Goal: Information Seeking & Learning: Learn about a topic

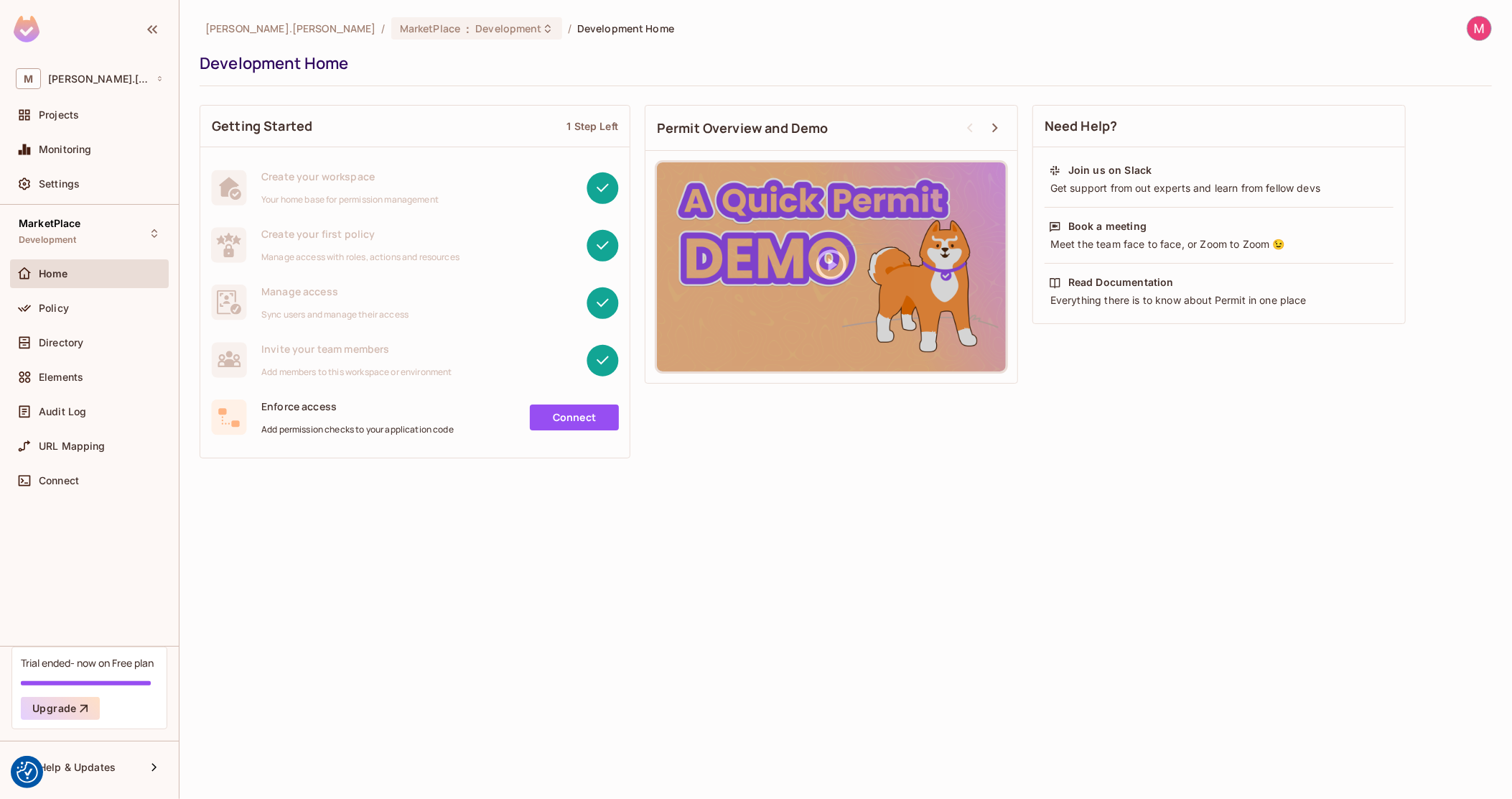
click at [1477, 35] on img at bounding box center [1479, 28] width 24 height 24
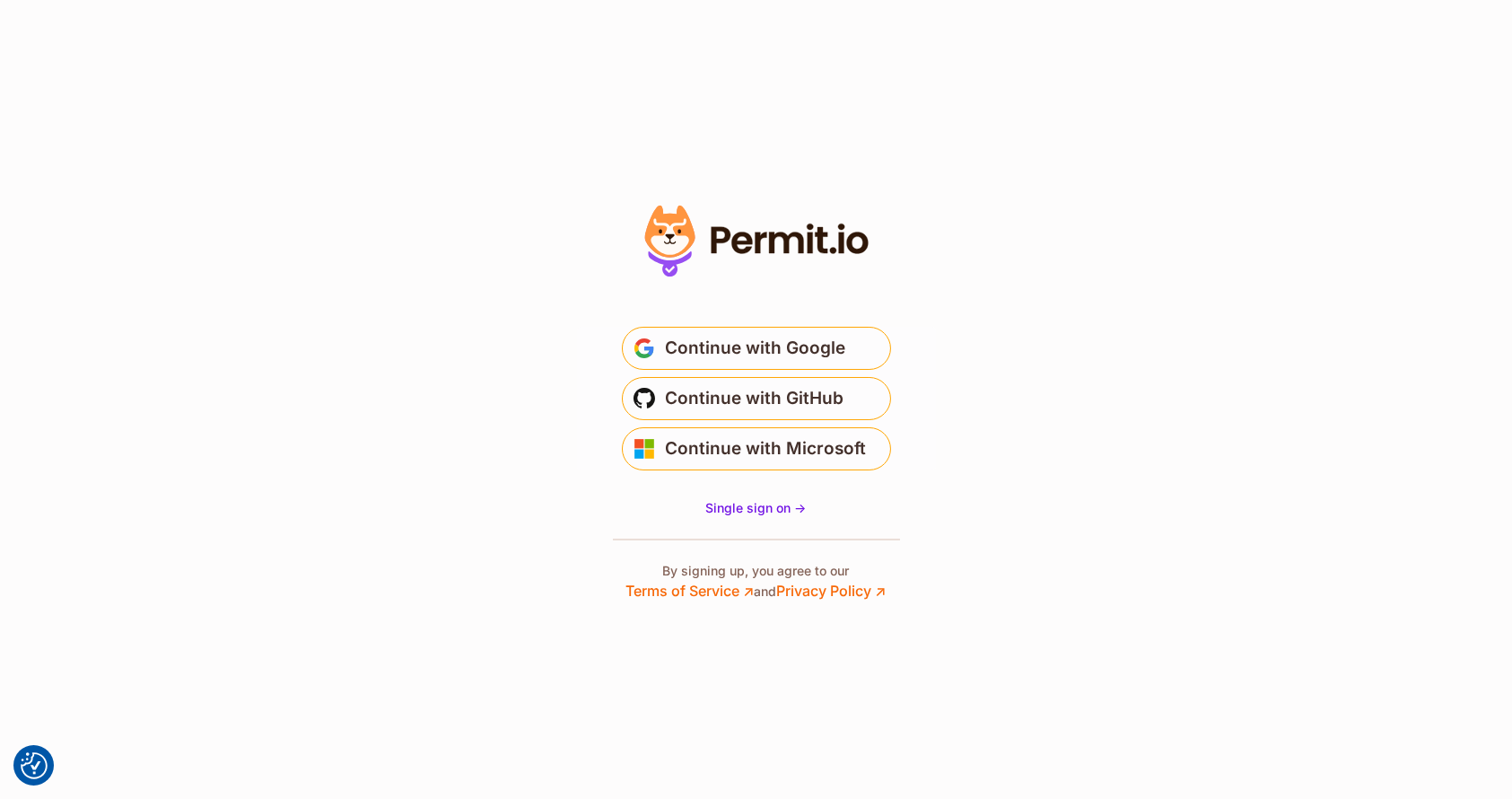
drag, startPoint x: 462, startPoint y: 12, endPoint x: 538, endPoint y: 78, distance: 100.7
click at [537, 80] on section "* Or" at bounding box center [756, 399] width 1512 height 799
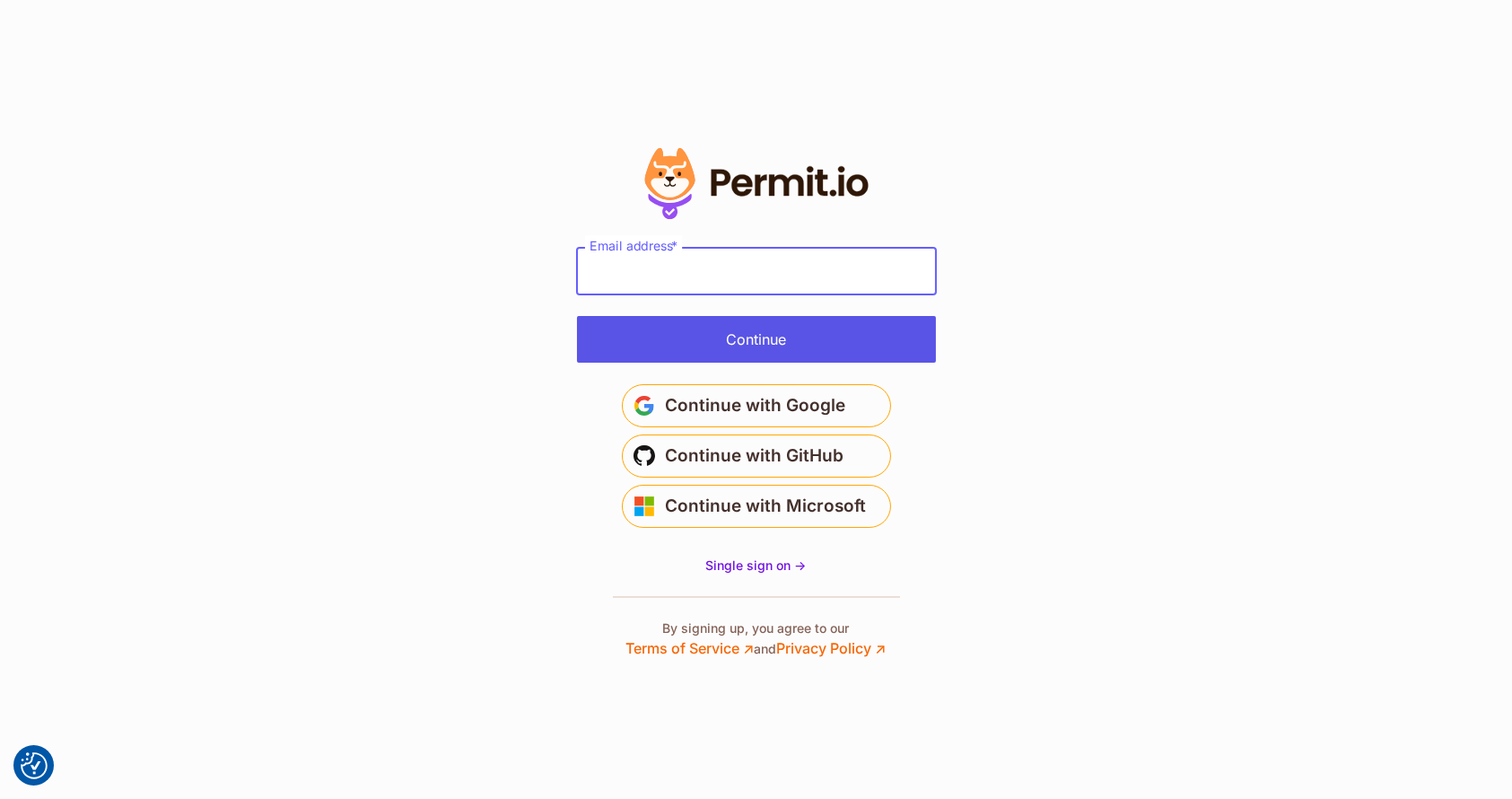
type input "**********"
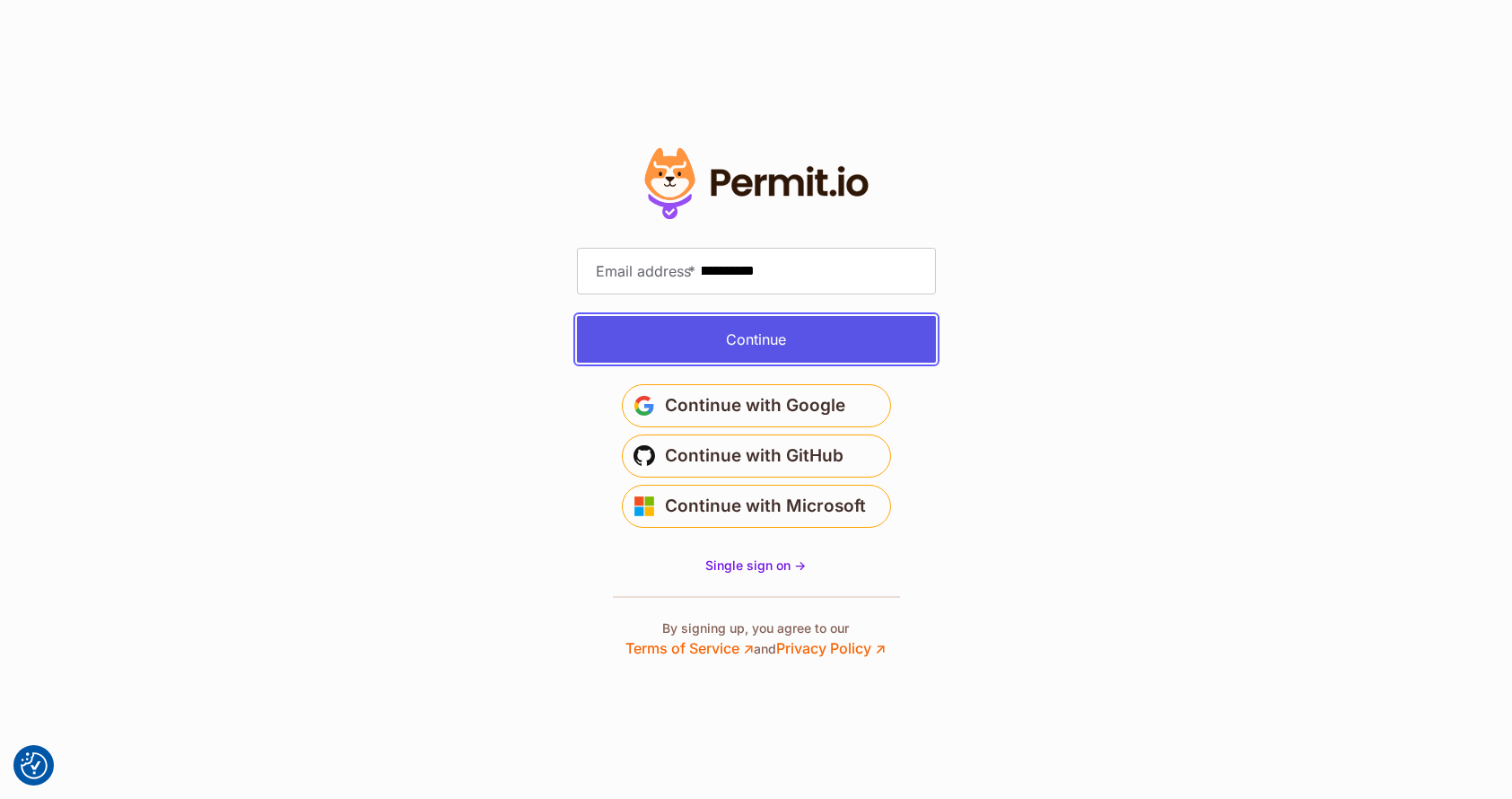
click at [775, 353] on button "Continue" at bounding box center [756, 339] width 359 height 47
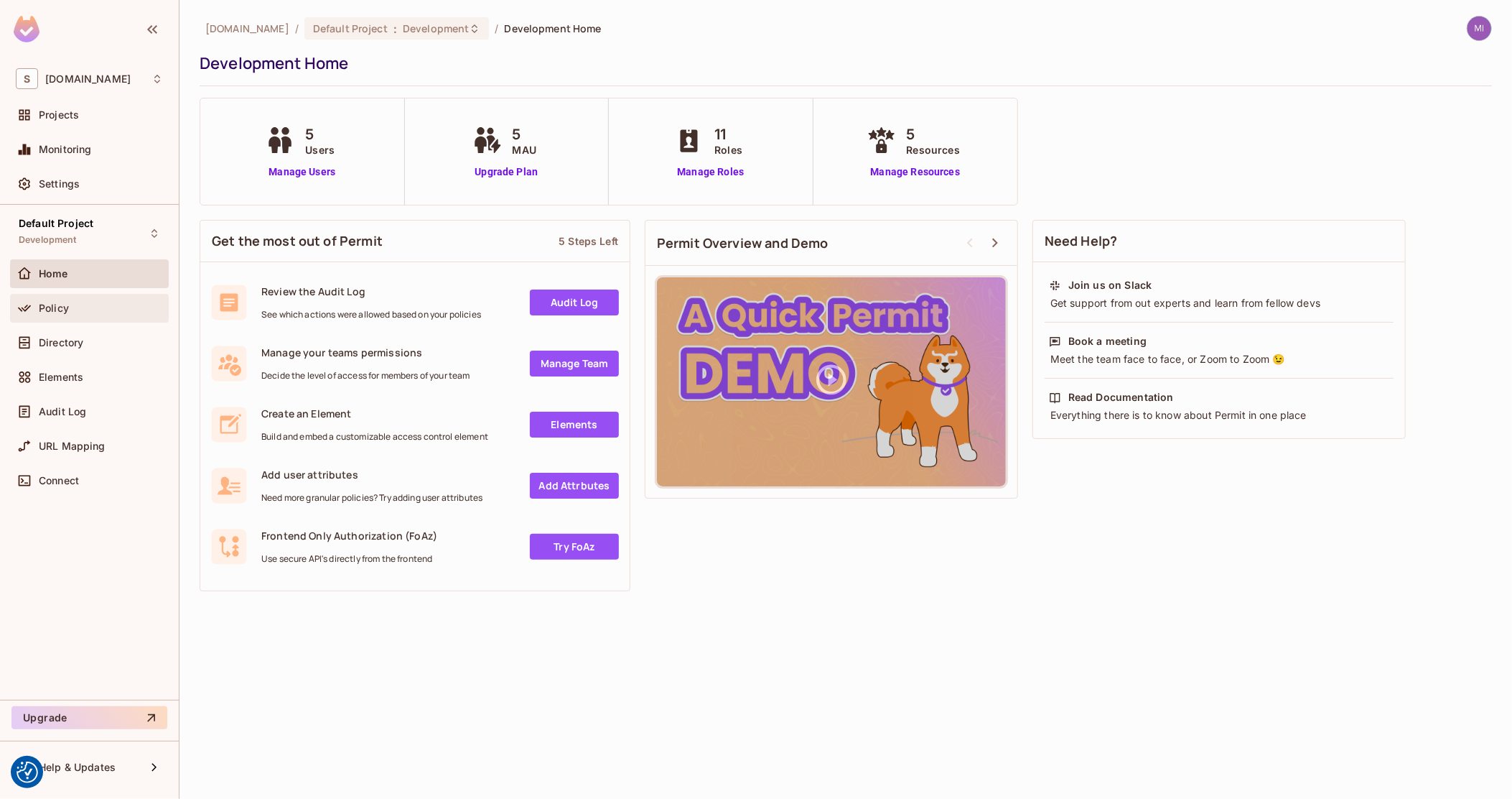
click at [65, 304] on span "Policy" at bounding box center [54, 308] width 30 height 12
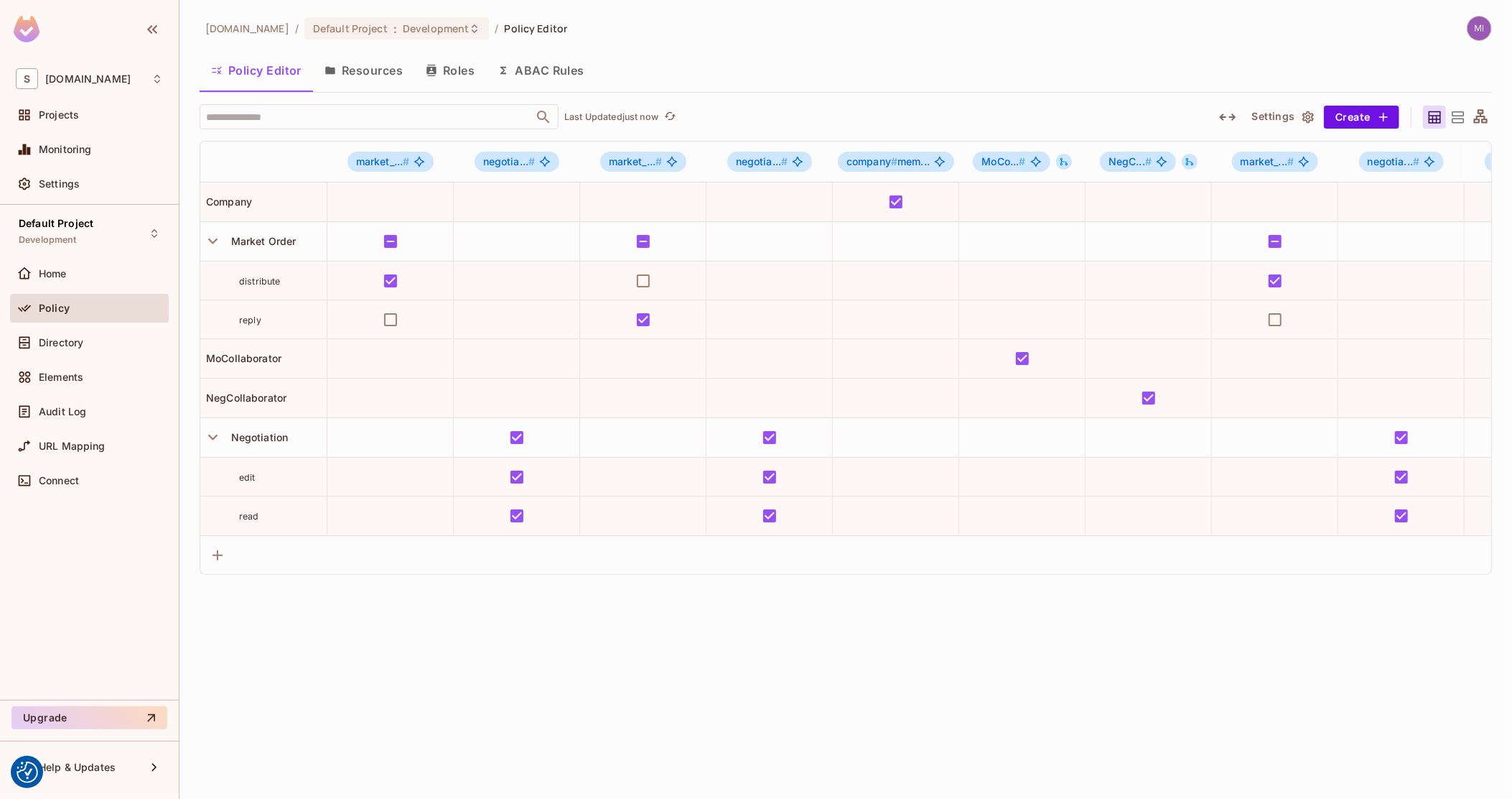
click at [1234, 117] on icon "button" at bounding box center [1227, 117] width 17 height 7
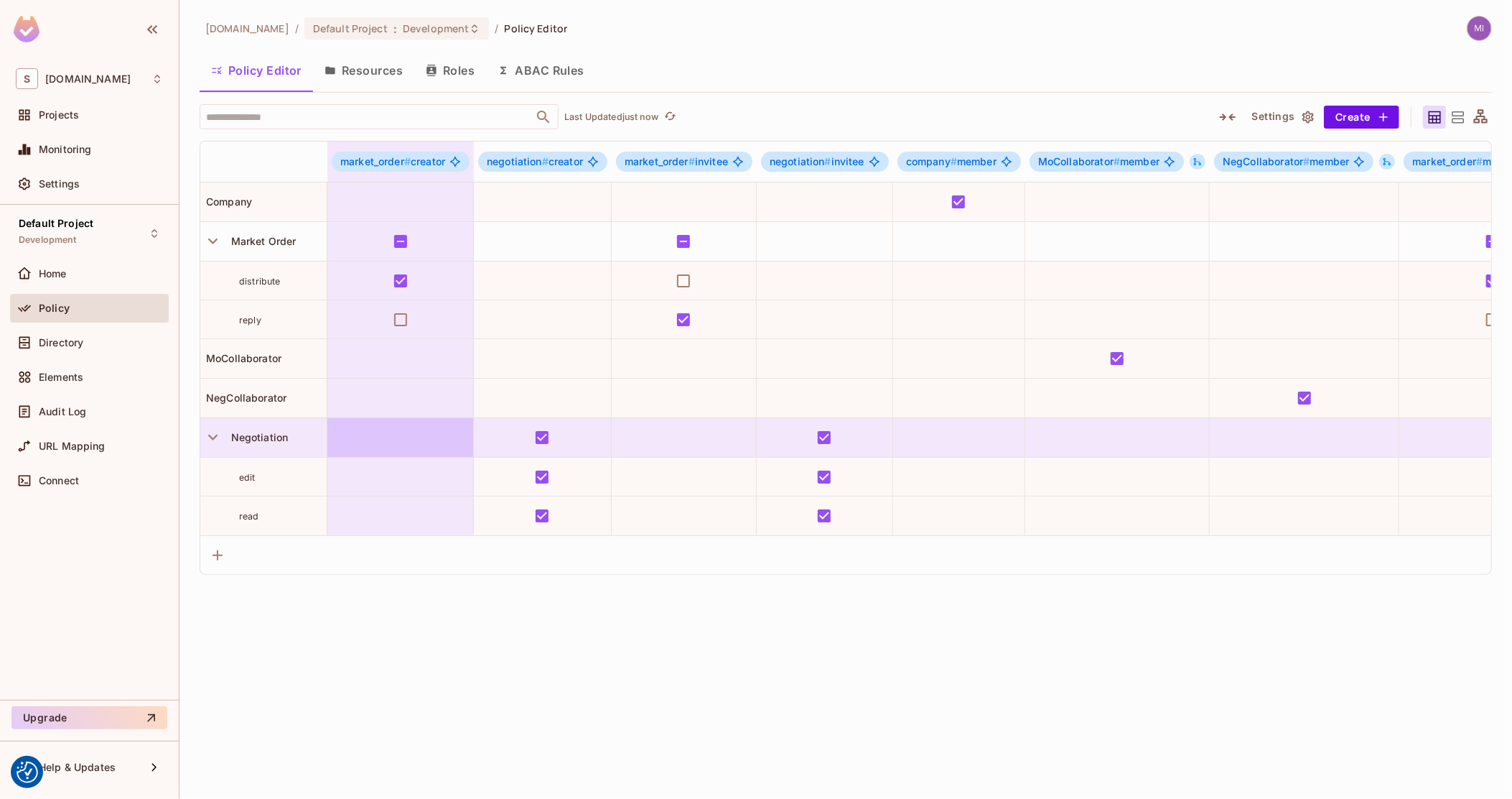
drag, startPoint x: 983, startPoint y: 275, endPoint x: 267, endPoint y: 447, distance: 736.4
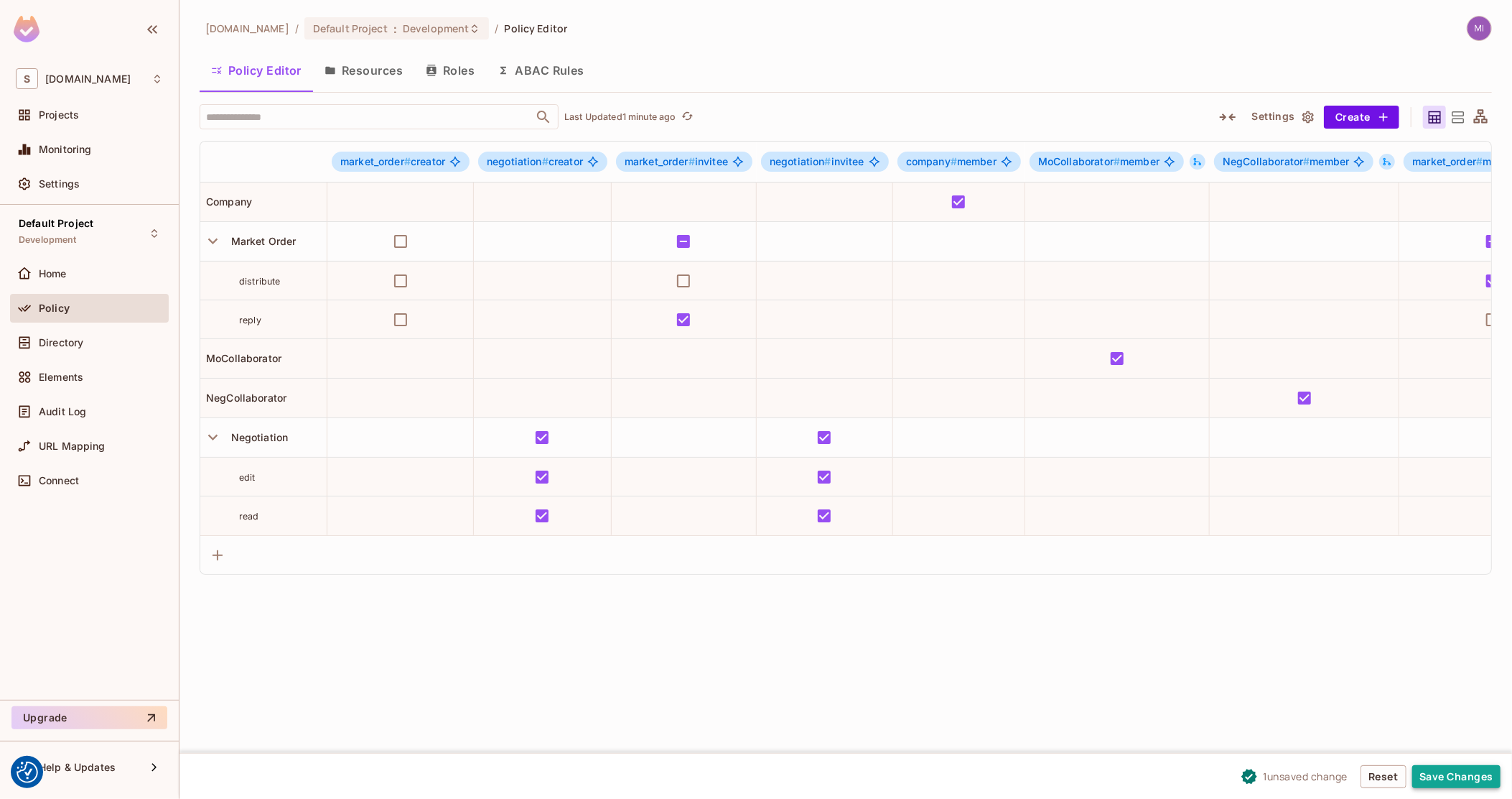
click at [1441, 768] on button "Save Changes" at bounding box center [1456, 777] width 88 height 23
click at [1491, 776] on button "Save Changes" at bounding box center [1456, 777] width 88 height 23
click at [88, 155] on span "Monitoring" at bounding box center [65, 149] width 53 height 12
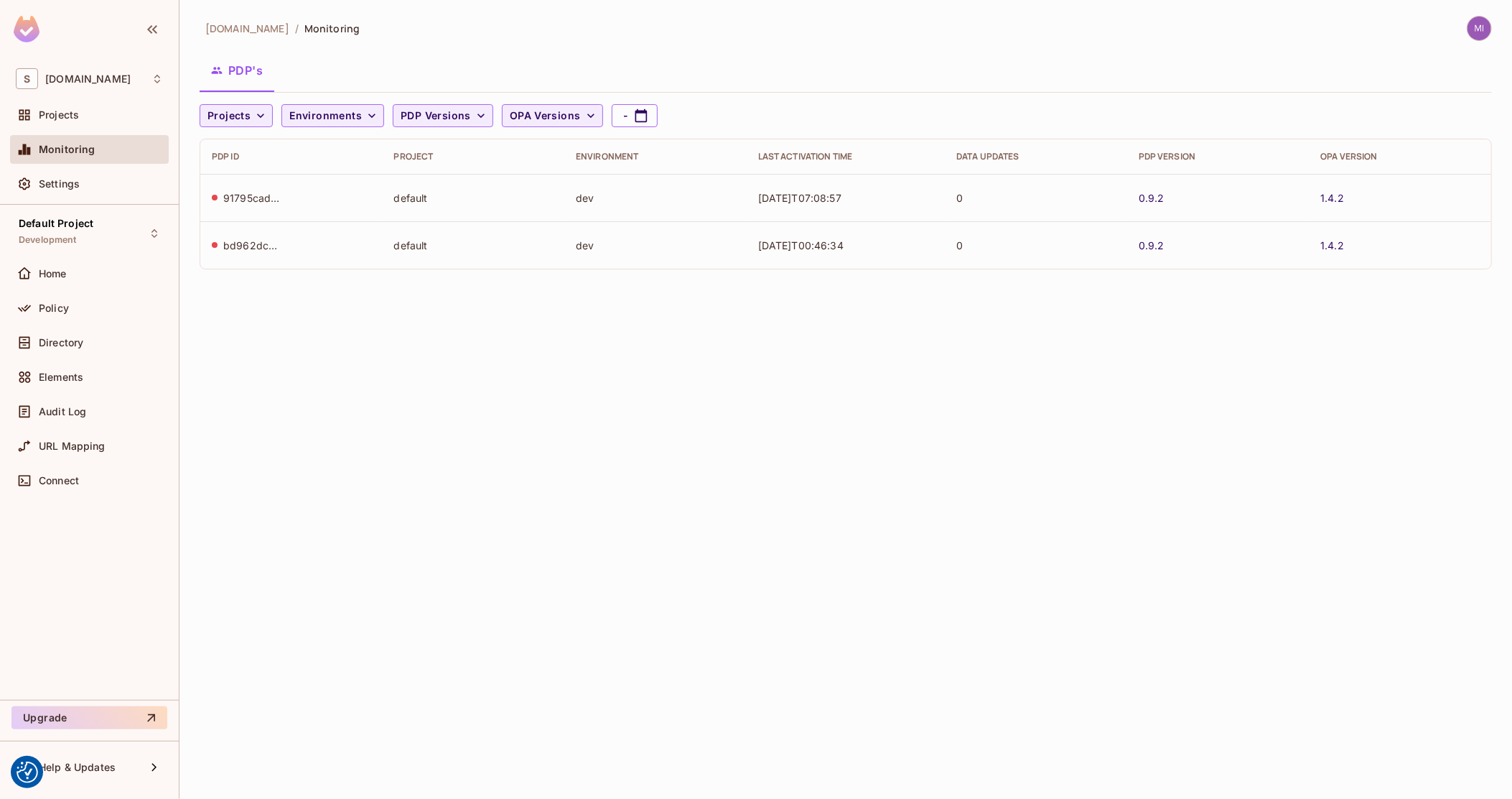
click at [233, 192] on div "91795cad-92a4-4f5e-8590-210106ce48ca" at bounding box center [252, 198] width 58 height 14
click at [86, 115] on div "Projects" at bounding box center [101, 114] width 124 height 12
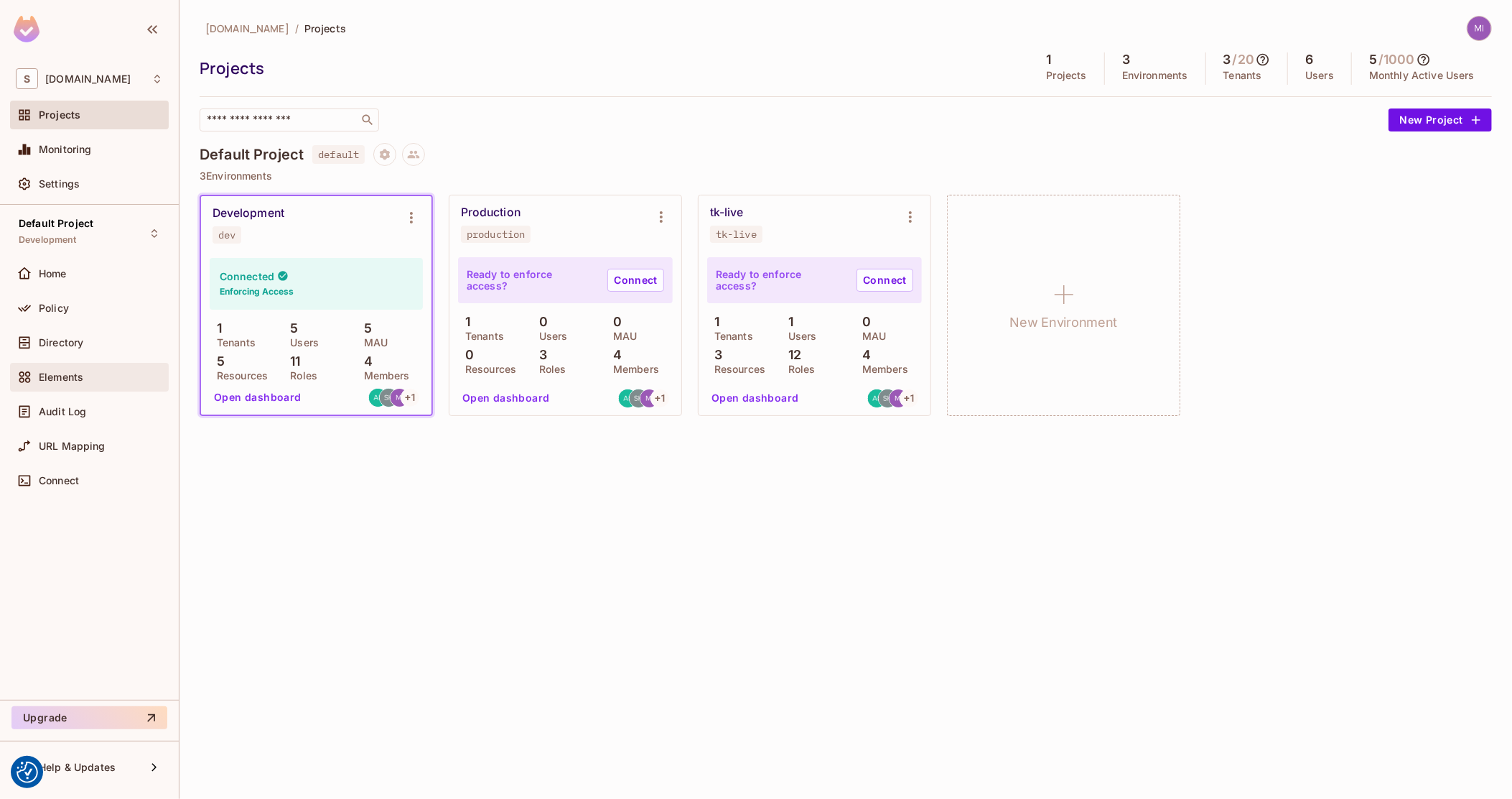
click at [68, 367] on div "Elements" at bounding box center [89, 377] width 159 height 28
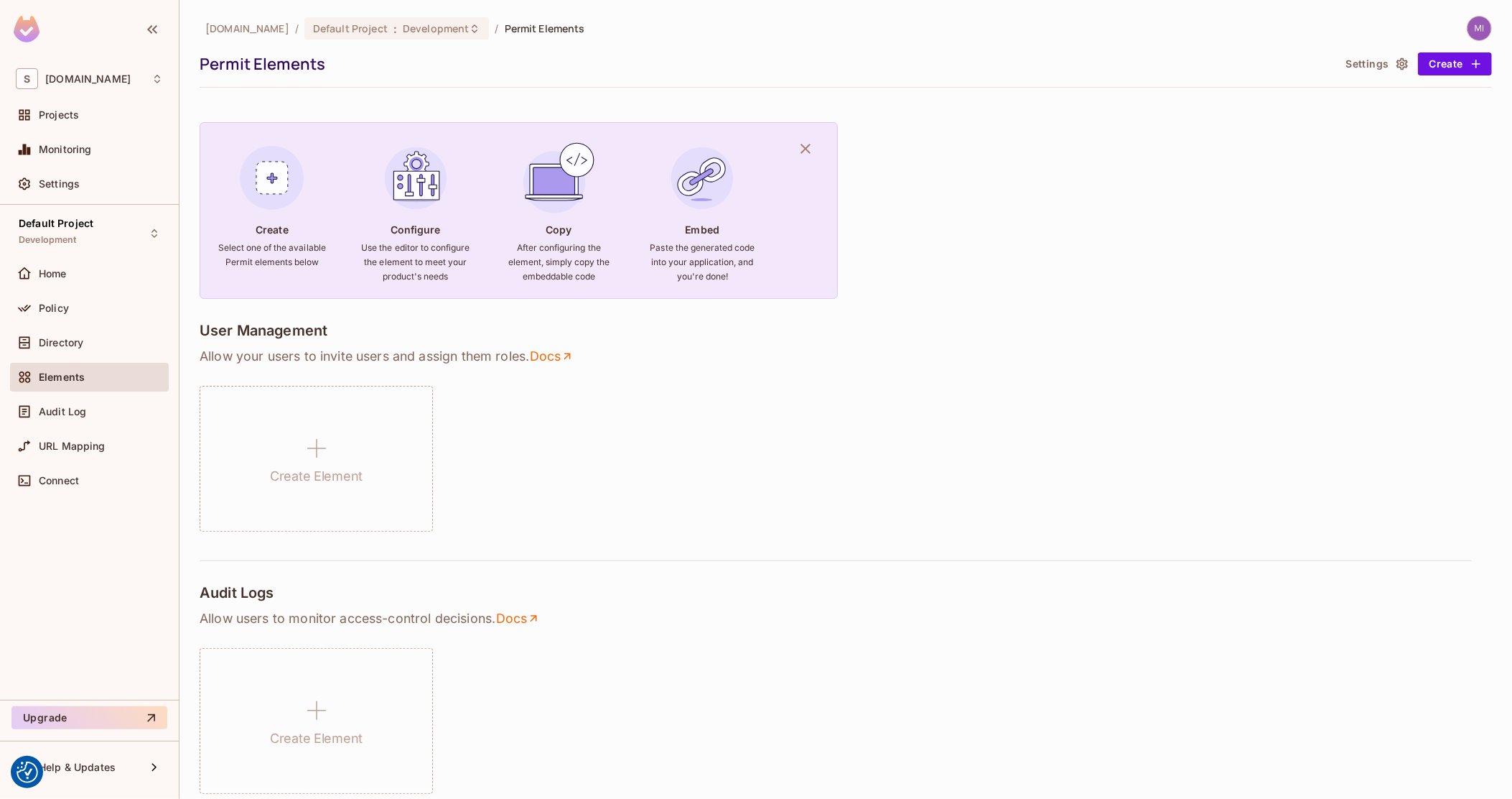
click at [69, 322] on div "Policy" at bounding box center [89, 311] width 159 height 35
click at [69, 345] on span "Directory" at bounding box center [61, 342] width 44 height 12
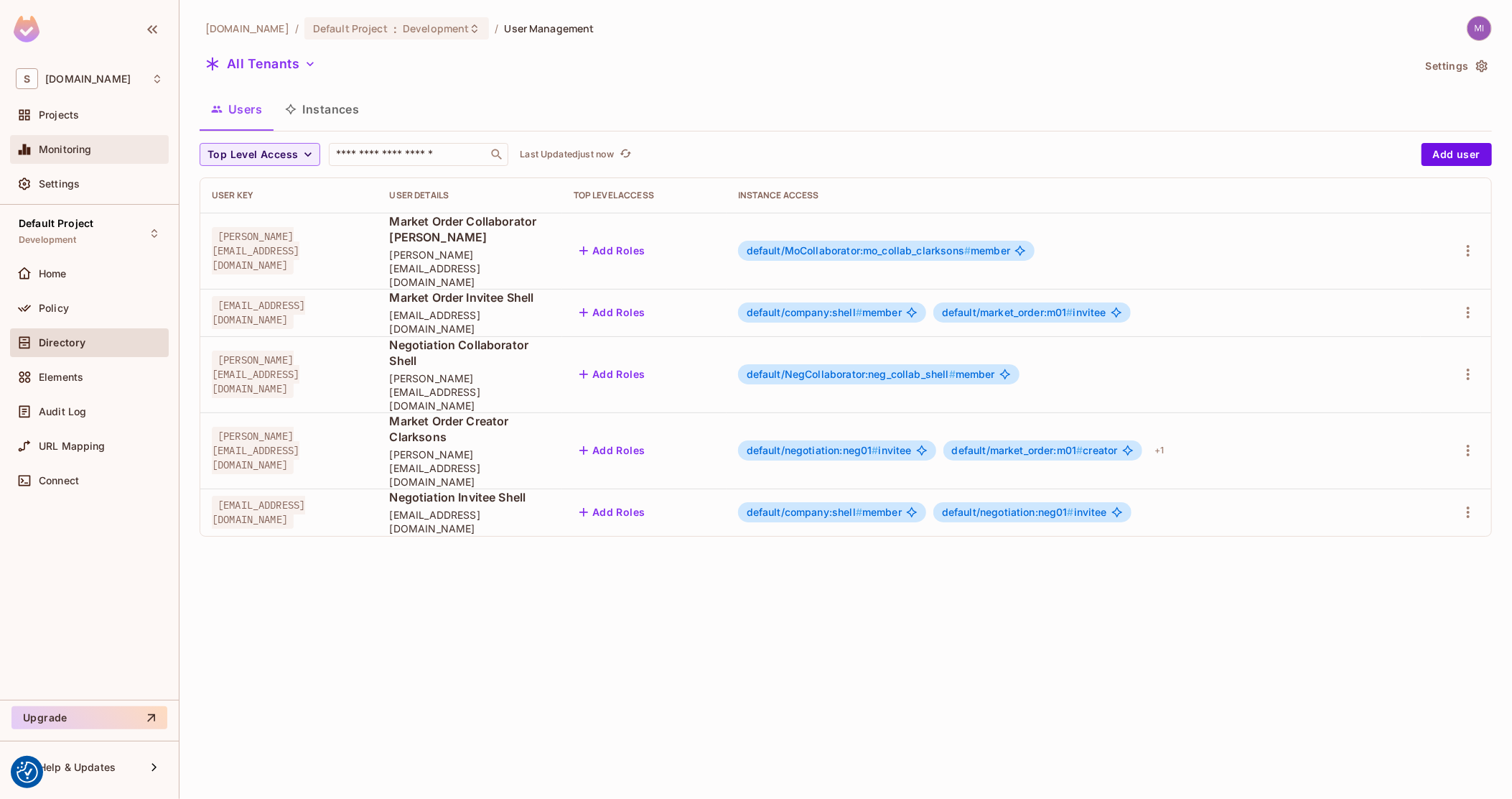
click at [107, 148] on div "Monitoring" at bounding box center [101, 149] width 124 height 12
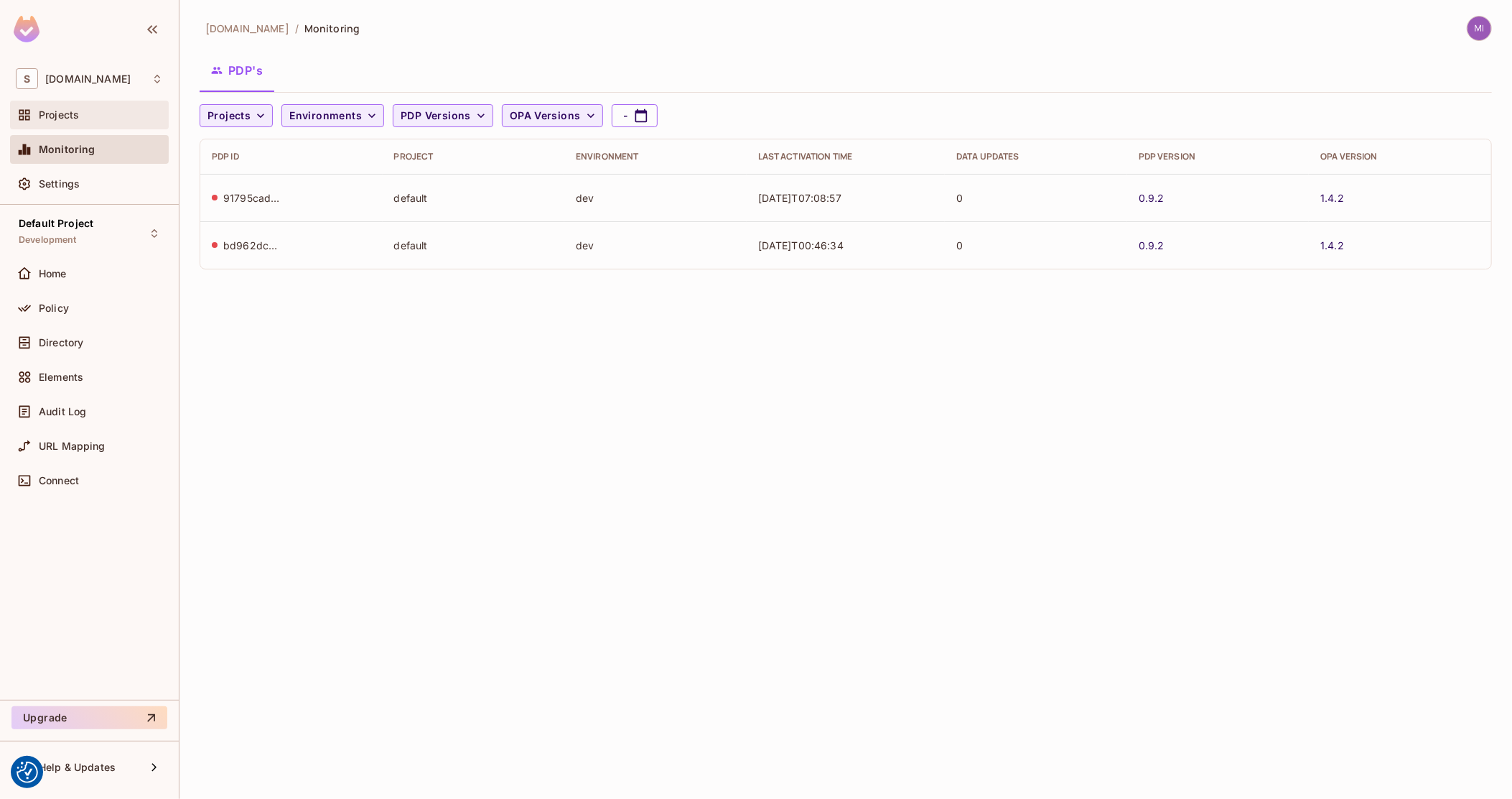
click at [108, 117] on div "Projects" at bounding box center [101, 114] width 124 height 12
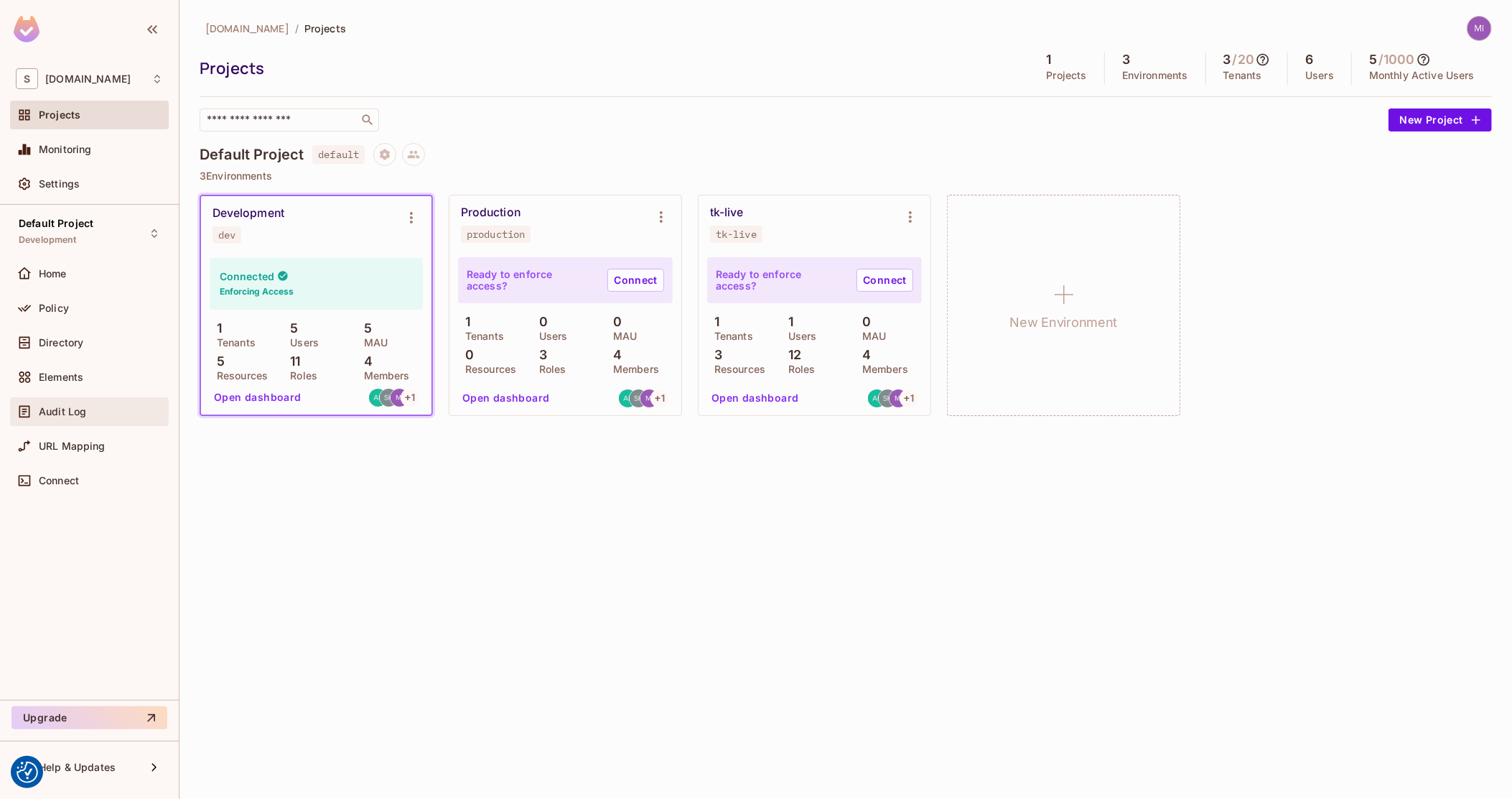
click at [66, 403] on div "Audit Log" at bounding box center [90, 411] width 147 height 17
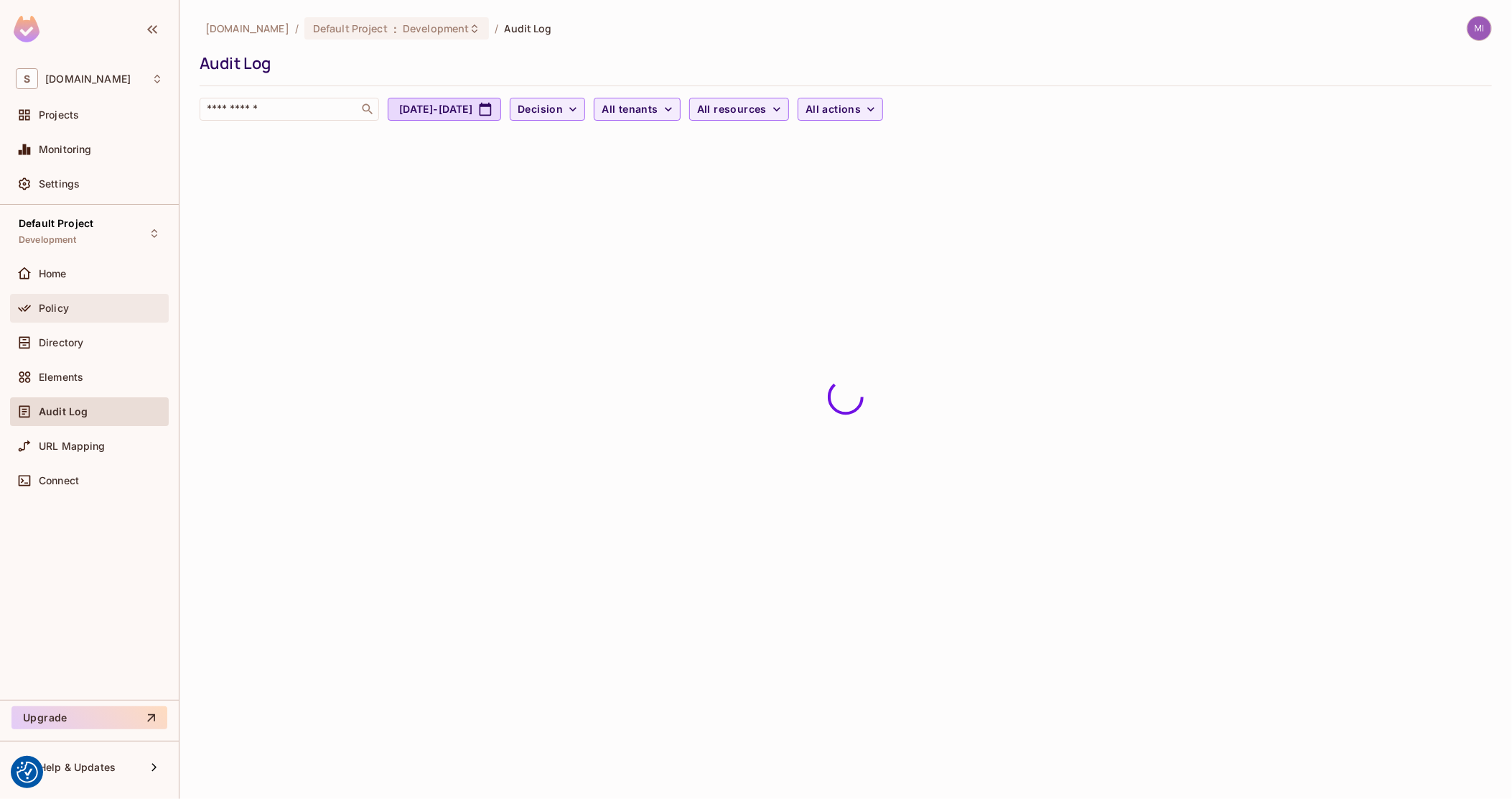
click at [85, 314] on div "Policy" at bounding box center [90, 308] width 147 height 17
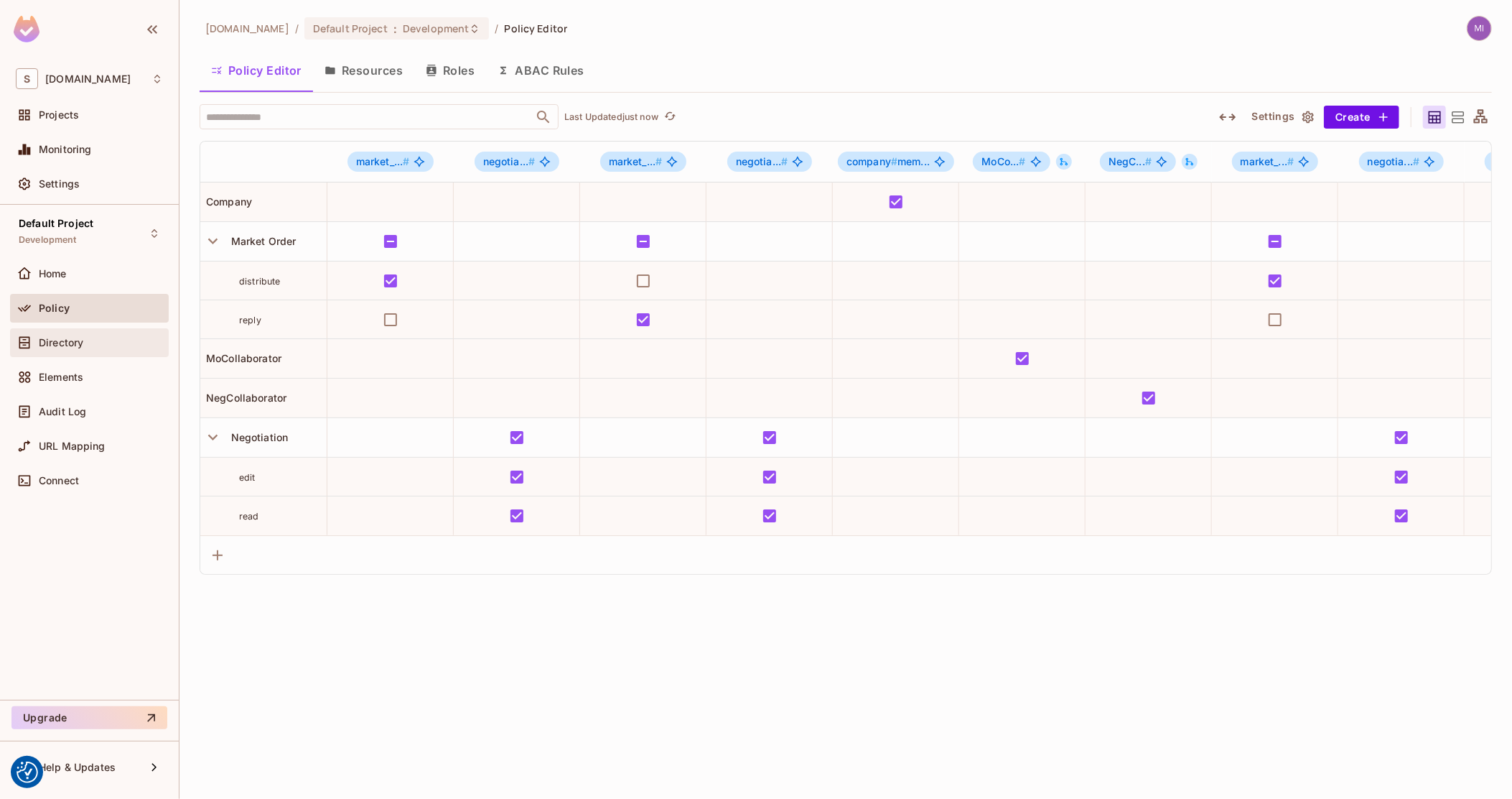
click at [84, 348] on div "Directory" at bounding box center [90, 342] width 147 height 17
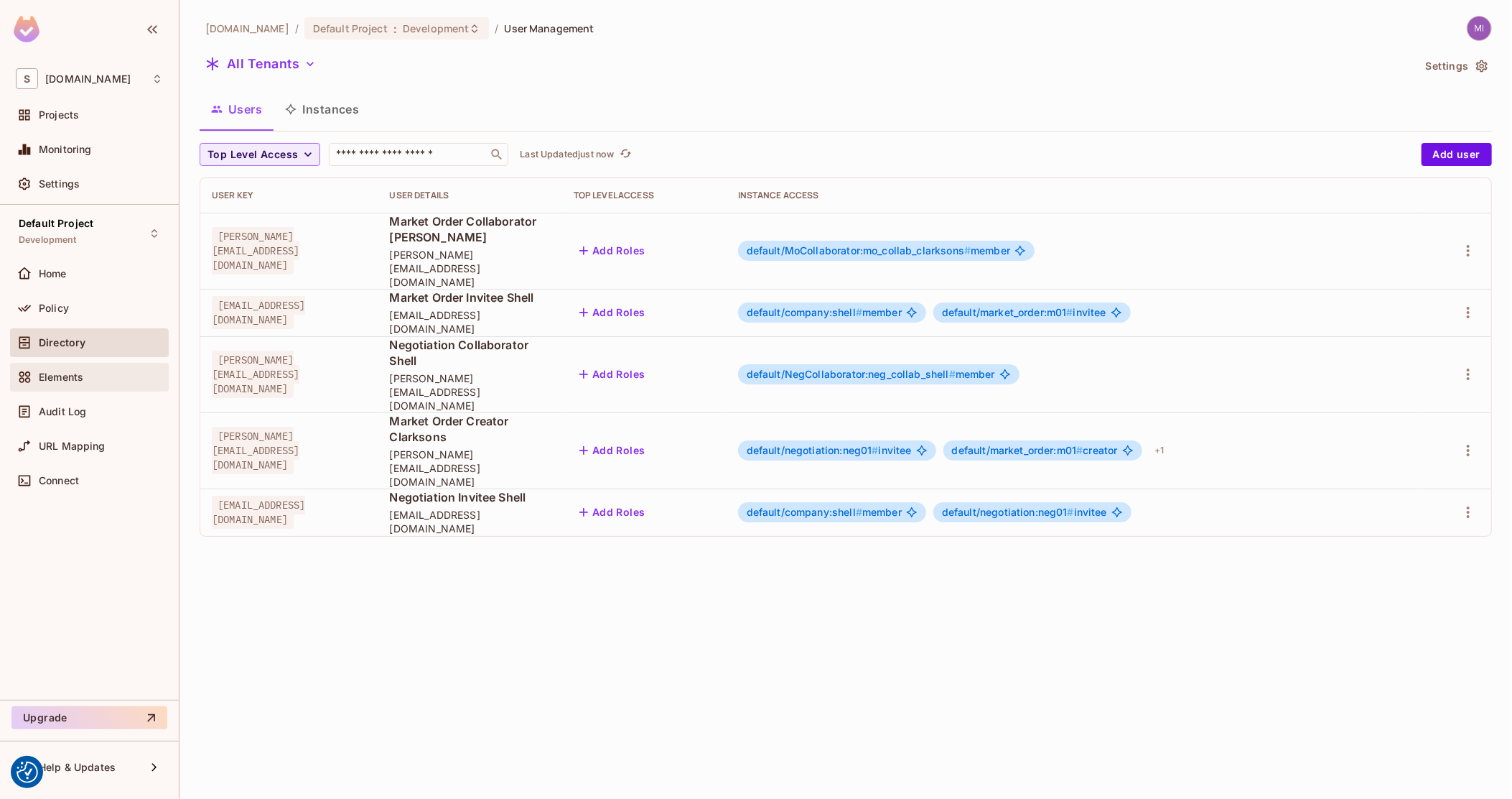
click at [85, 365] on div "Elements" at bounding box center [89, 377] width 159 height 28
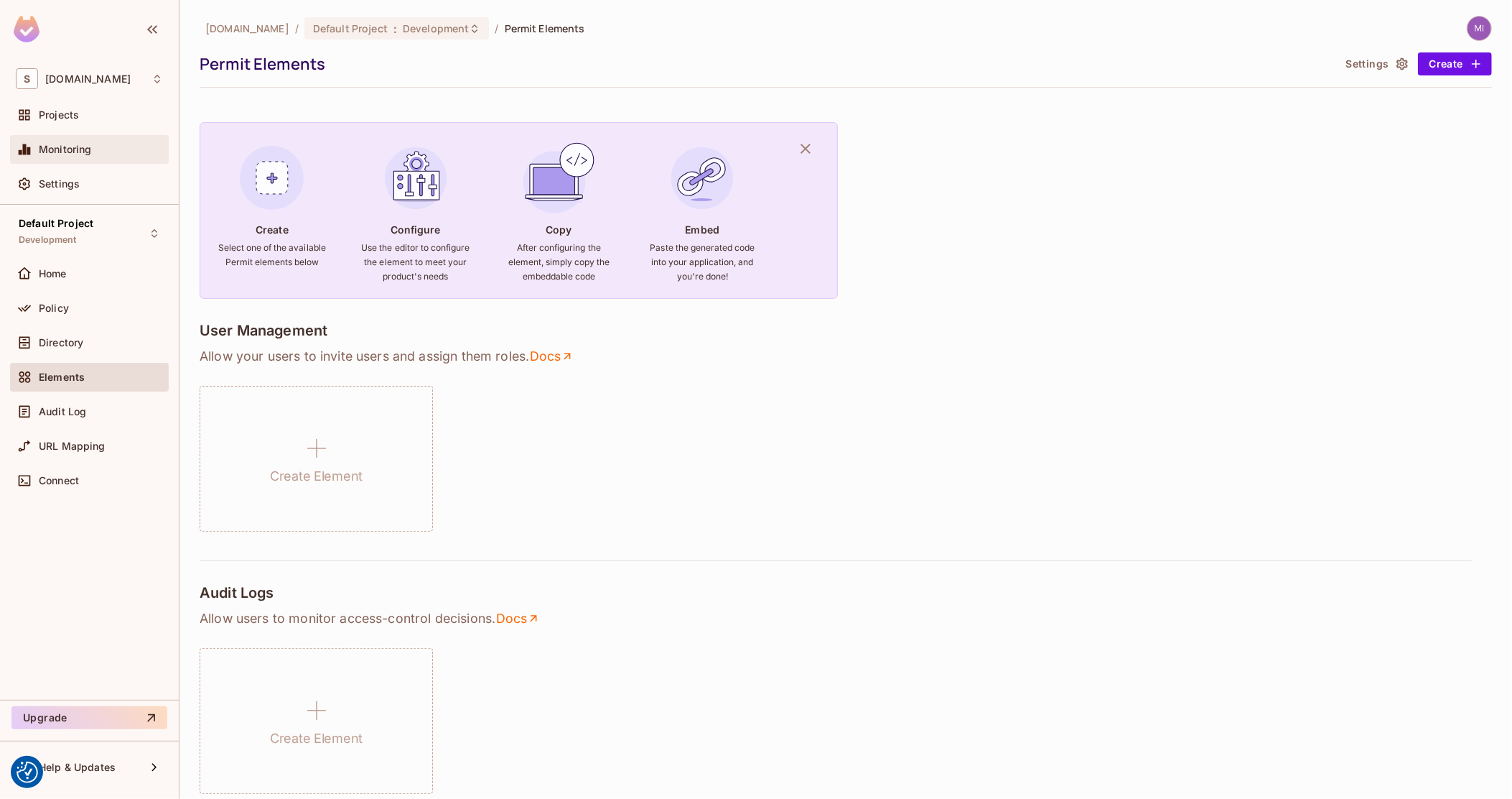
click at [79, 149] on span "Monitoring" at bounding box center [65, 149] width 53 height 12
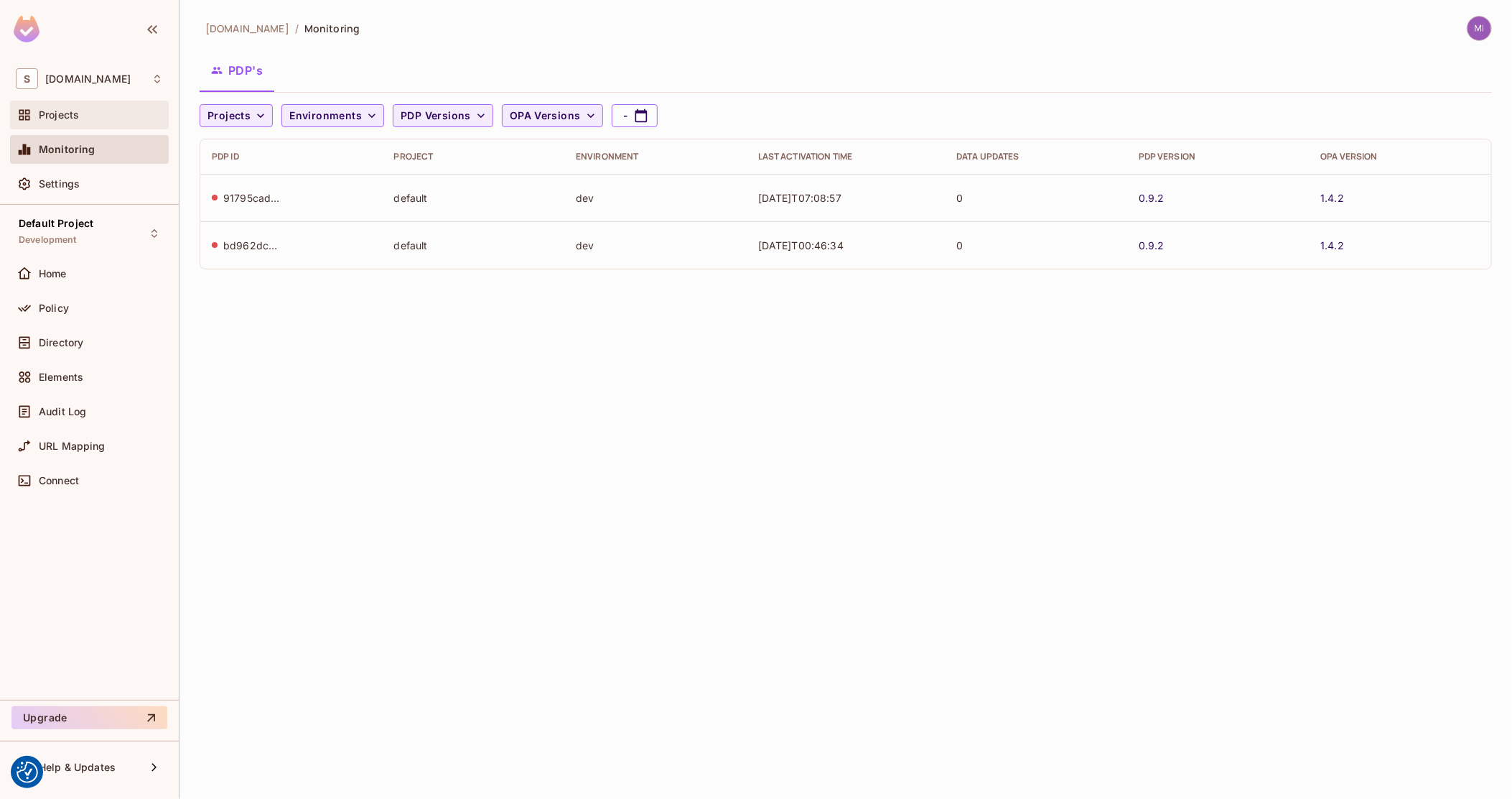
click at [82, 118] on div "Projects" at bounding box center [101, 114] width 124 height 12
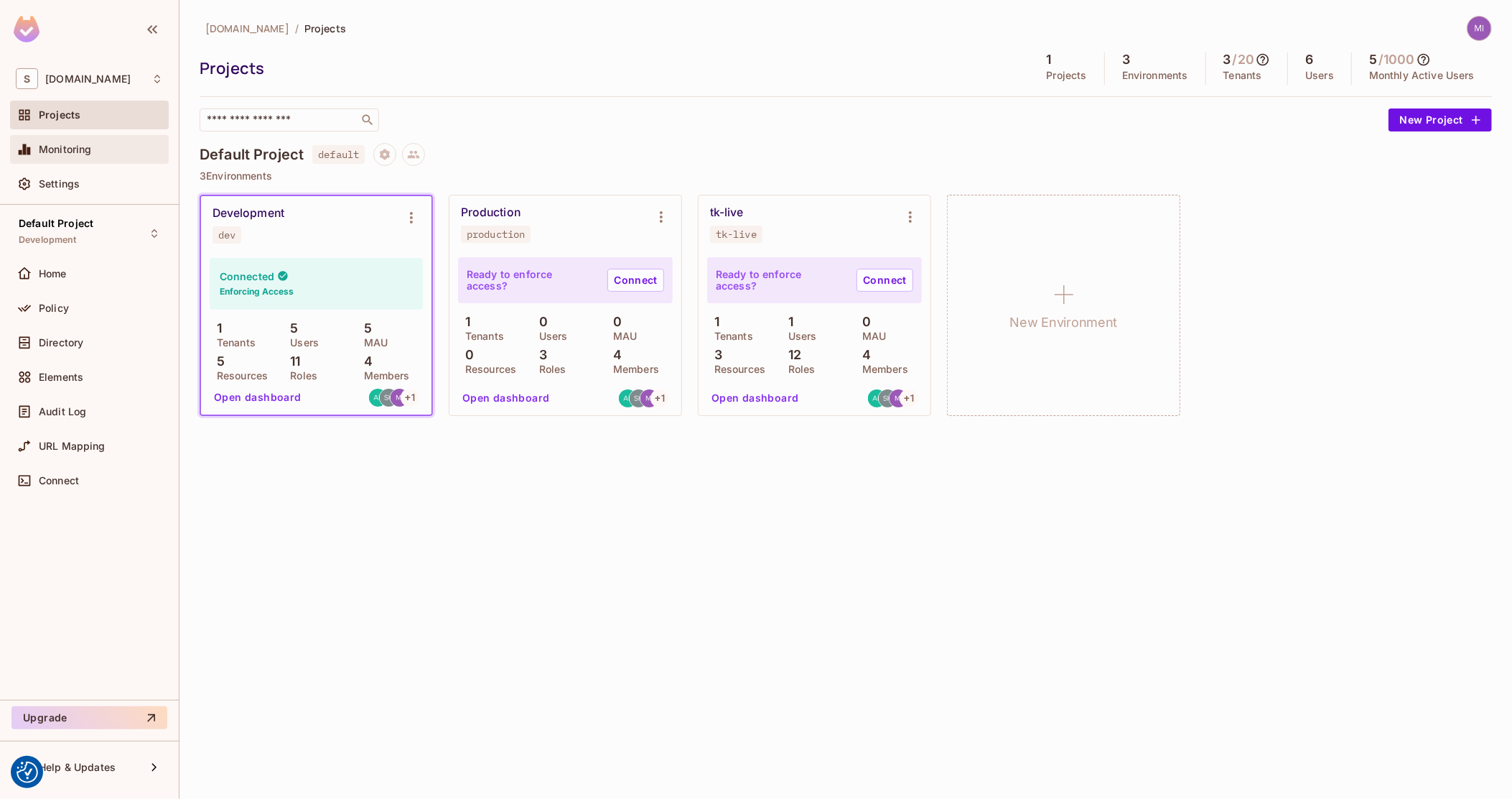
click at [74, 156] on div "Monitoring" at bounding box center [90, 149] width 147 height 17
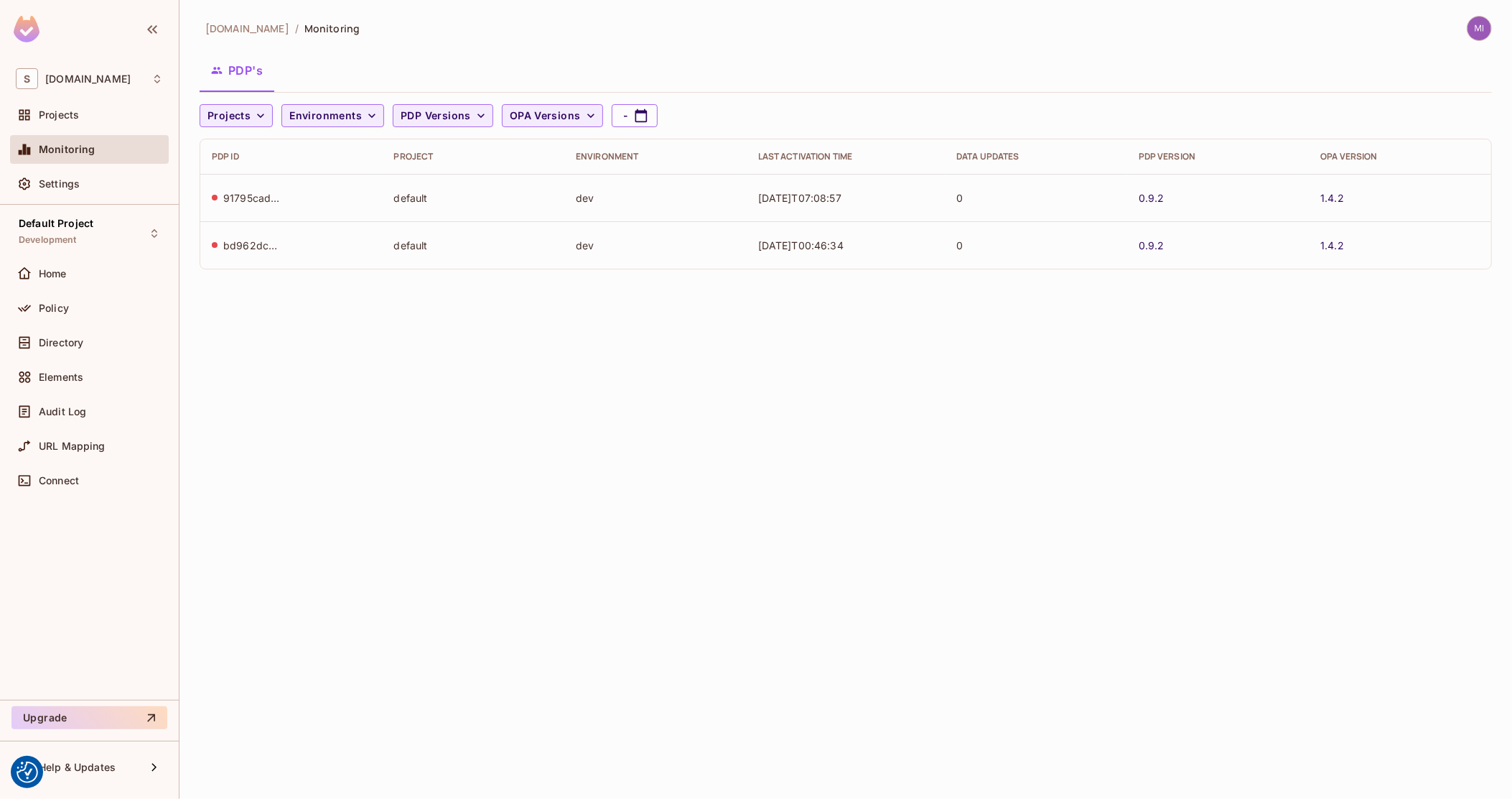
click at [255, 167] on th "PDP ID" at bounding box center [292, 157] width 183 height 35
click at [364, 124] on button "Environments" at bounding box center [333, 116] width 103 height 23
click at [288, 261] on div at bounding box center [756, 399] width 1512 height 799
click at [90, 365] on div "Elements" at bounding box center [89, 377] width 159 height 28
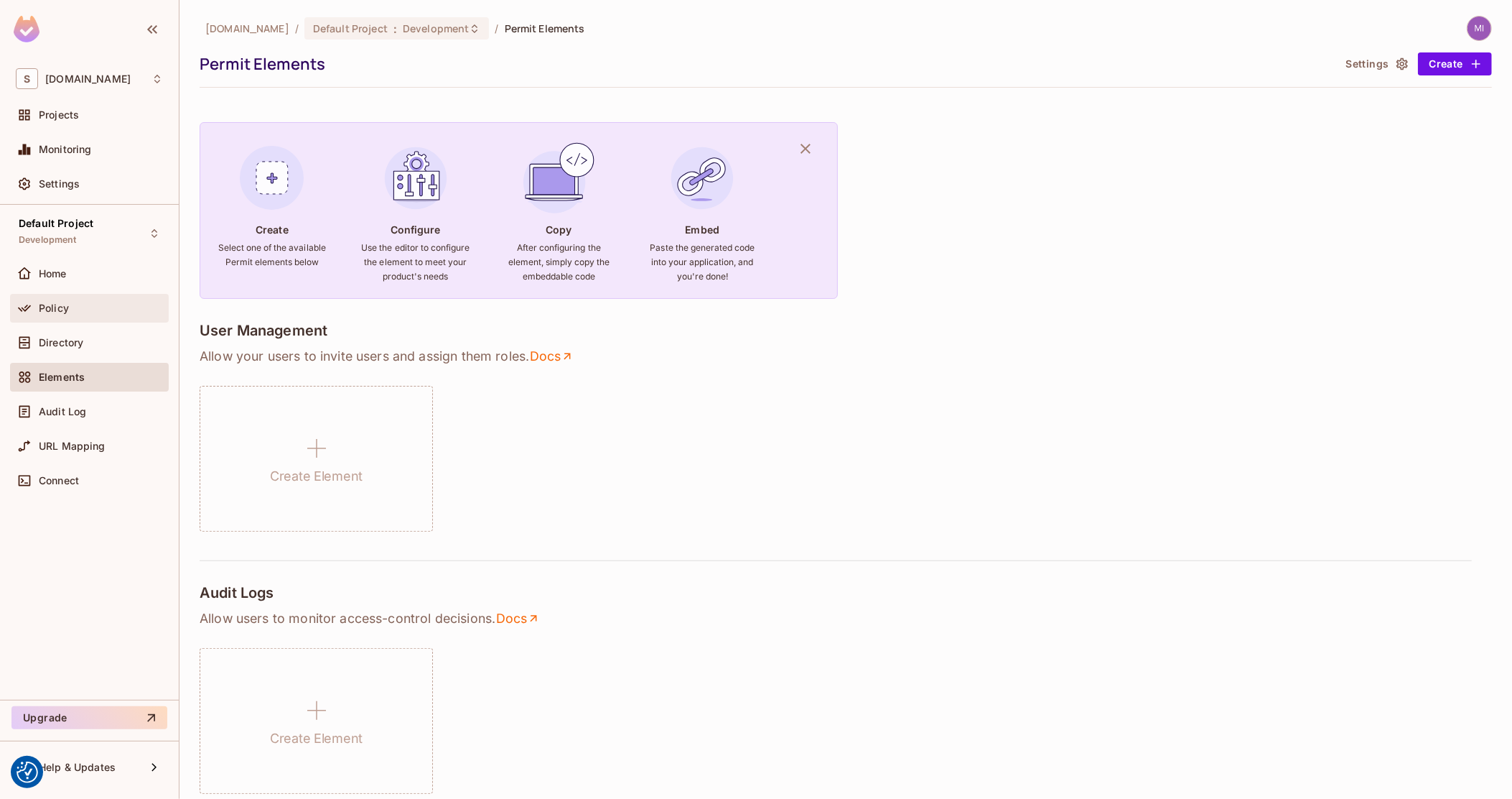
click at [81, 315] on div "Policy" at bounding box center [90, 308] width 147 height 17
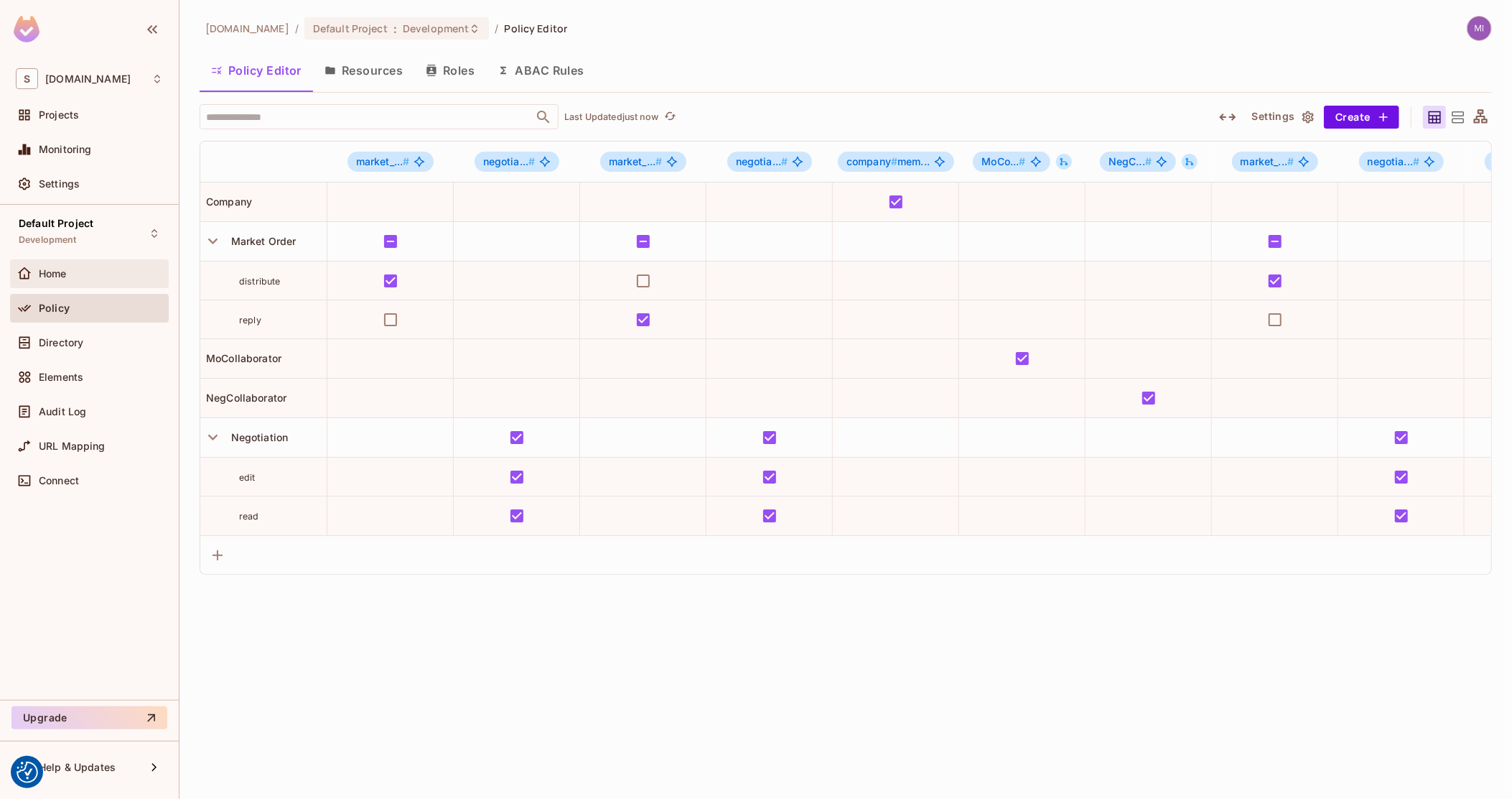
click at [95, 282] on div "Home" at bounding box center [89, 273] width 159 height 28
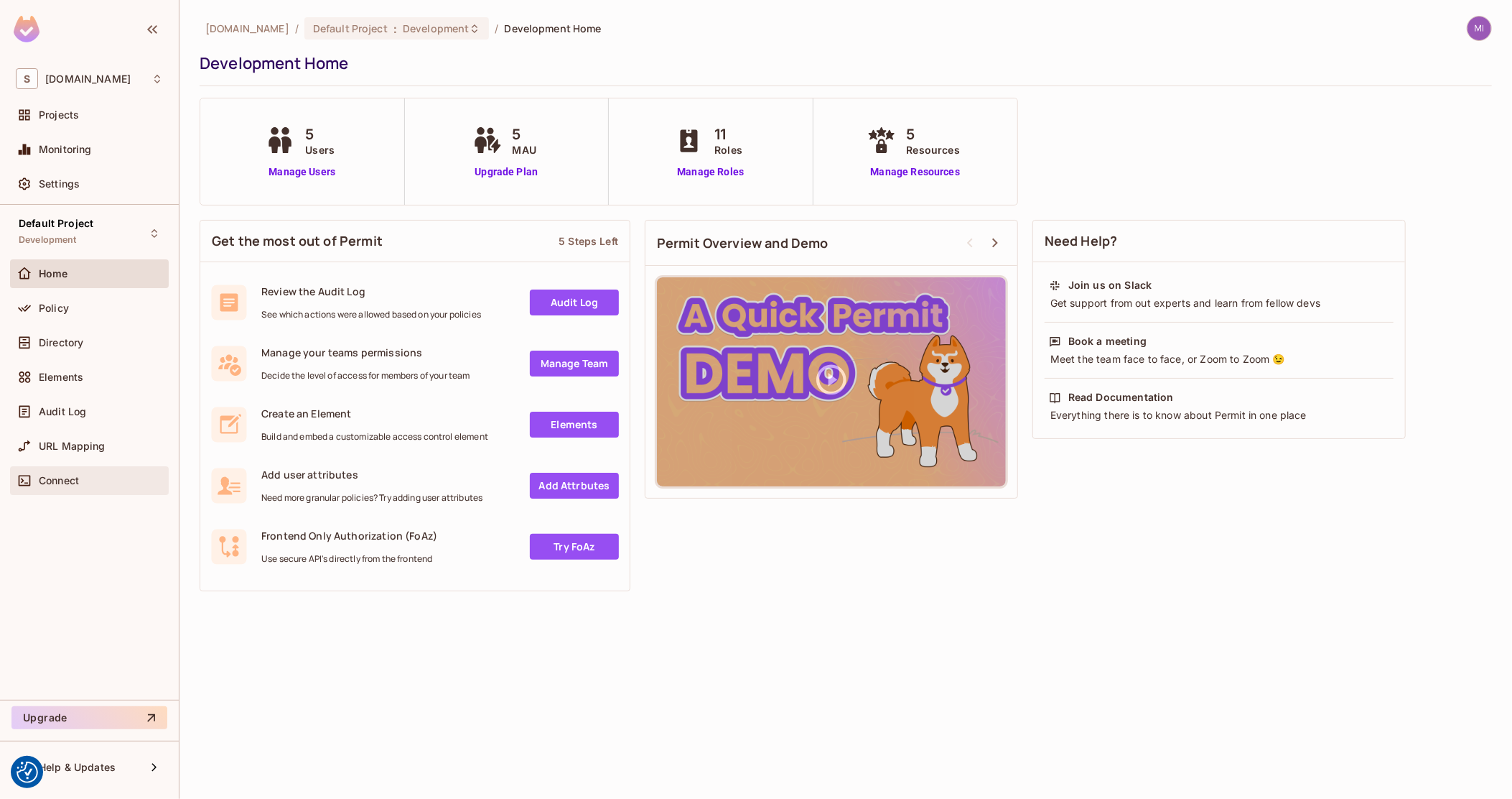
click at [74, 486] on div "Connect" at bounding box center [90, 480] width 147 height 17
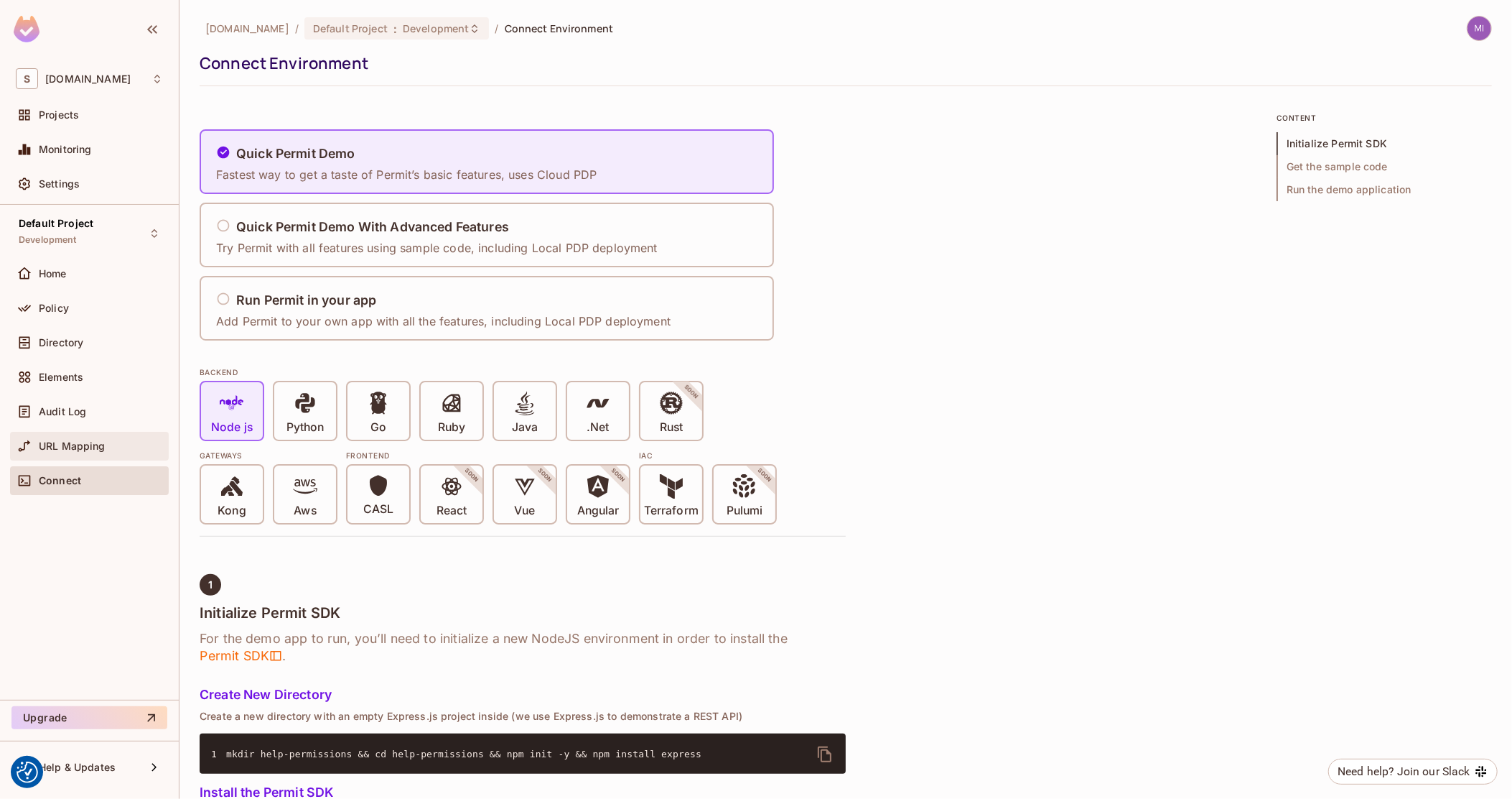
click at [36, 445] on div at bounding box center [28, 446] width 23 height 17
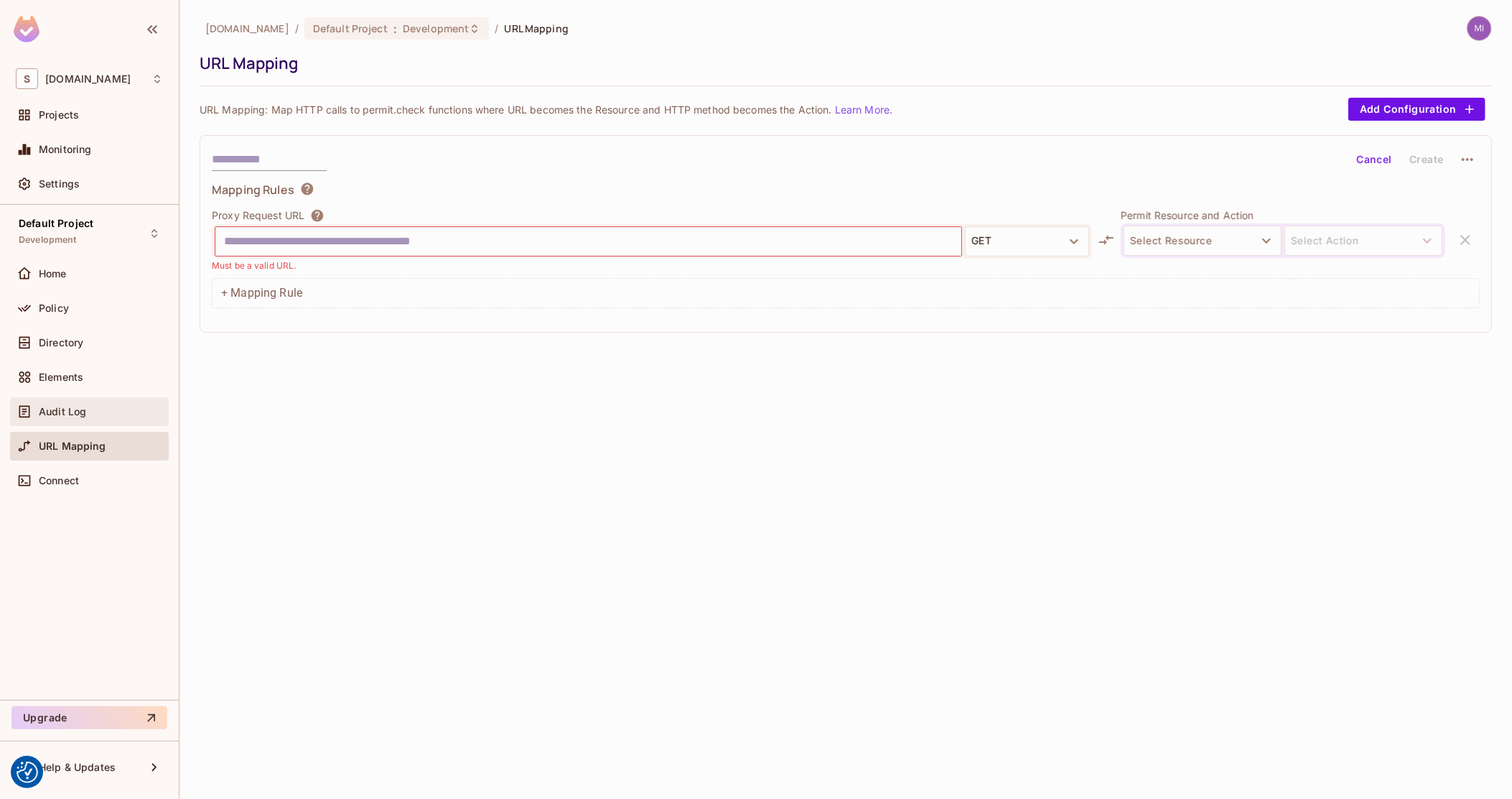
click at [54, 412] on span "Audit Log" at bounding box center [63, 411] width 48 height 12
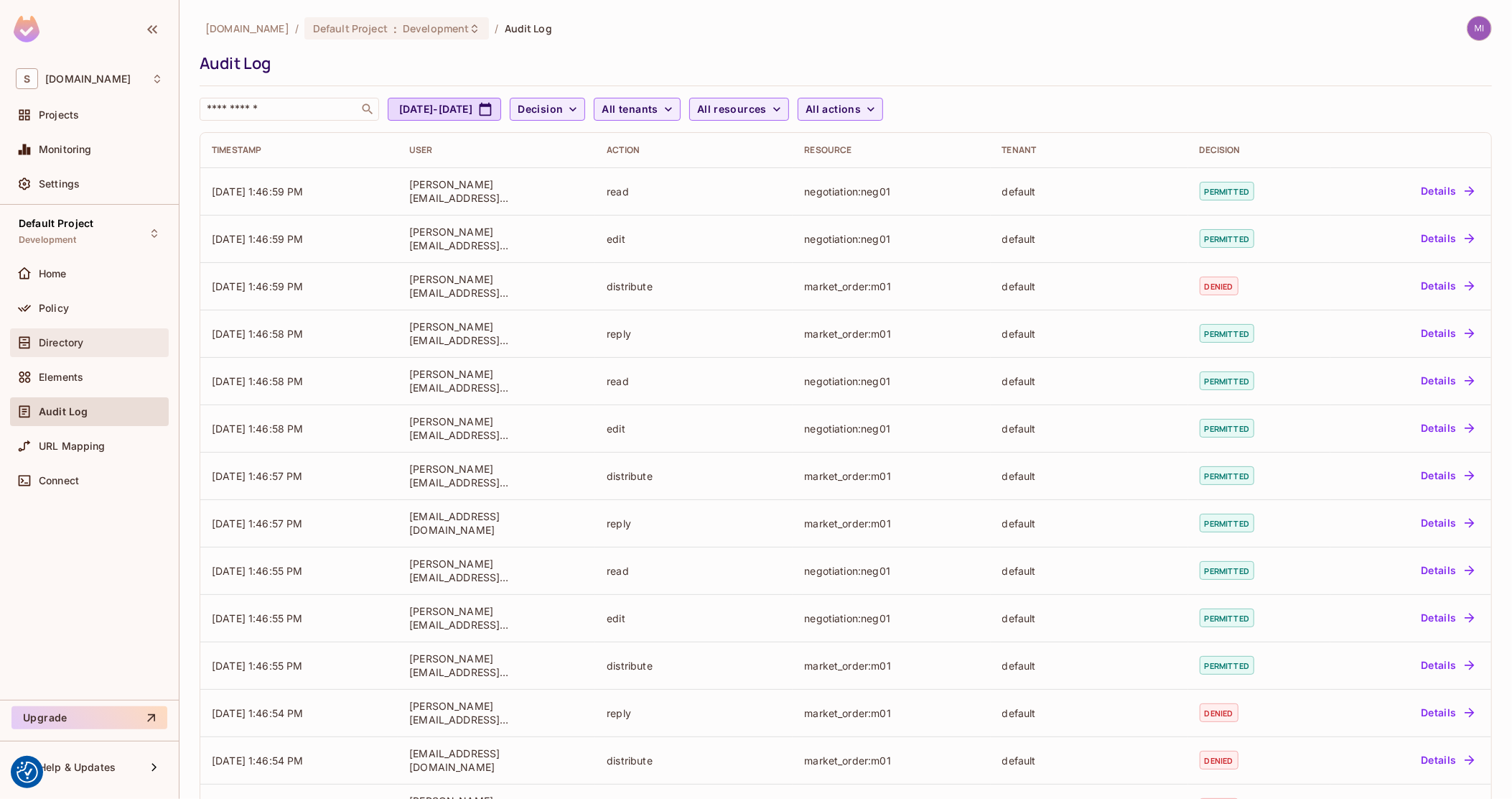
click at [76, 346] on span "Directory" at bounding box center [61, 342] width 44 height 12
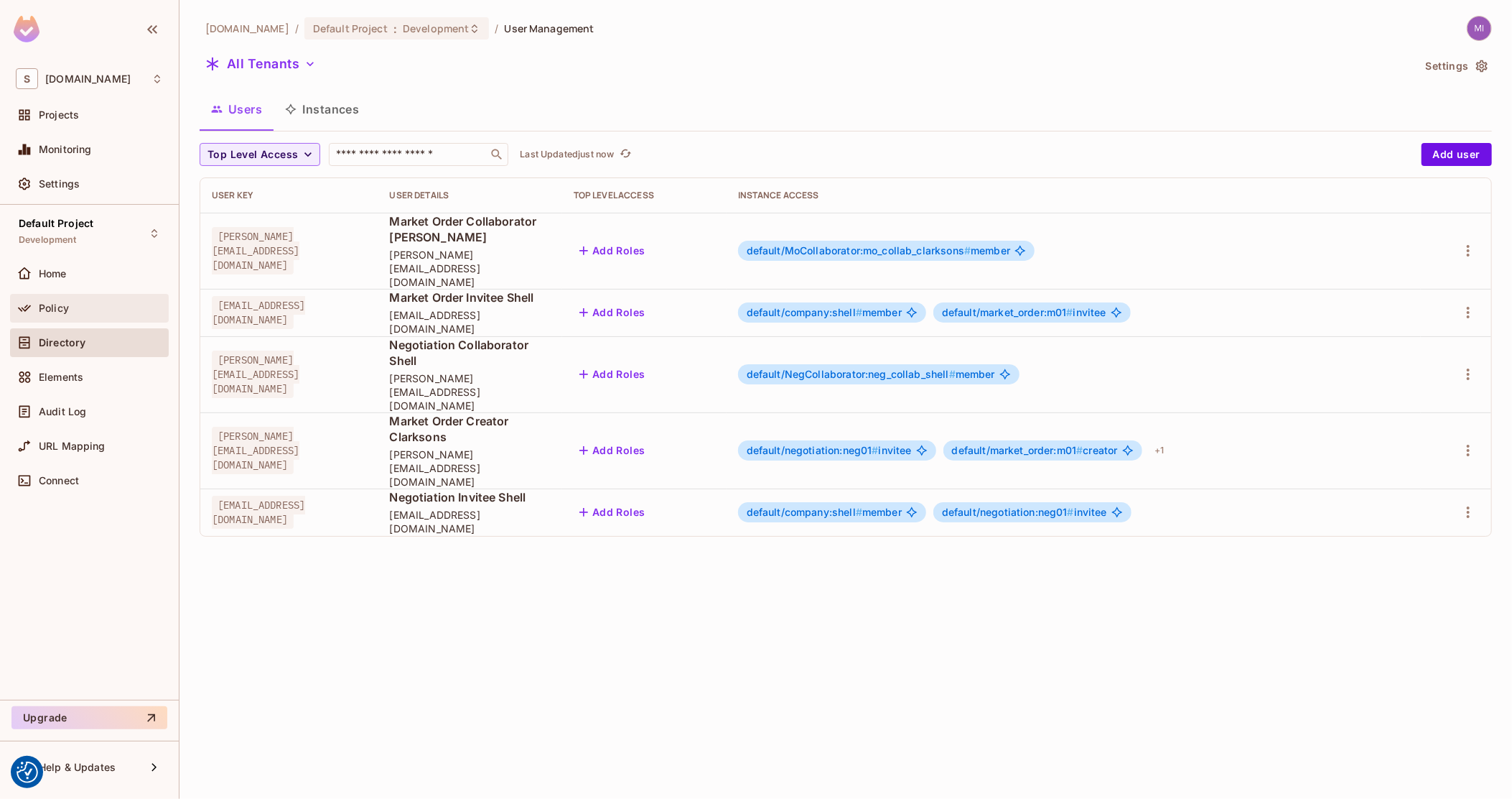
click at [73, 314] on div "Policy" at bounding box center [90, 308] width 147 height 17
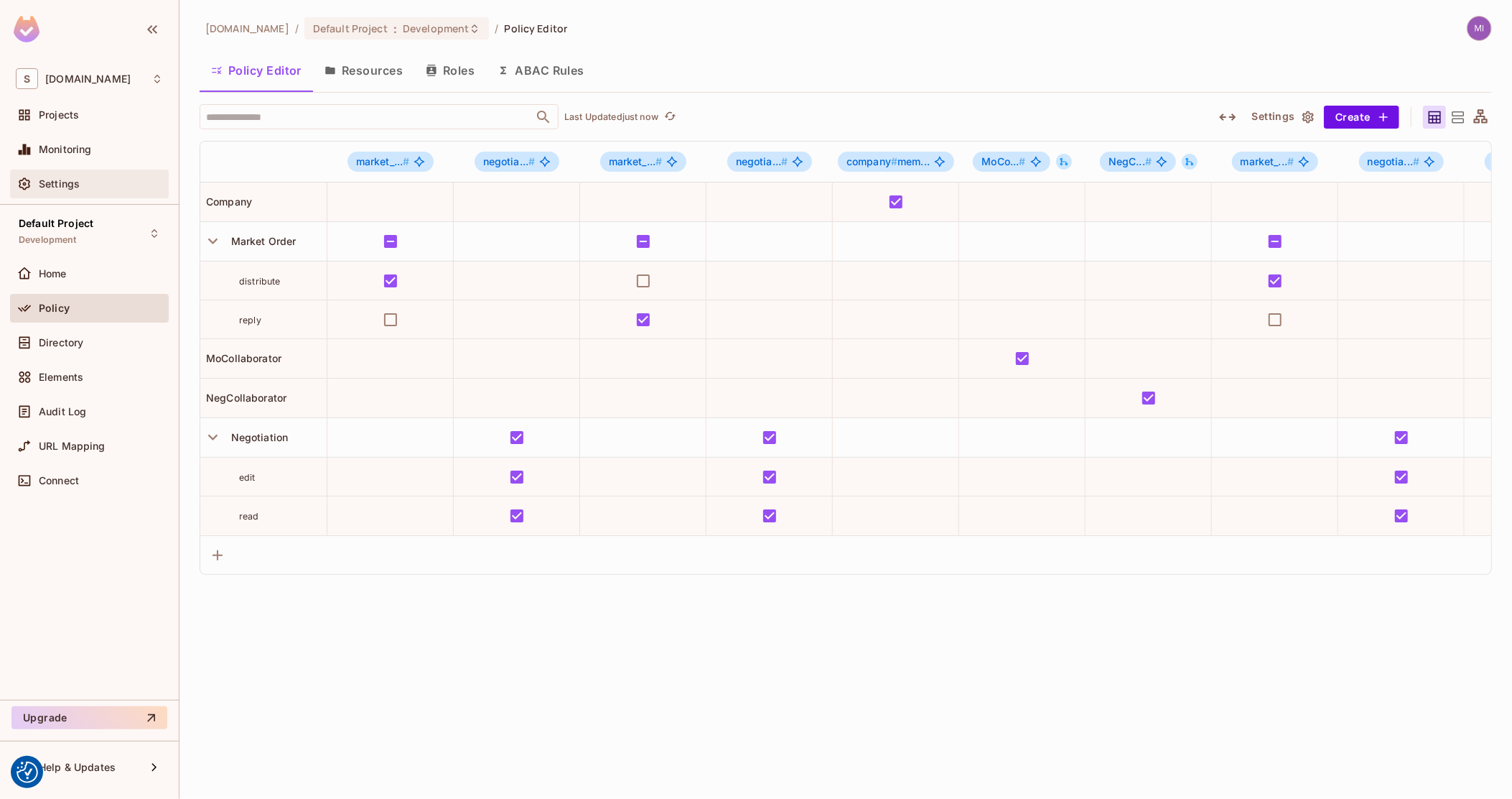
click at [77, 185] on span "Settings" at bounding box center [59, 183] width 41 height 12
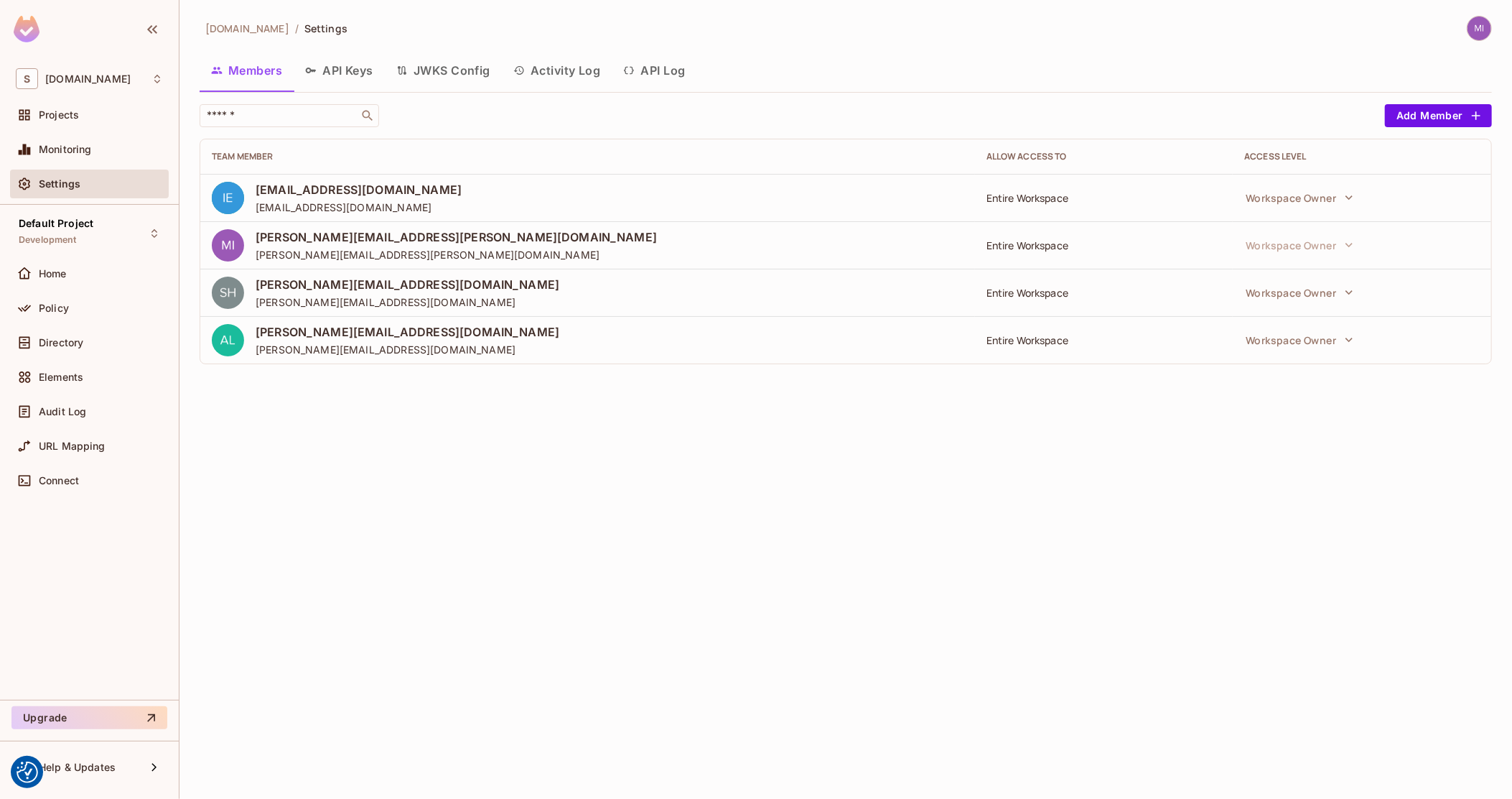
click at [547, 78] on button "Activity Log" at bounding box center [557, 70] width 110 height 36
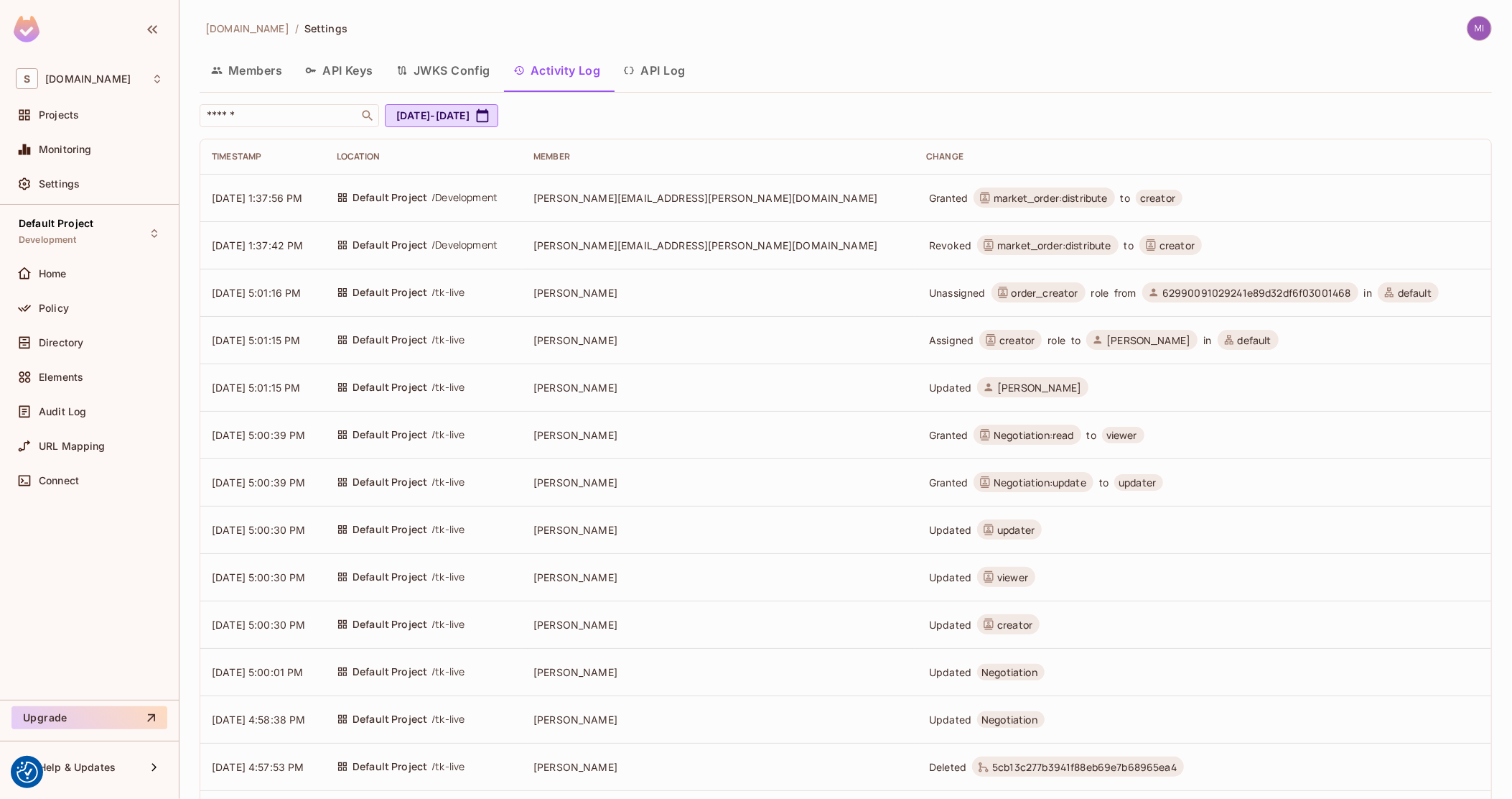
click at [771, 207] on td "michal.wojcik@testshipping.com" at bounding box center [718, 197] width 393 height 48
drag, startPoint x: 752, startPoint y: 556, endPoint x: 669, endPoint y: 256, distance: 311.3
click at [75, 109] on span "Projects" at bounding box center [59, 114] width 40 height 12
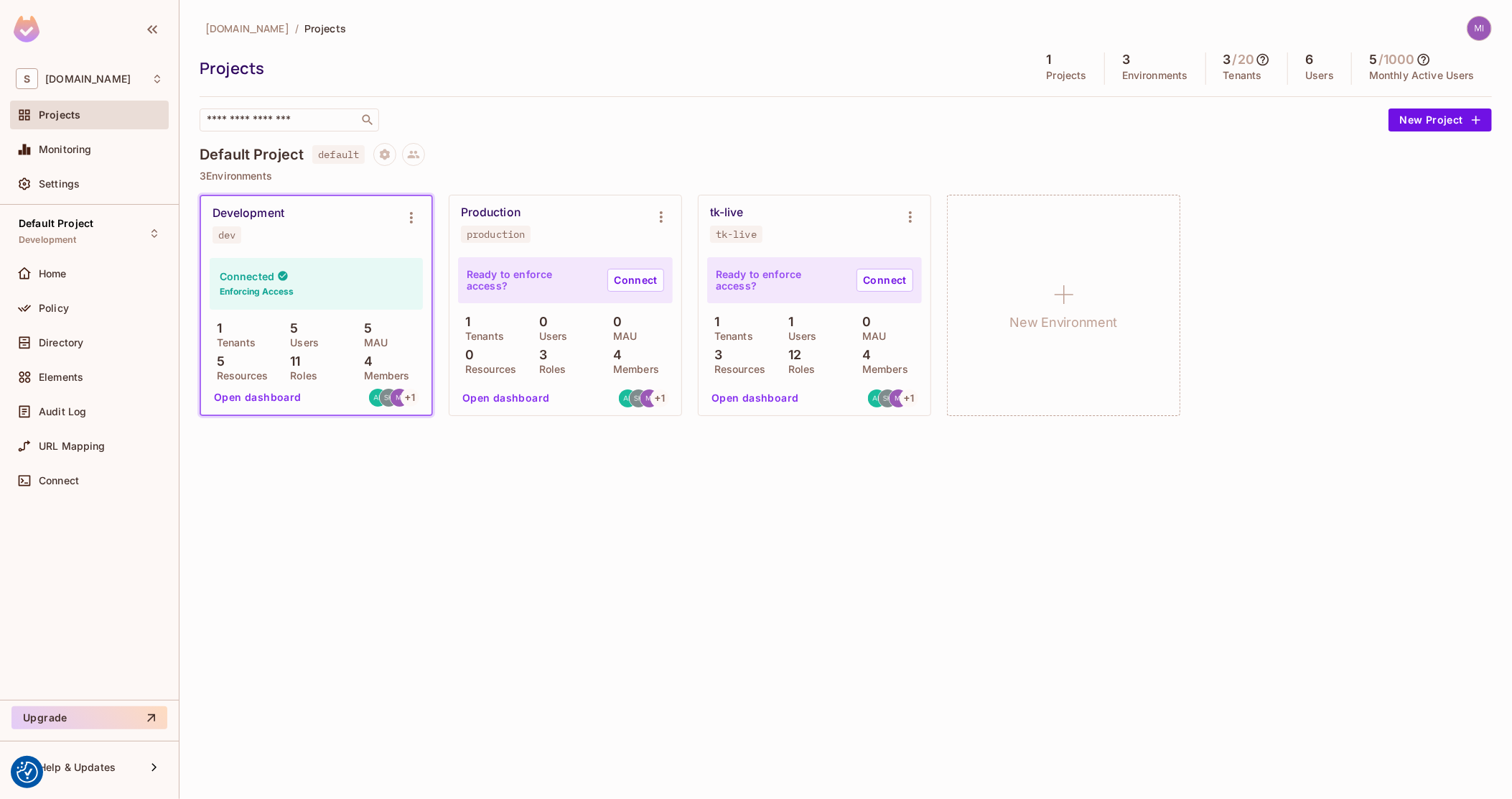
click at [37, 25] on img at bounding box center [27, 29] width 26 height 27
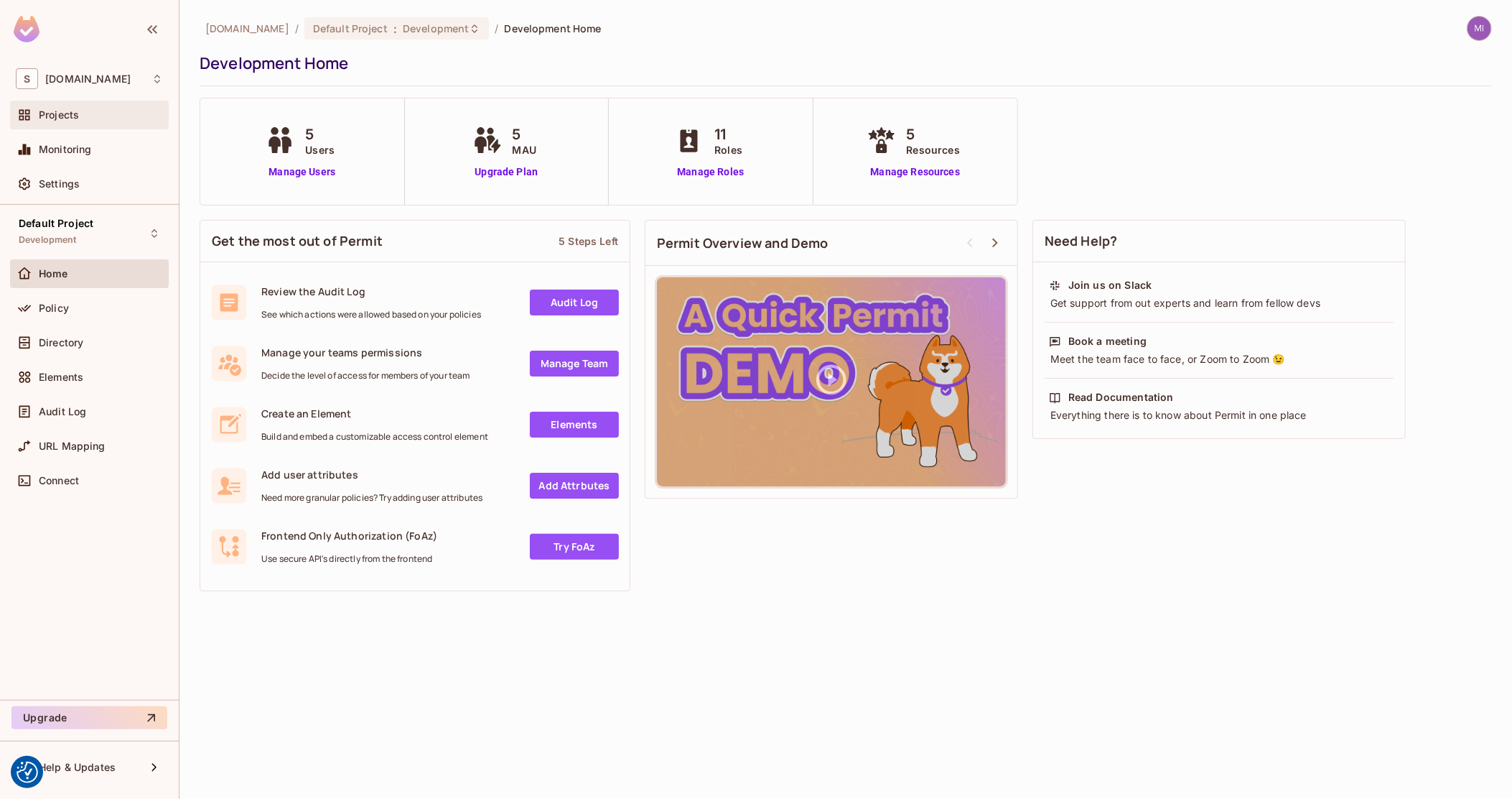
click at [54, 109] on span "Projects" at bounding box center [59, 114] width 40 height 12
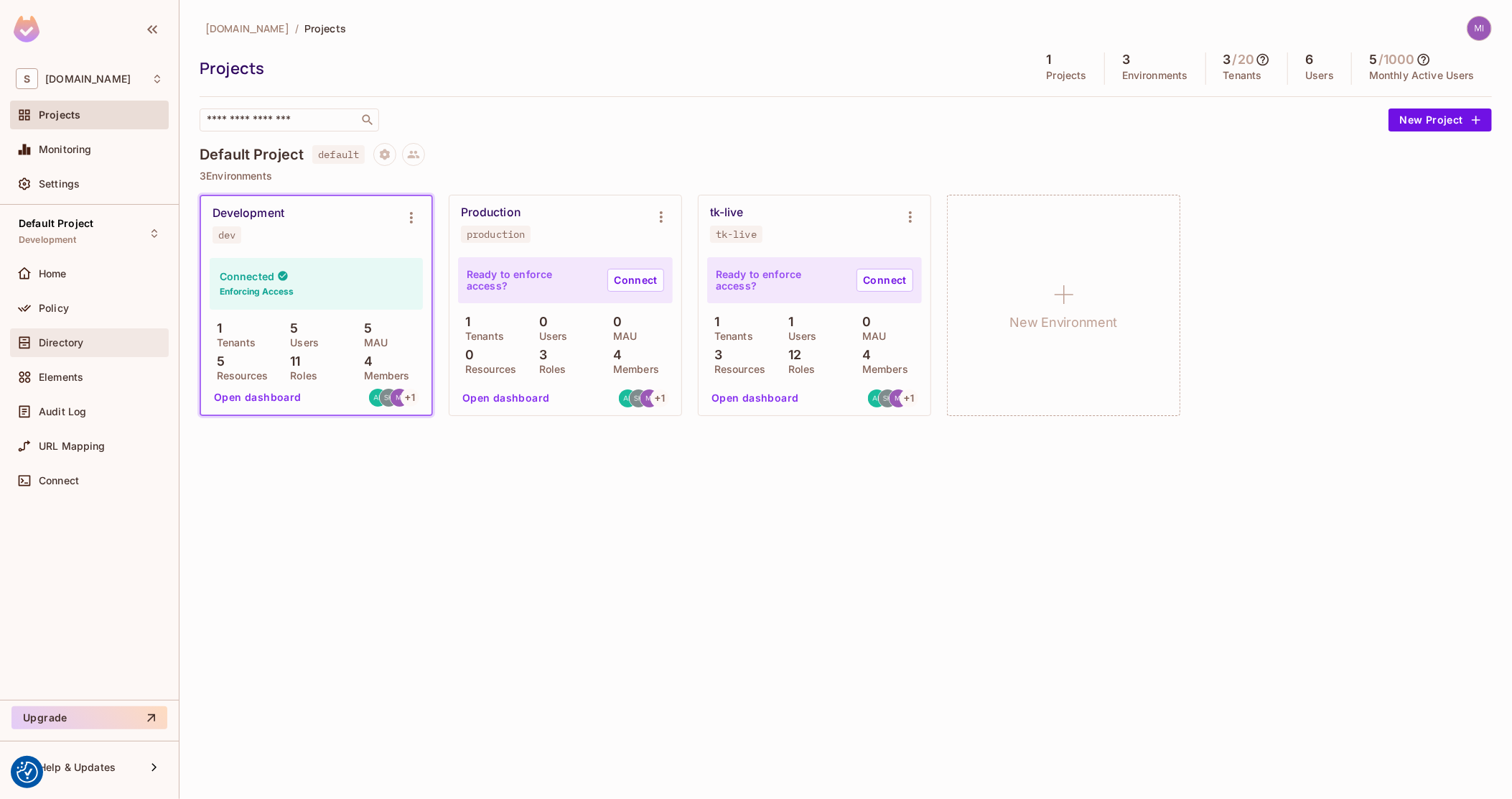
click at [61, 345] on span "Directory" at bounding box center [61, 342] width 44 height 12
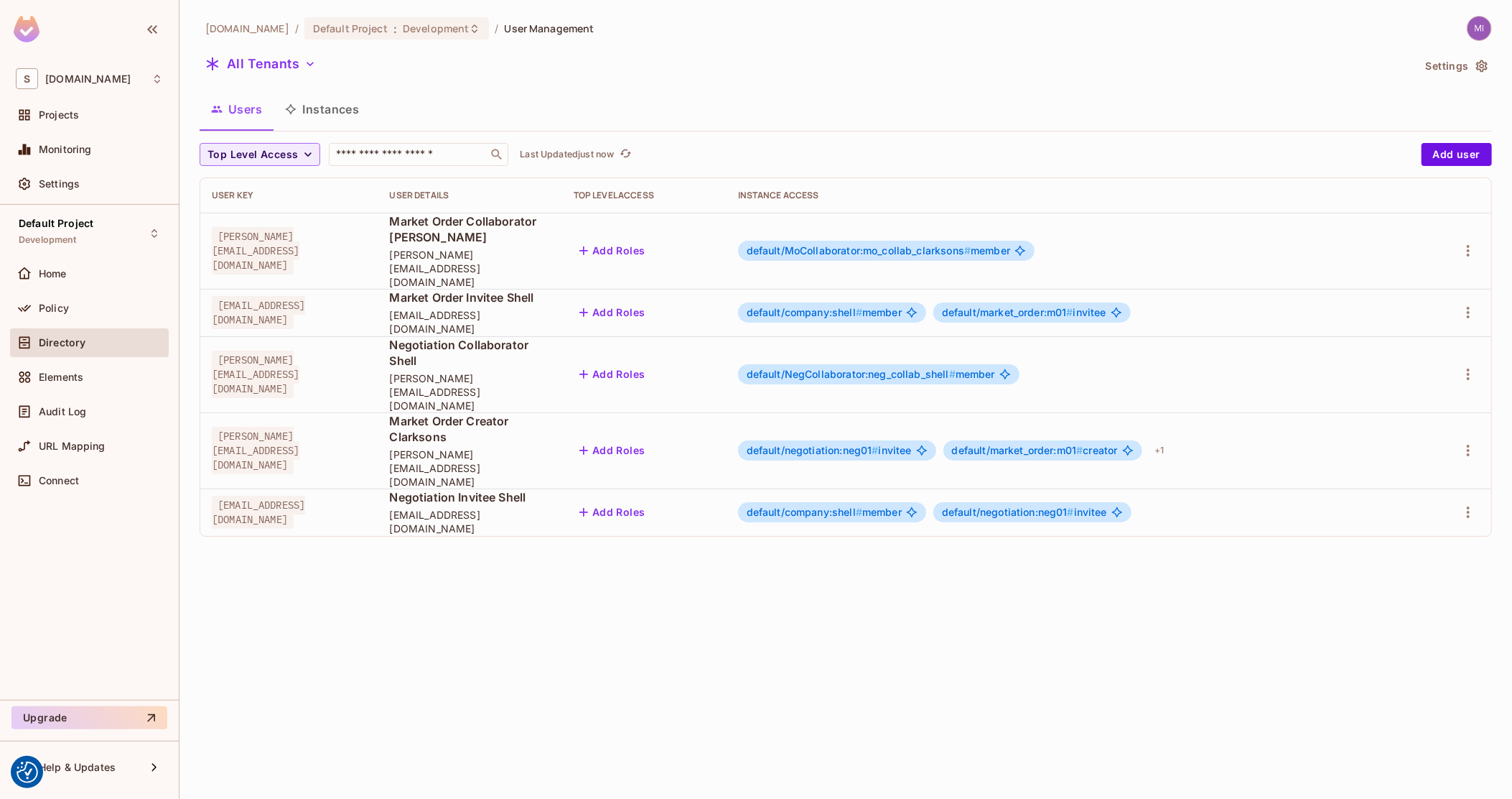
click at [331, 107] on button "Instances" at bounding box center [322, 109] width 97 height 36
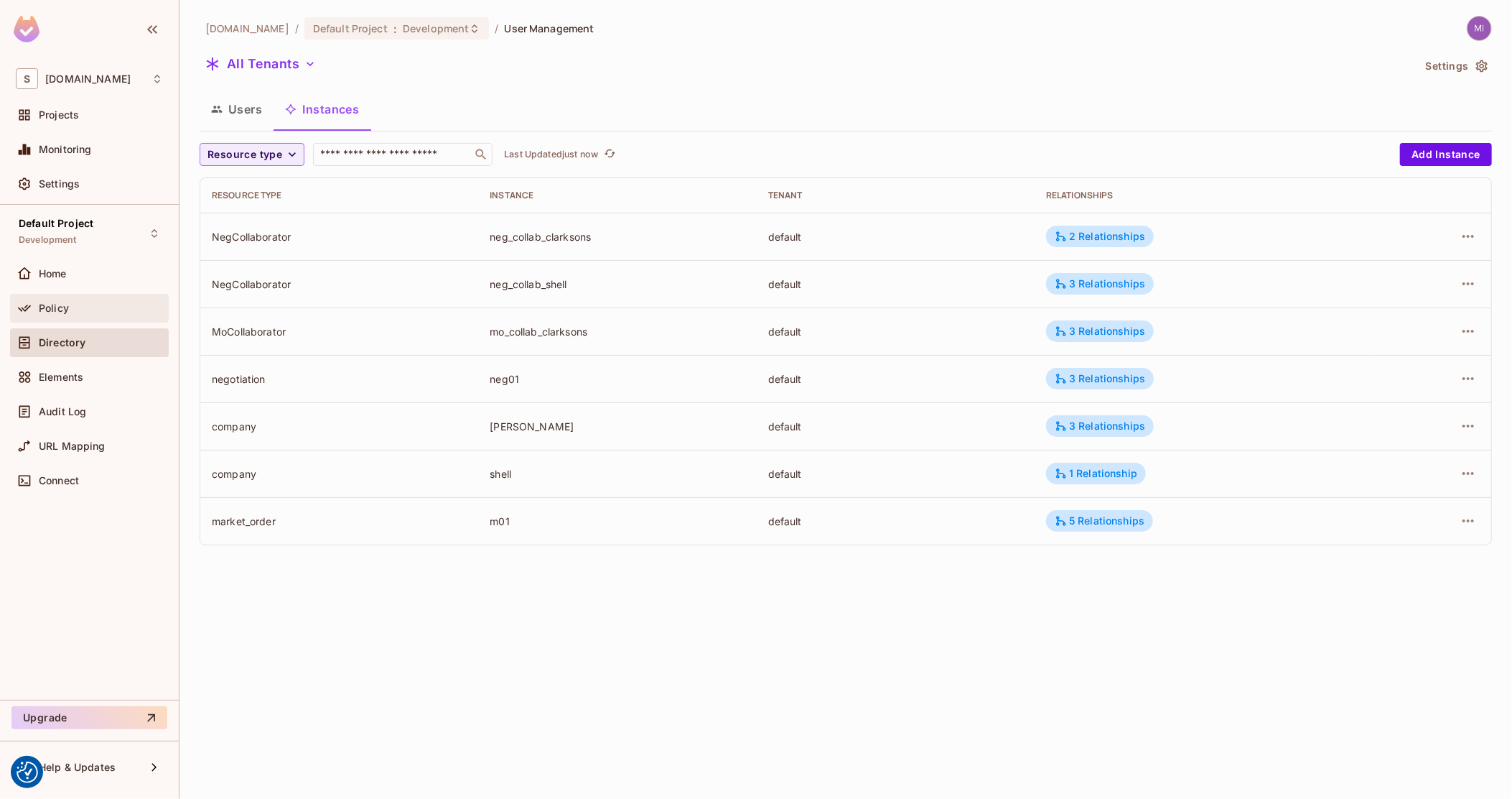
click at [78, 307] on div "Policy" at bounding box center [101, 308] width 124 height 12
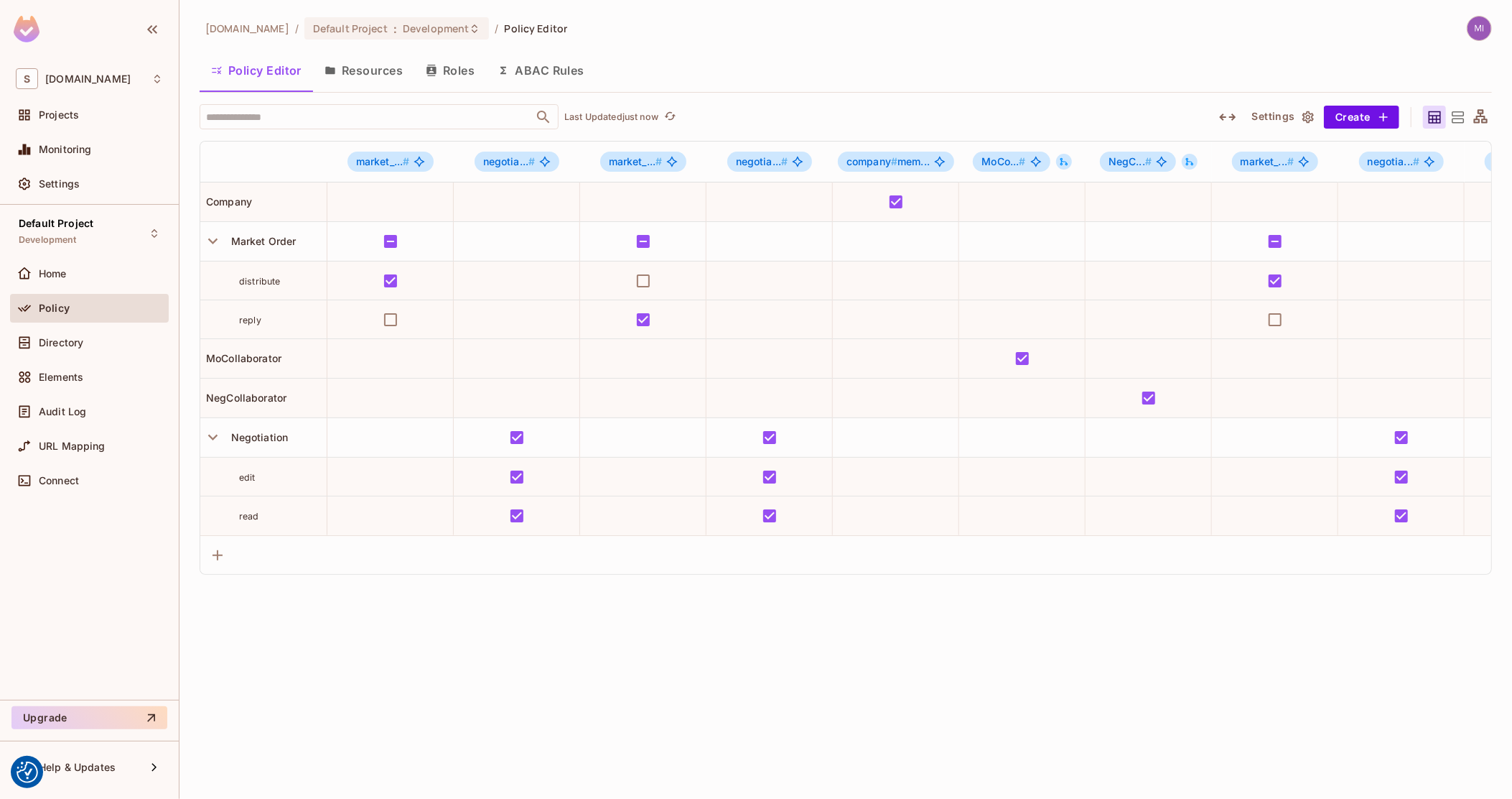
click at [1484, 117] on icon at bounding box center [1481, 116] width 14 height 14
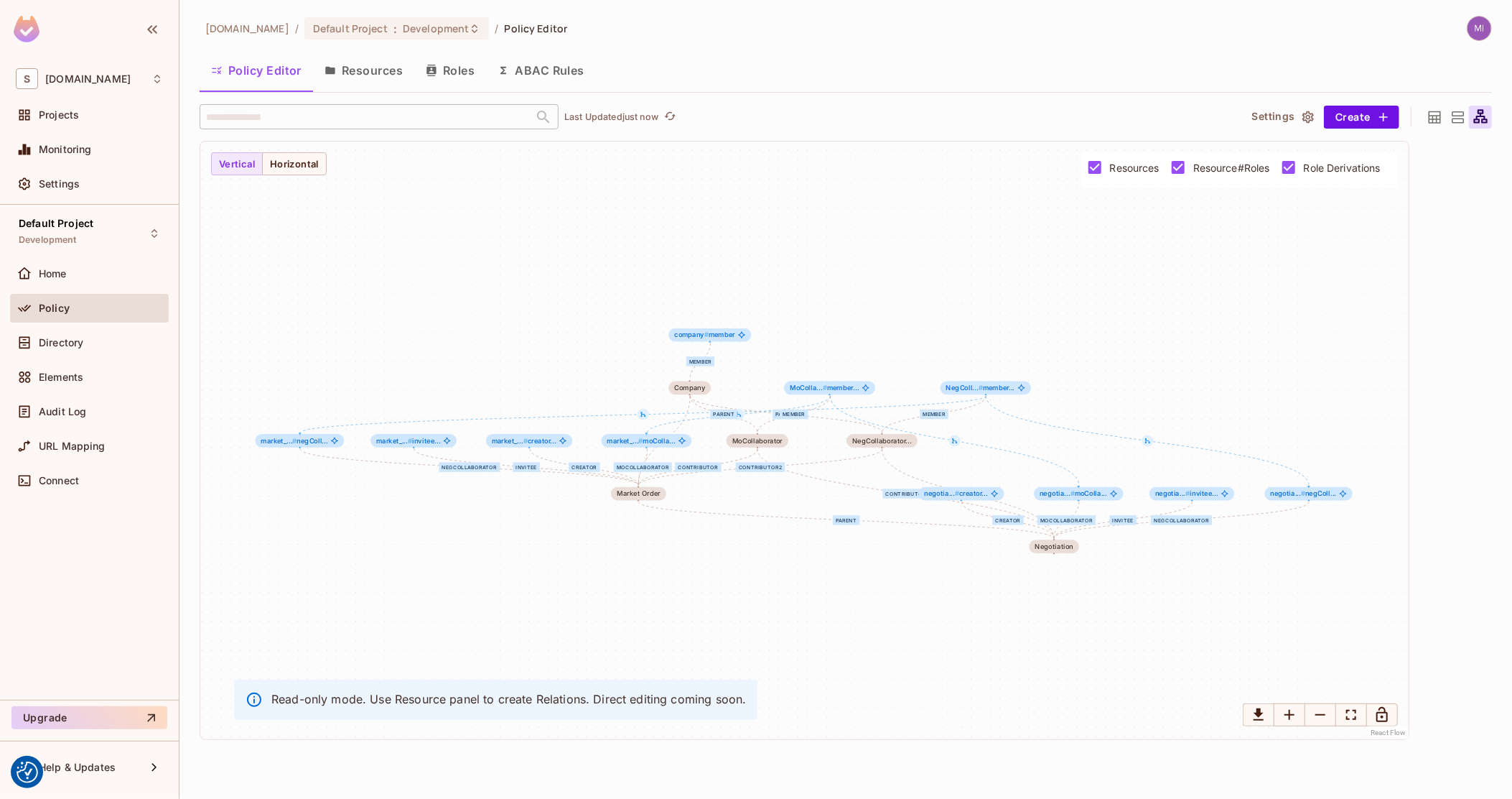
click at [1304, 166] on span "Role Derivations" at bounding box center [1342, 168] width 77 height 14
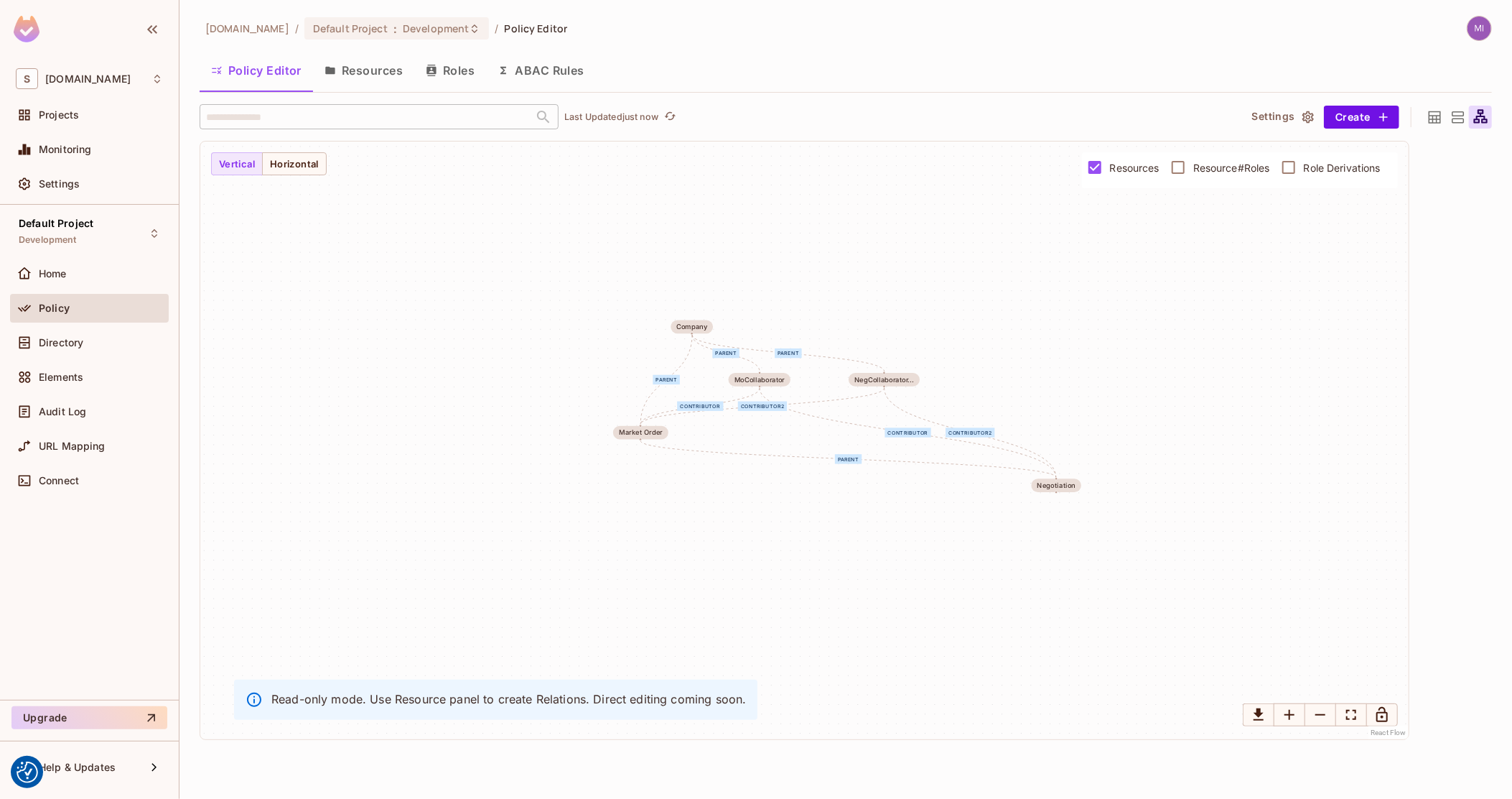
drag, startPoint x: 839, startPoint y: 349, endPoint x: 842, endPoint y: 288, distance: 61.1
click at [842, 288] on div "parent contributor contributor2 parent parent parent contributor contributor2 M…" at bounding box center [804, 440] width 1208 height 598
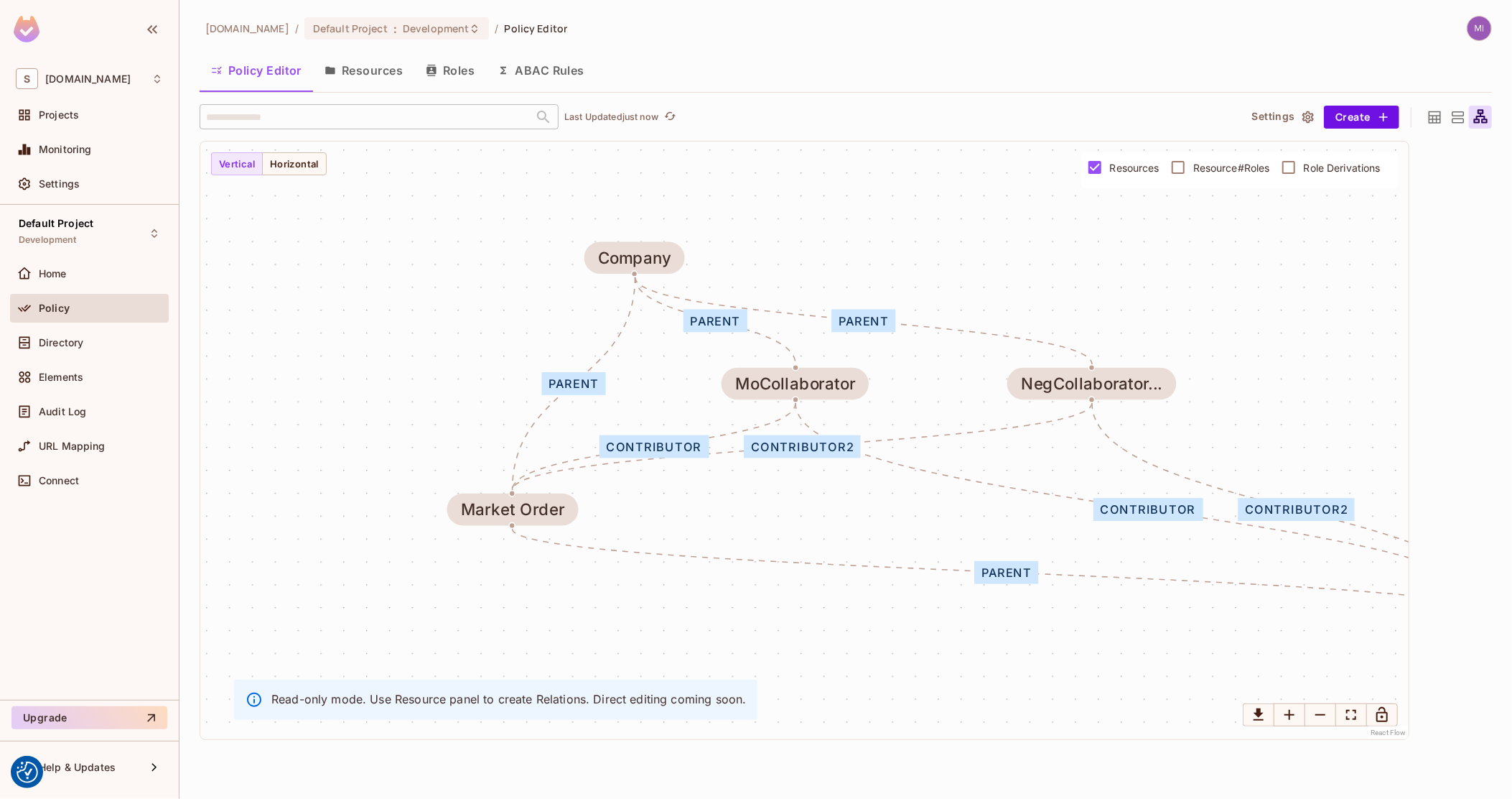
drag, startPoint x: 878, startPoint y: 342, endPoint x: 841, endPoint y: 305, distance: 52.3
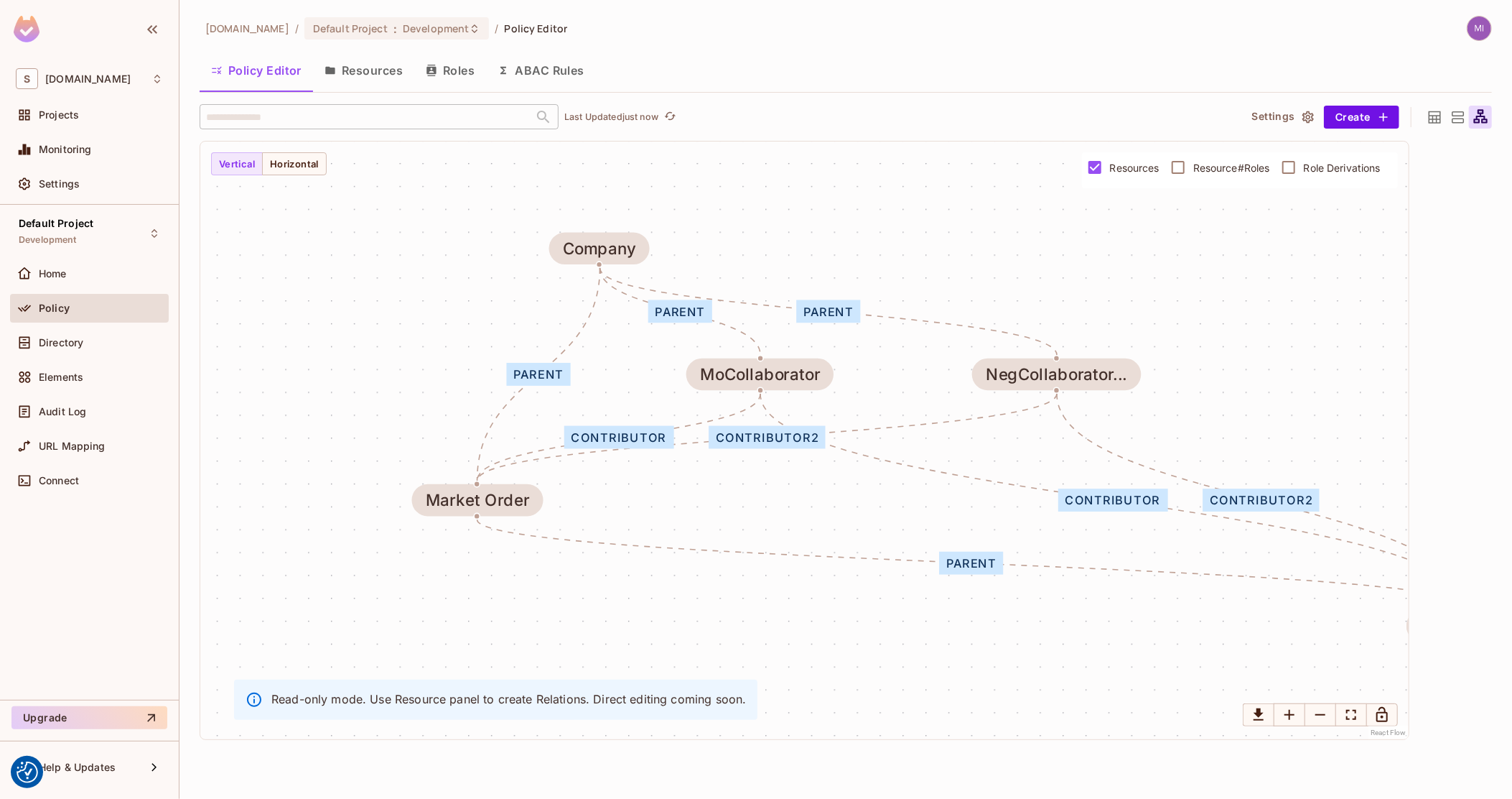
drag, startPoint x: 795, startPoint y: 295, endPoint x: 735, endPoint y: 282, distance: 61.4
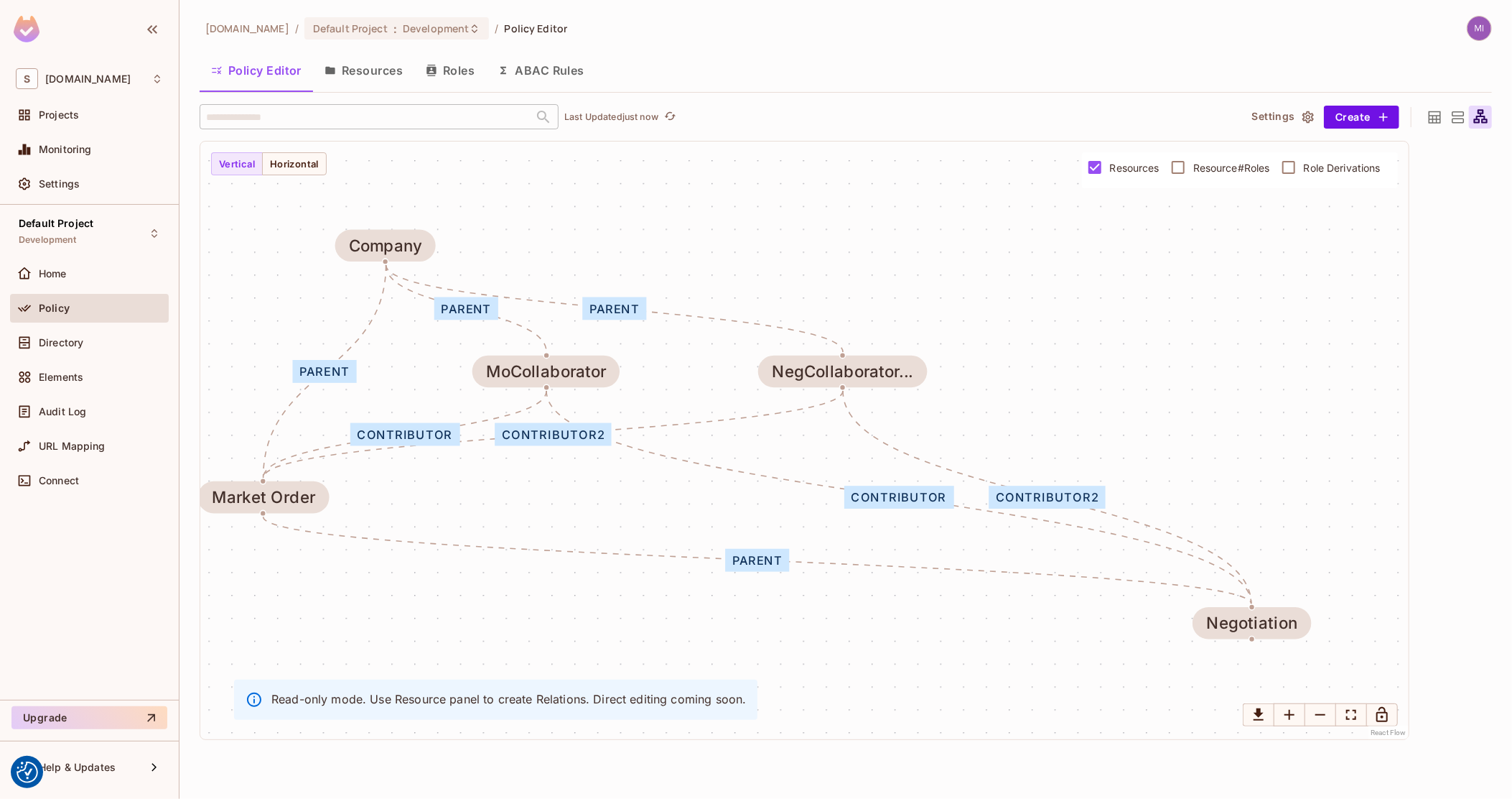
drag, startPoint x: 846, startPoint y: 277, endPoint x: 649, endPoint y: 257, distance: 198.0
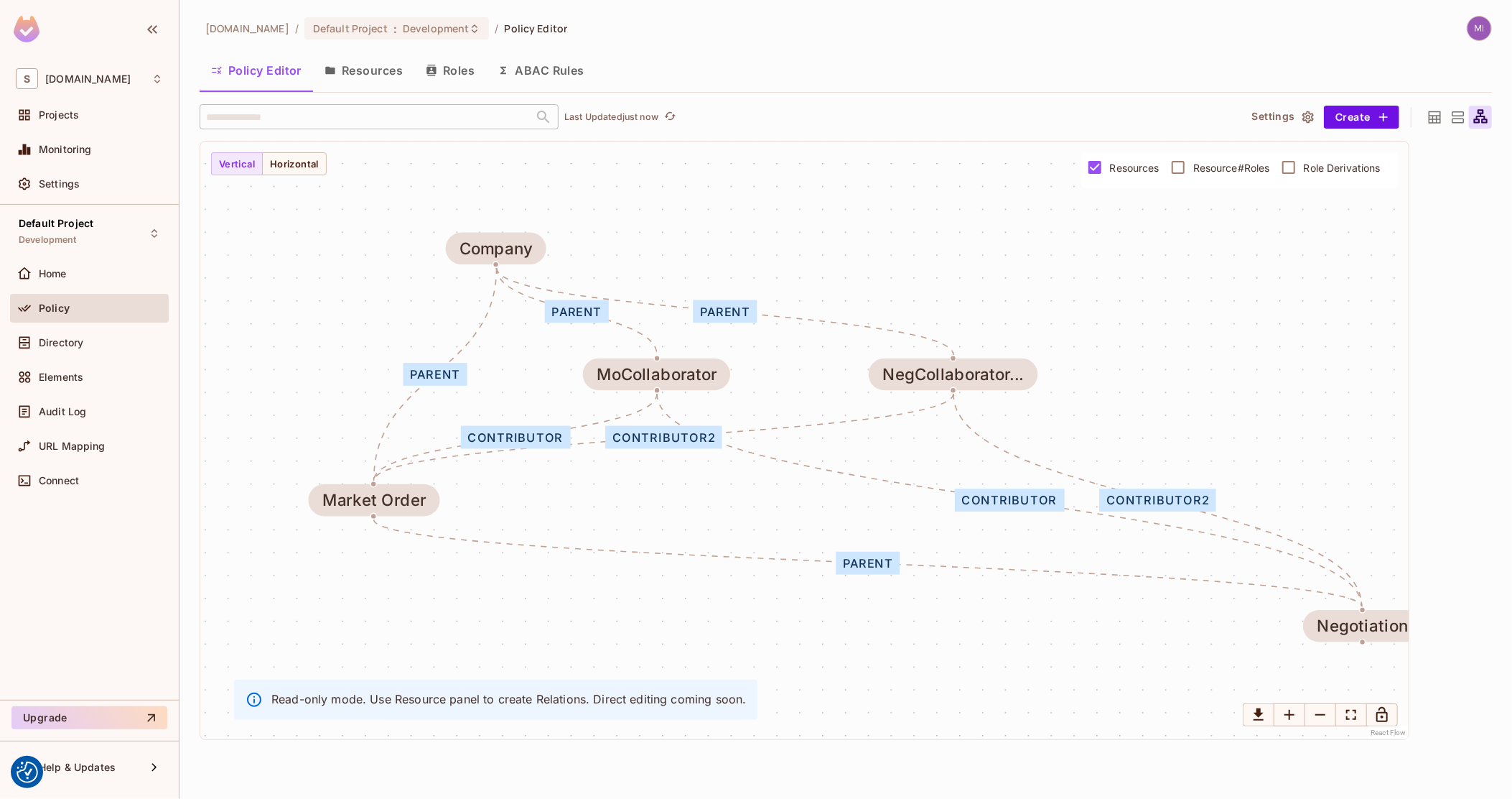
drag, startPoint x: 871, startPoint y: 474, endPoint x: 925, endPoint y: 478, distance: 54.1
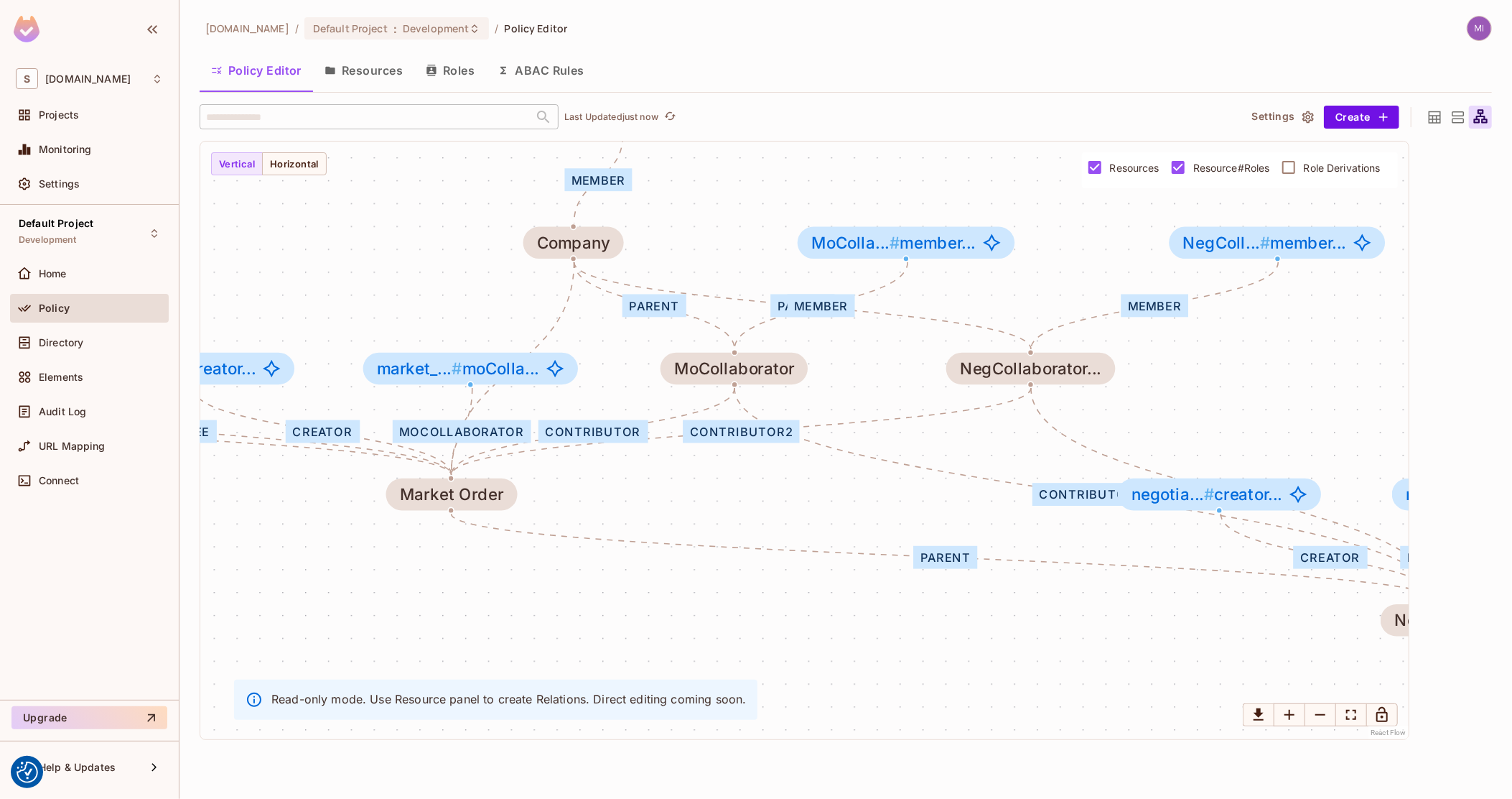
drag, startPoint x: 1016, startPoint y: 258, endPoint x: 1072, endPoint y: 249, distance: 56.7
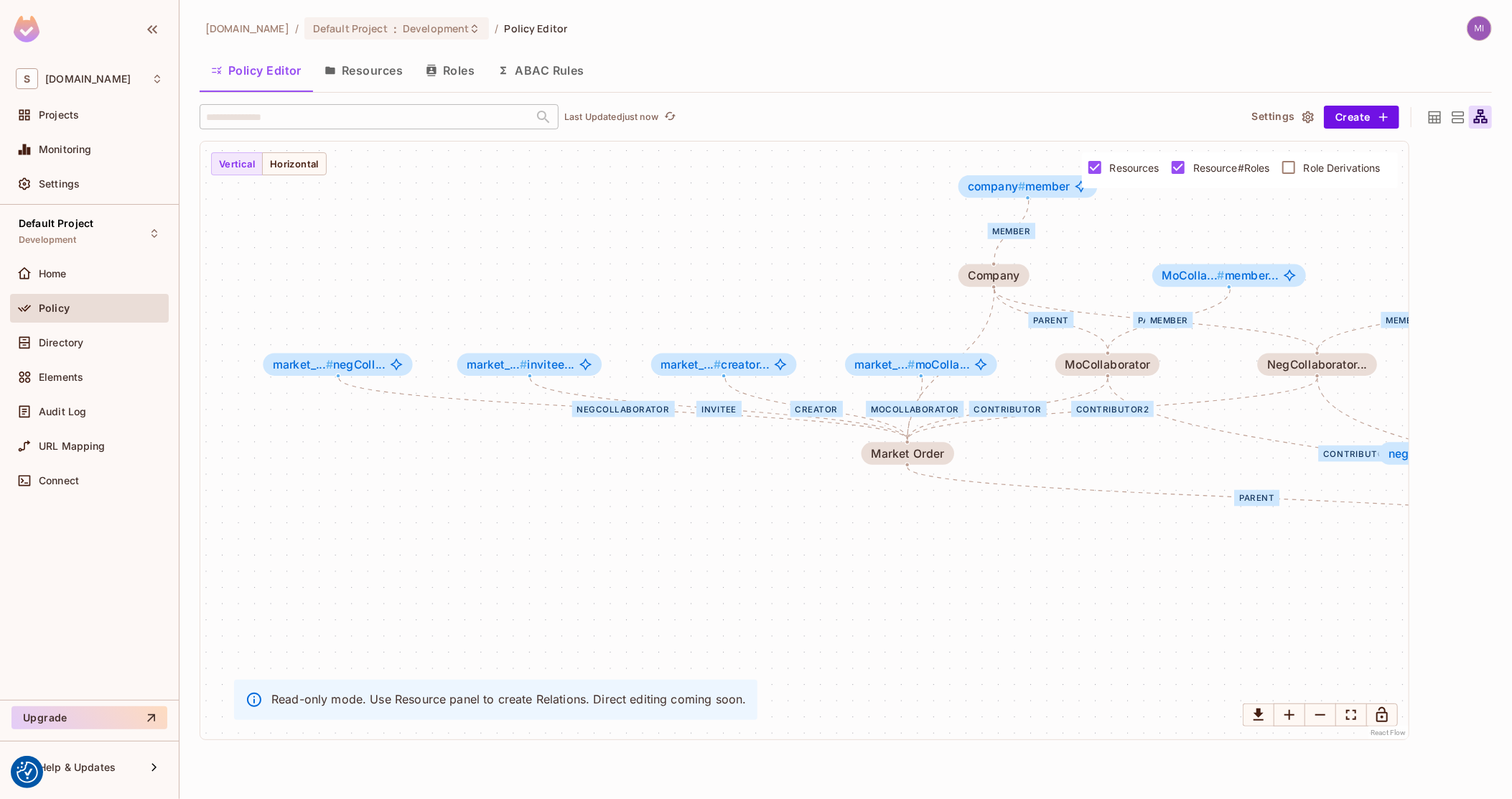
drag, startPoint x: 733, startPoint y: 345, endPoint x: 855, endPoint y: 346, distance: 122.0
click at [855, 346] on div "negCollaborator invitee creator moCollaborator parent contributor contributor2 …" at bounding box center [804, 440] width 1208 height 598
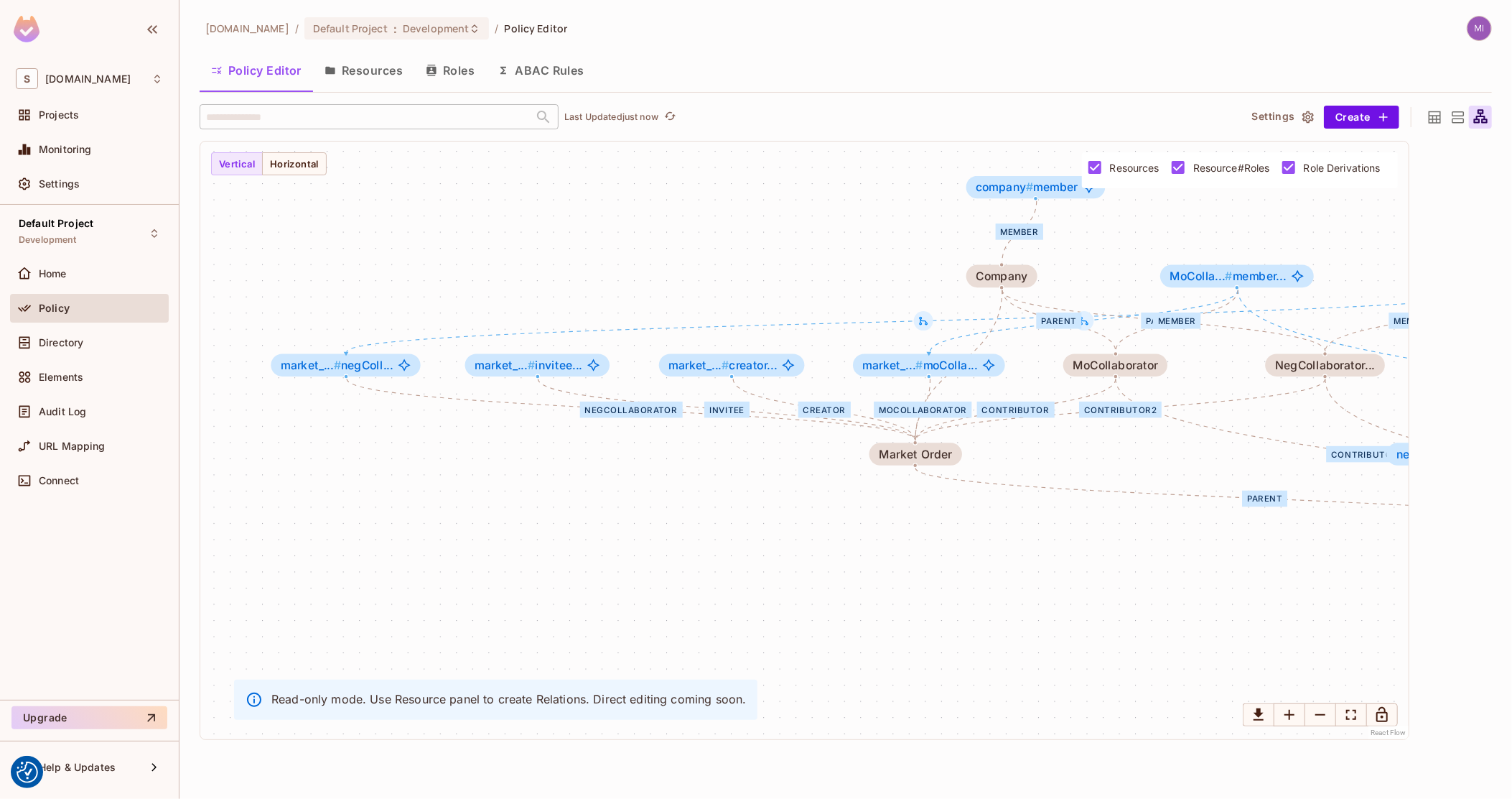
click at [1438, 114] on icon at bounding box center [1435, 117] width 18 height 18
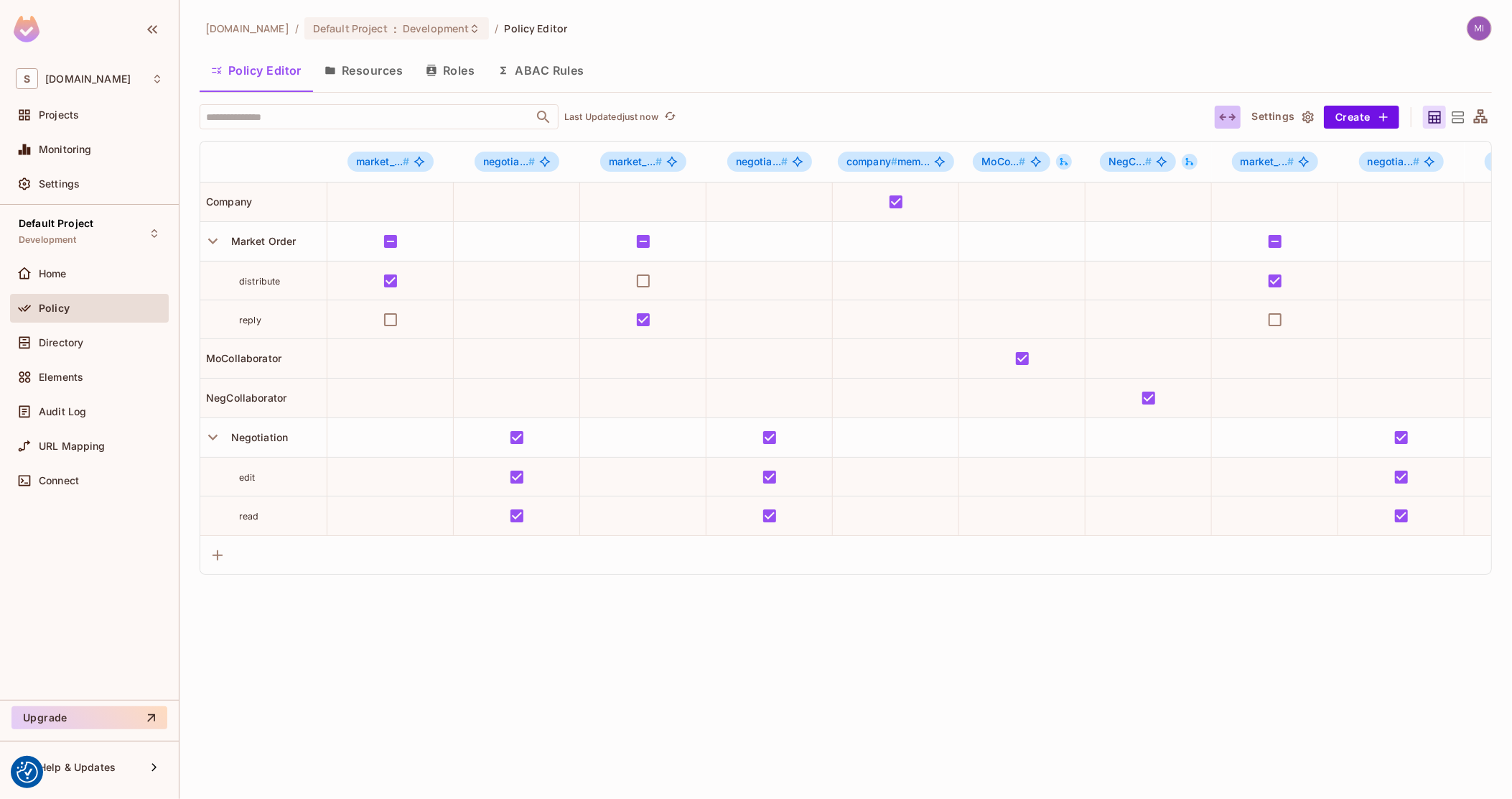
click at [1232, 115] on icon "button" at bounding box center [1227, 117] width 17 height 17
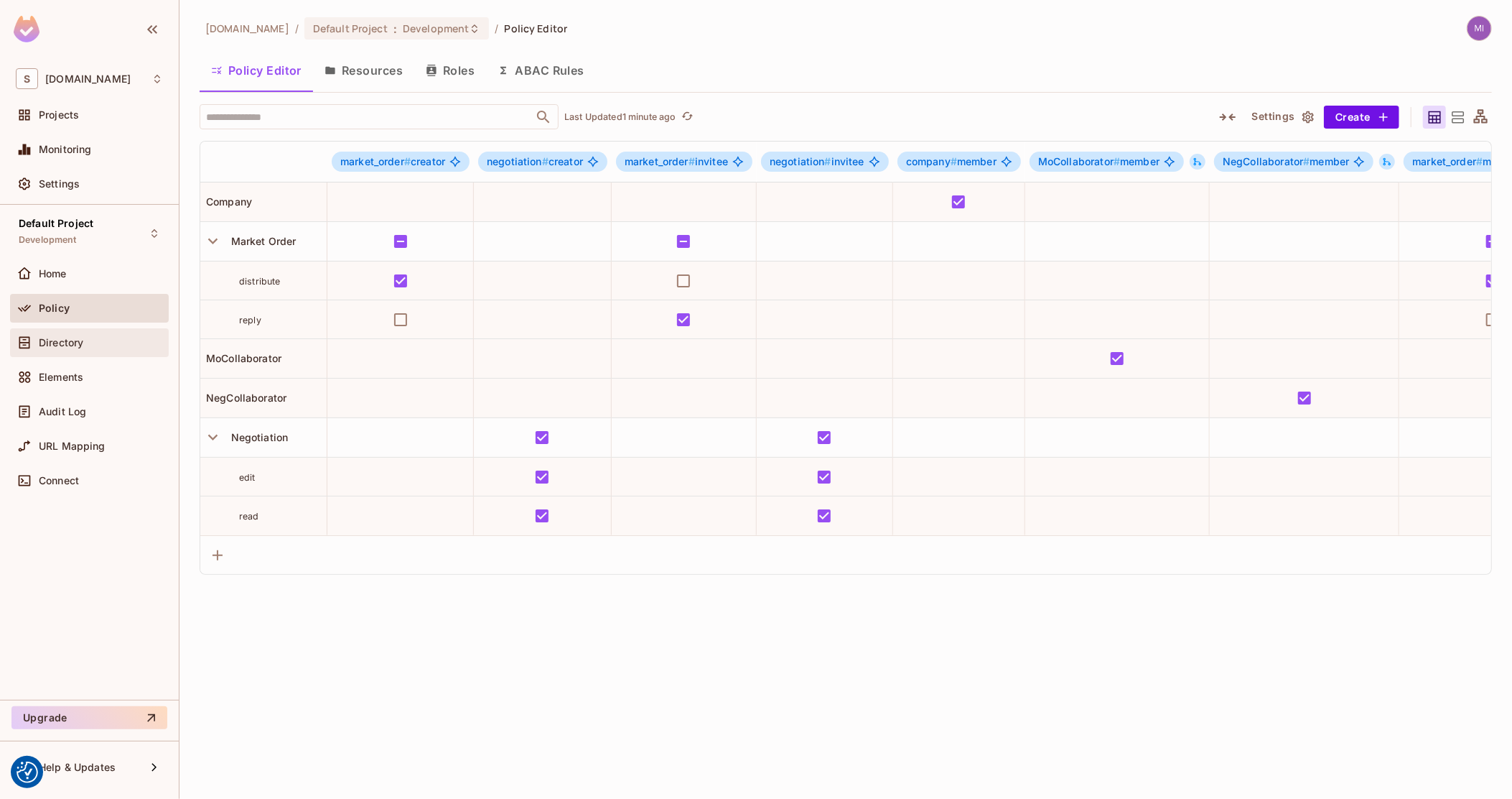
click at [74, 340] on span "Directory" at bounding box center [61, 342] width 44 height 12
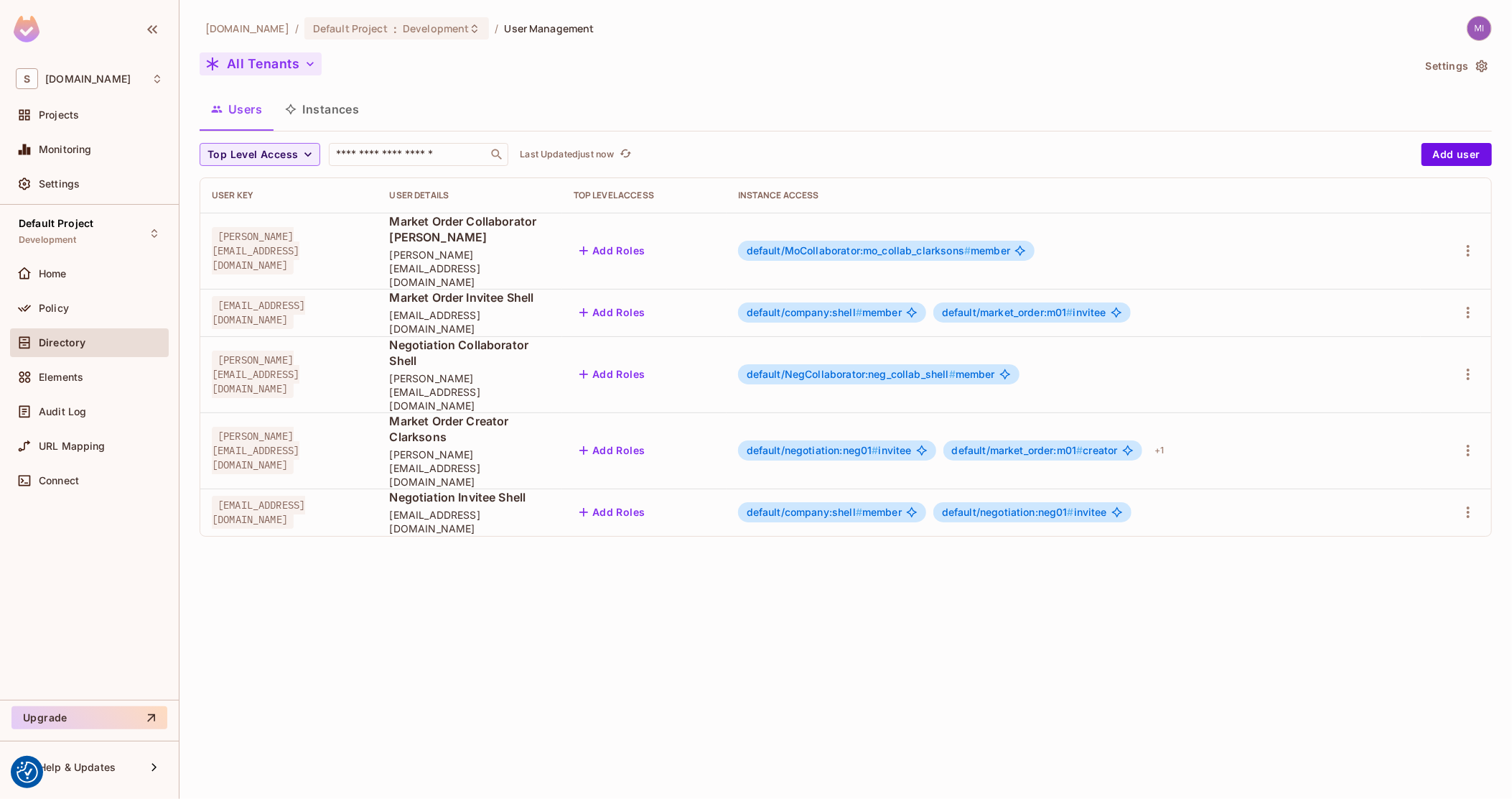
click at [303, 61] on icon "button" at bounding box center [310, 64] width 15 height 15
click at [613, 94] on div at bounding box center [756, 399] width 1512 height 799
click at [313, 69] on icon "button" at bounding box center [310, 64] width 15 height 15
click at [512, 84] on div at bounding box center [756, 399] width 1512 height 799
click at [345, 111] on button "Instances" at bounding box center [322, 109] width 97 height 36
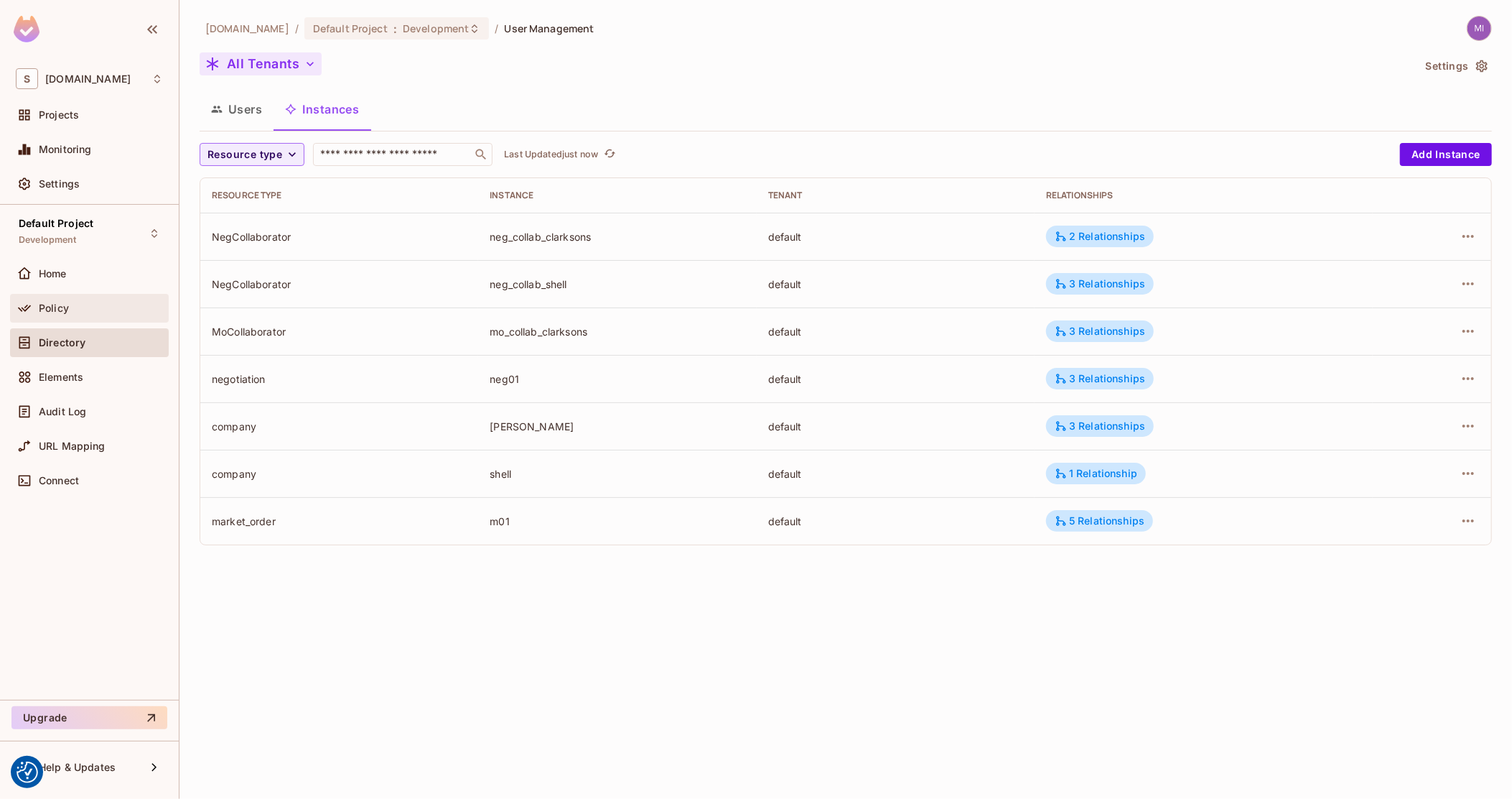
click at [51, 311] on span "Policy" at bounding box center [54, 308] width 30 height 12
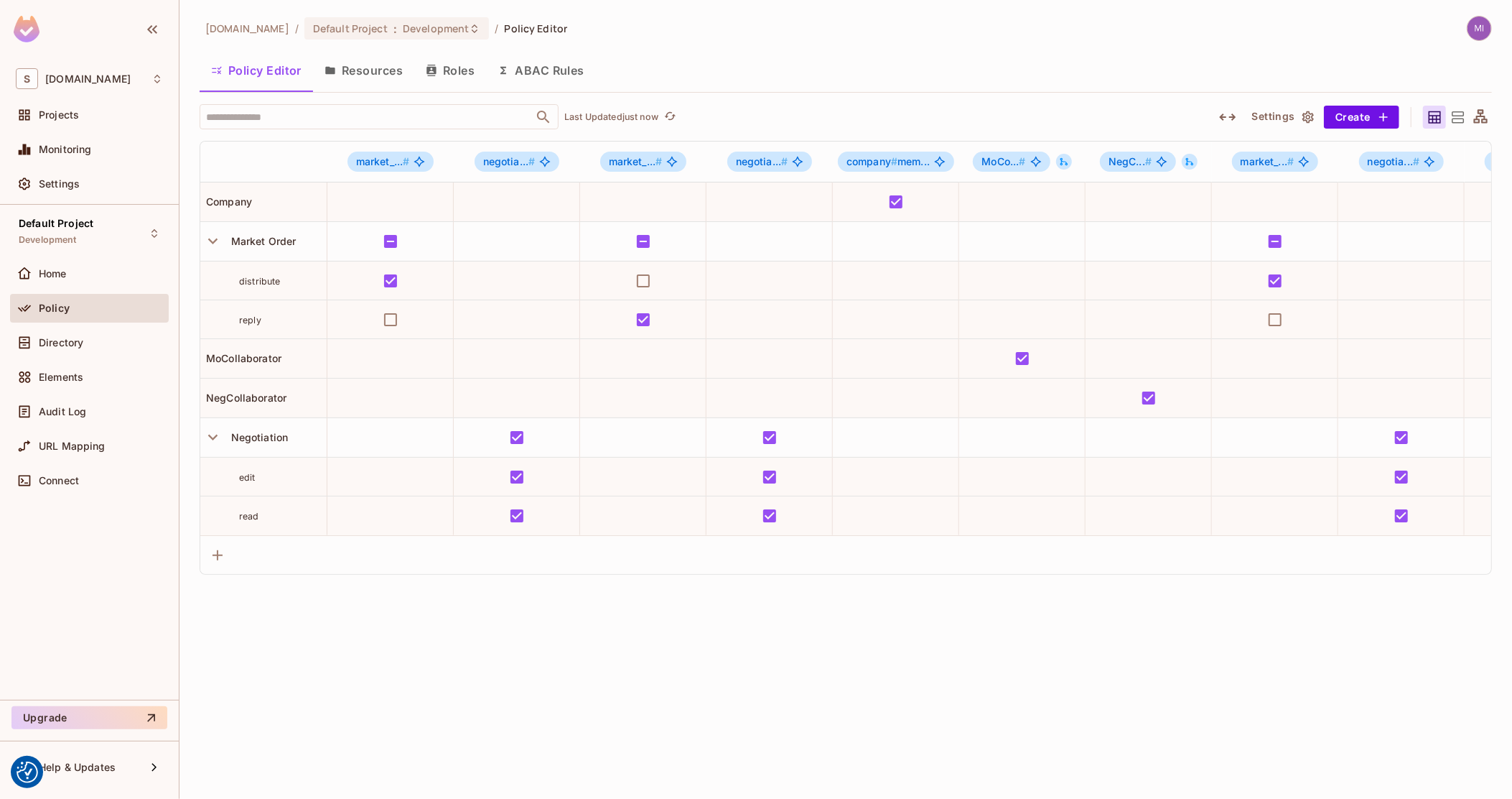
drag, startPoint x: 367, startPoint y: 52, endPoint x: 369, endPoint y: 74, distance: 22.1
click at [367, 52] on button "Resources" at bounding box center [364, 70] width 101 height 36
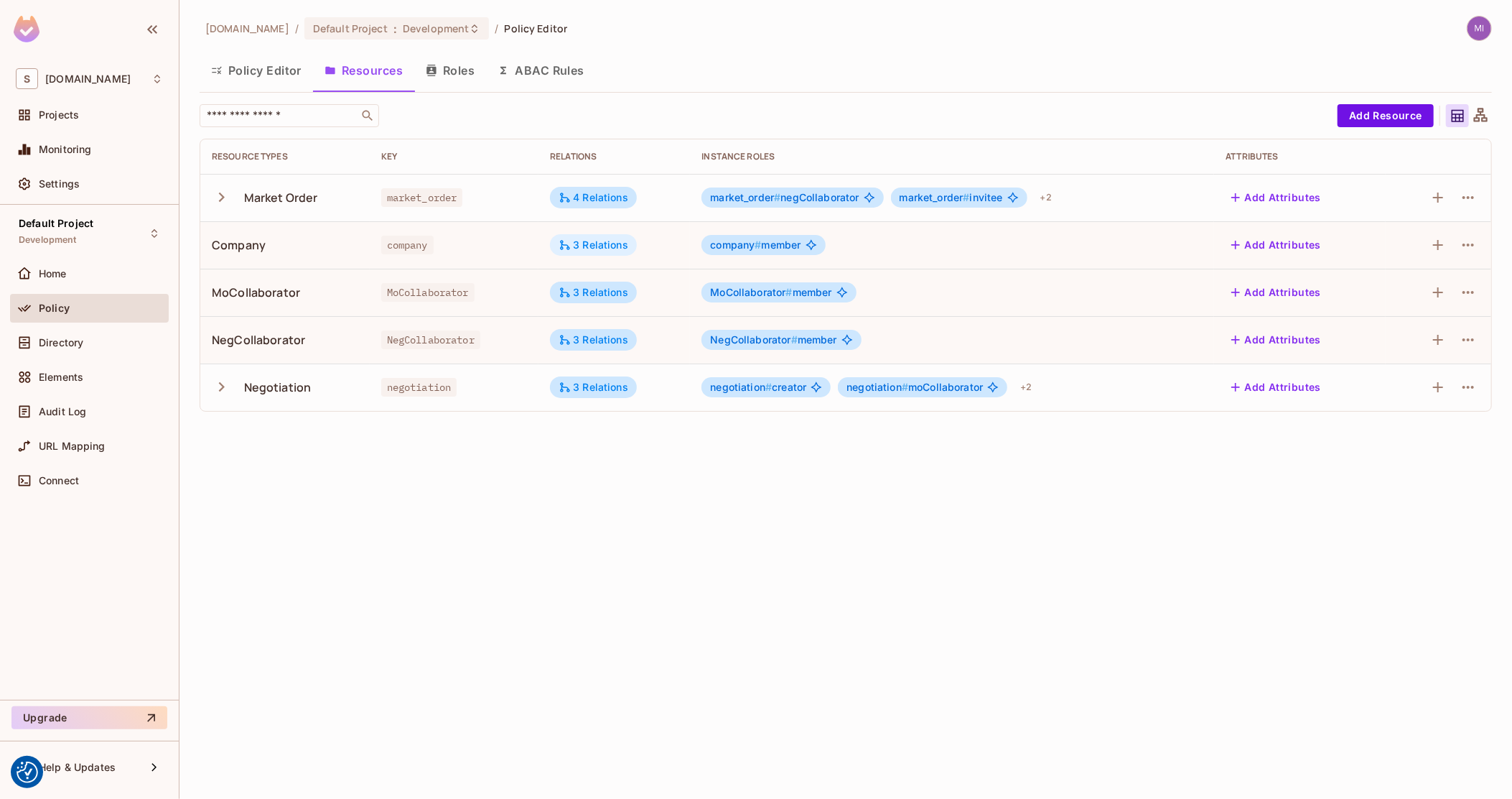
click at [621, 251] on div "3 Relations" at bounding box center [593, 245] width 70 height 13
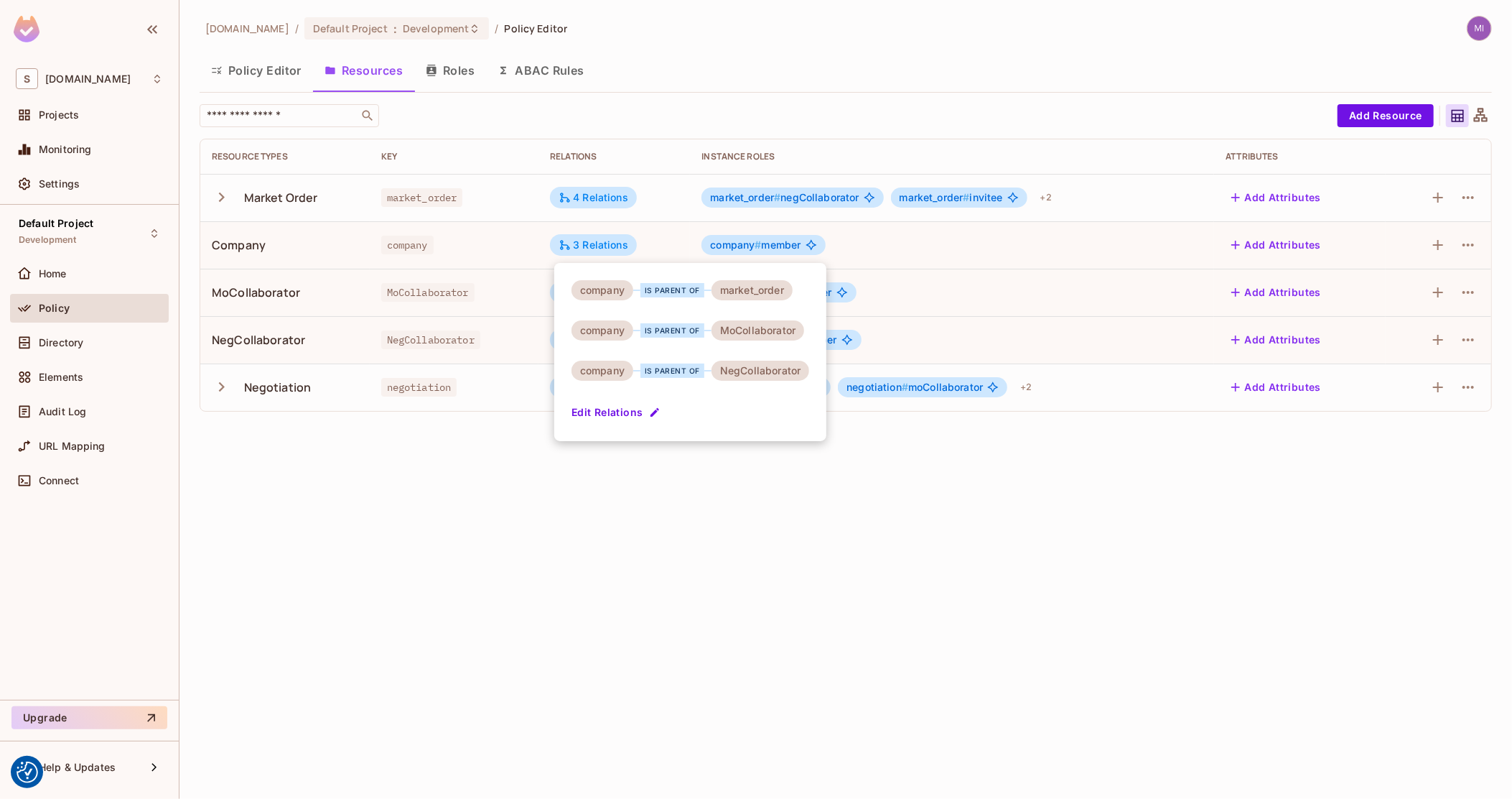
click at [245, 75] on div at bounding box center [756, 399] width 1512 height 799
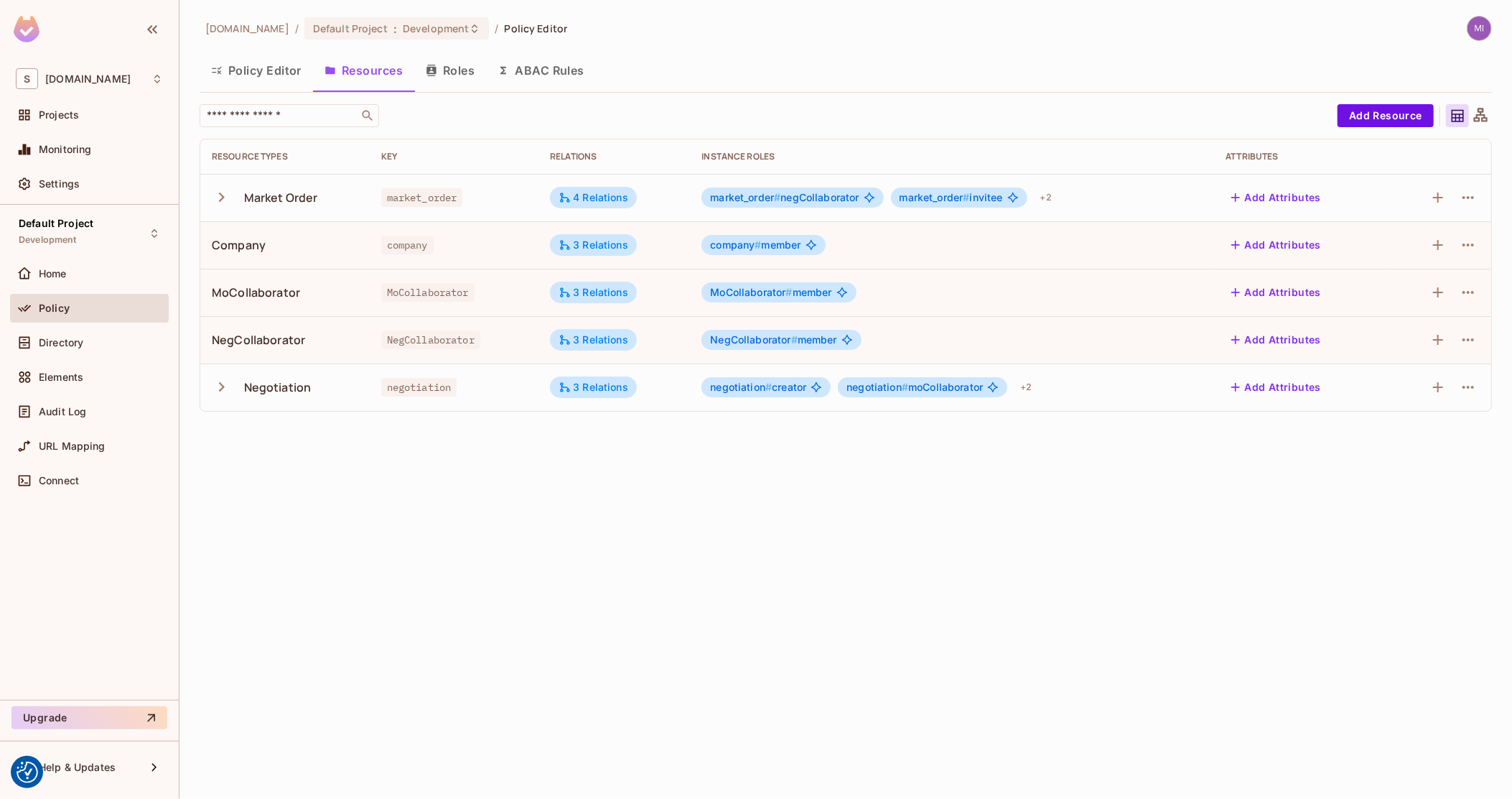
click at [255, 74] on button "Policy Editor" at bounding box center [256, 70] width 114 height 36
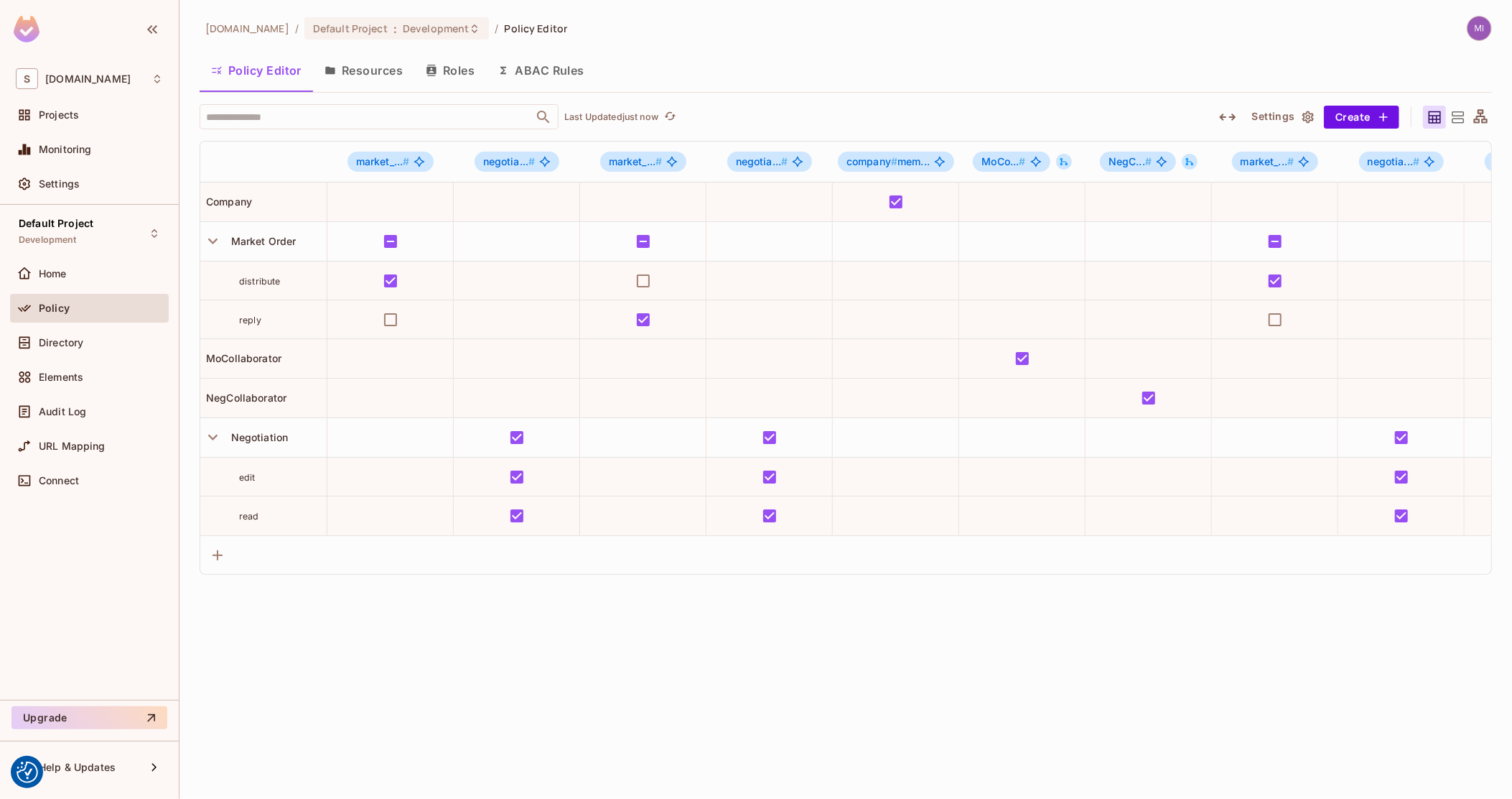
click at [1481, 113] on icon at bounding box center [1481, 116] width 14 height 14
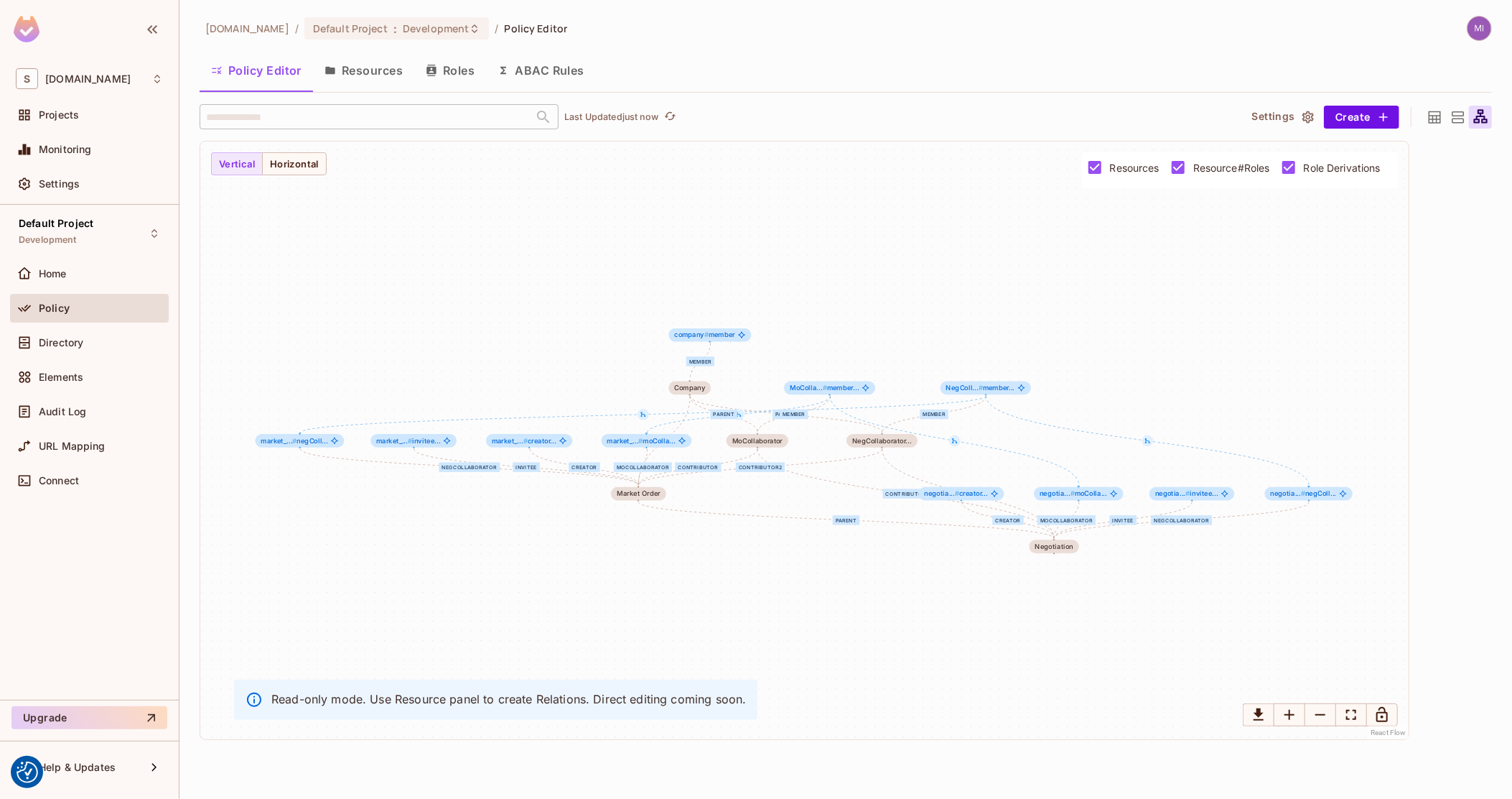
click at [1257, 171] on span "Resource#Roles" at bounding box center [1232, 168] width 77 height 14
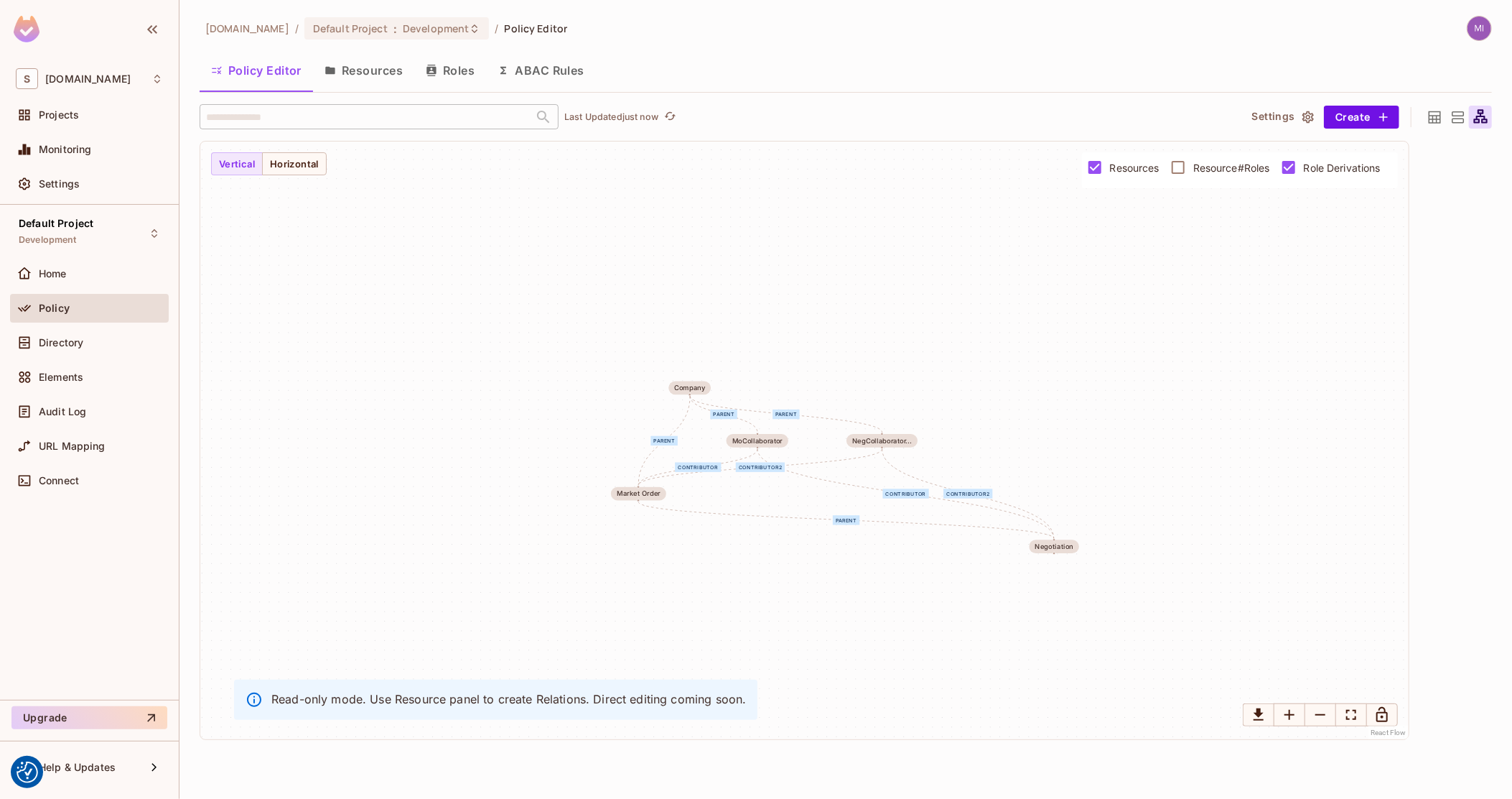
click at [1311, 166] on span "Role Derivations" at bounding box center [1342, 168] width 77 height 14
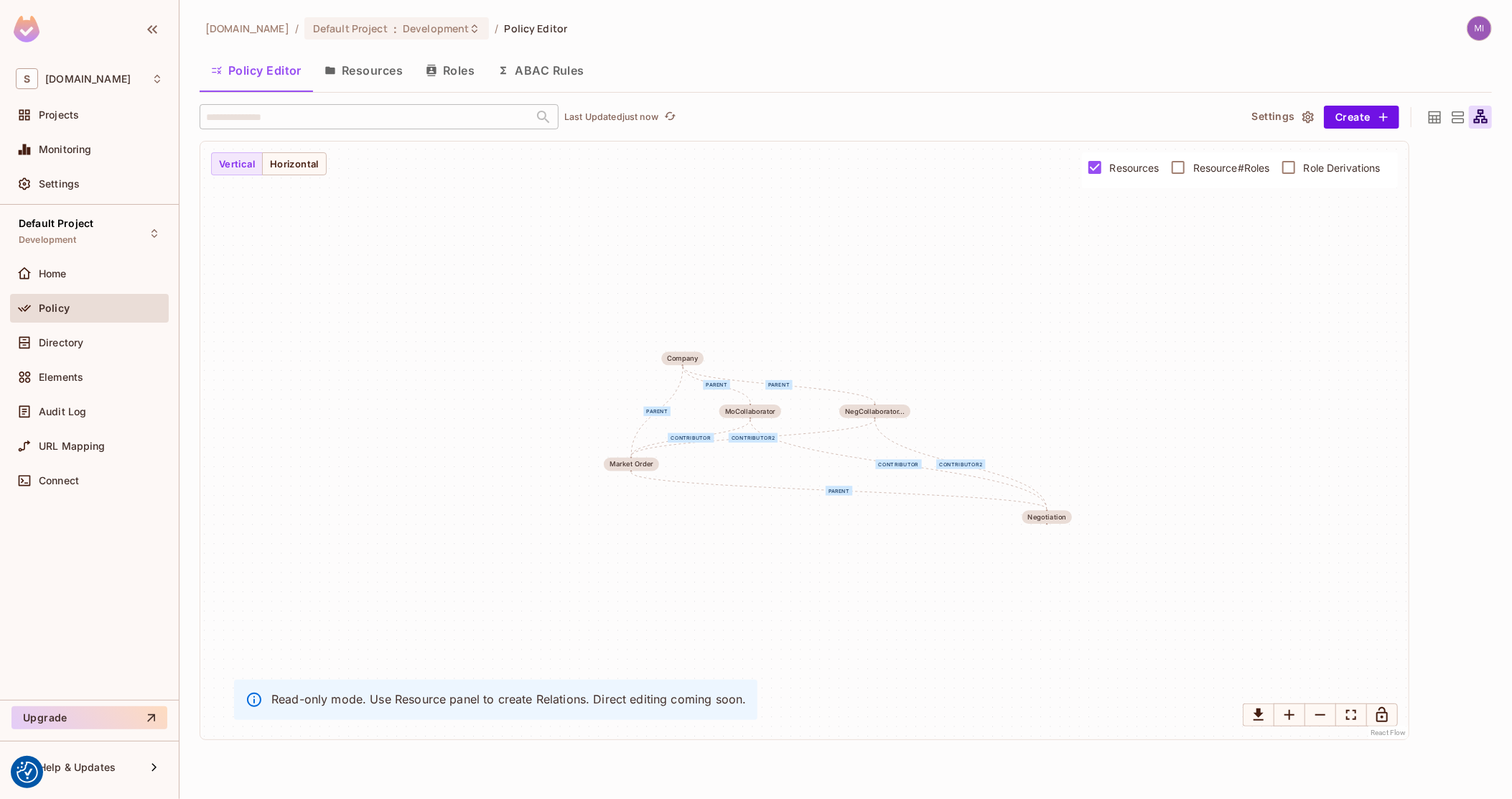
drag, startPoint x: 941, startPoint y: 369, endPoint x: 936, endPoint y: 310, distance: 59.2
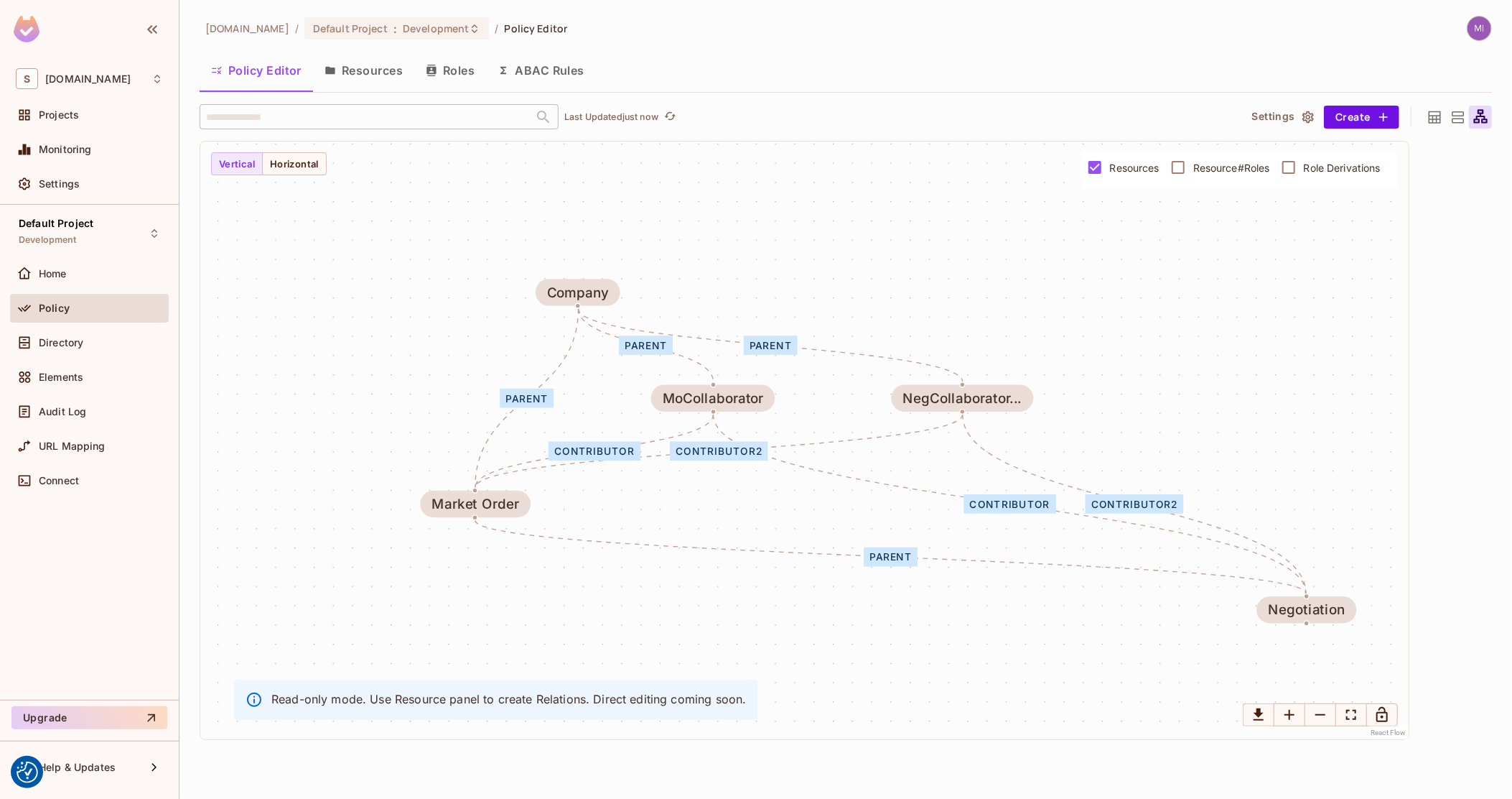
drag, startPoint x: 1378, startPoint y: 453, endPoint x: 1293, endPoint y: 408, distance: 96.2
click at [92, 335] on div "Directory" at bounding box center [90, 342] width 147 height 17
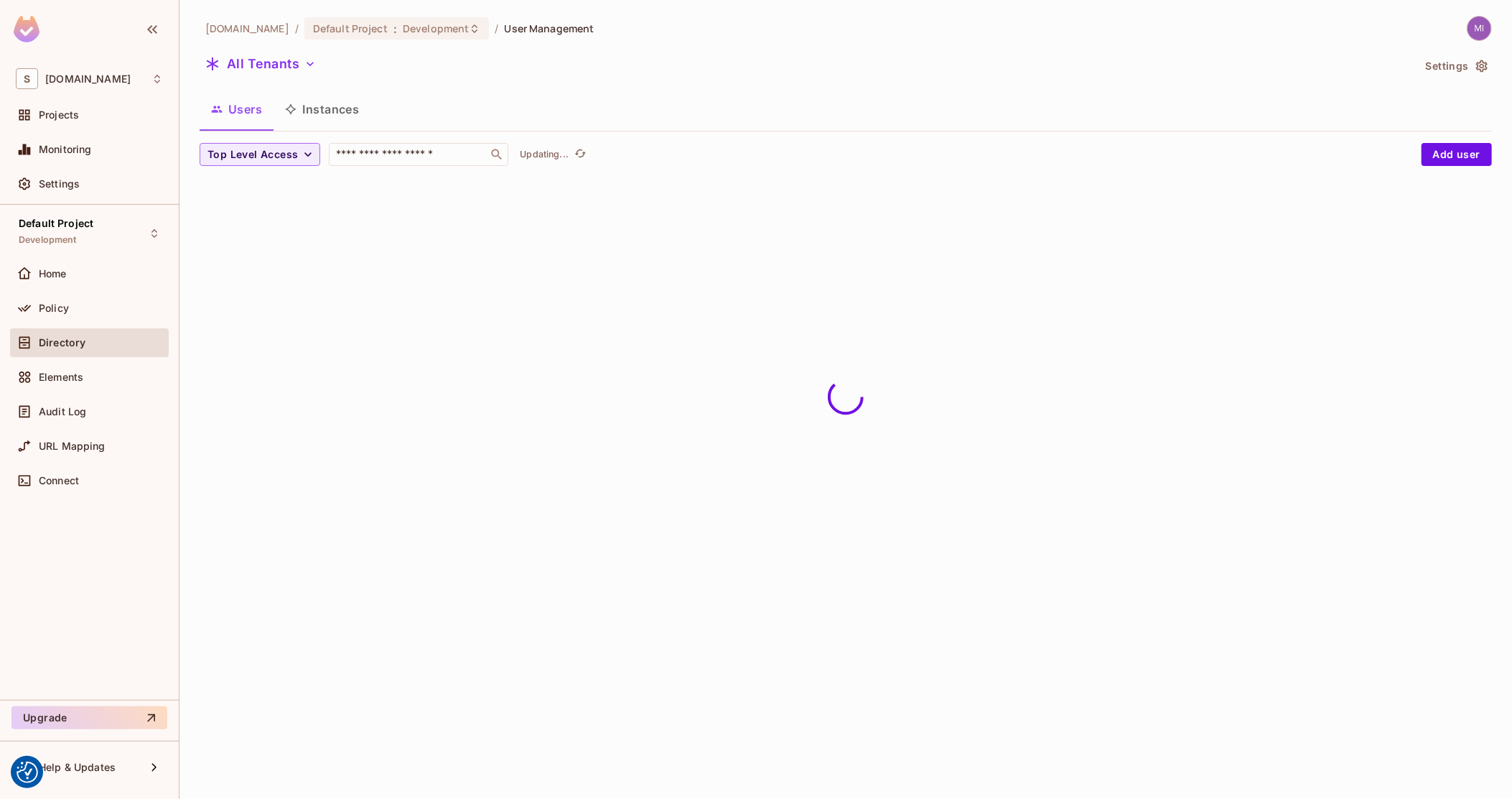
click at [341, 117] on button "Instances" at bounding box center [322, 109] width 97 height 36
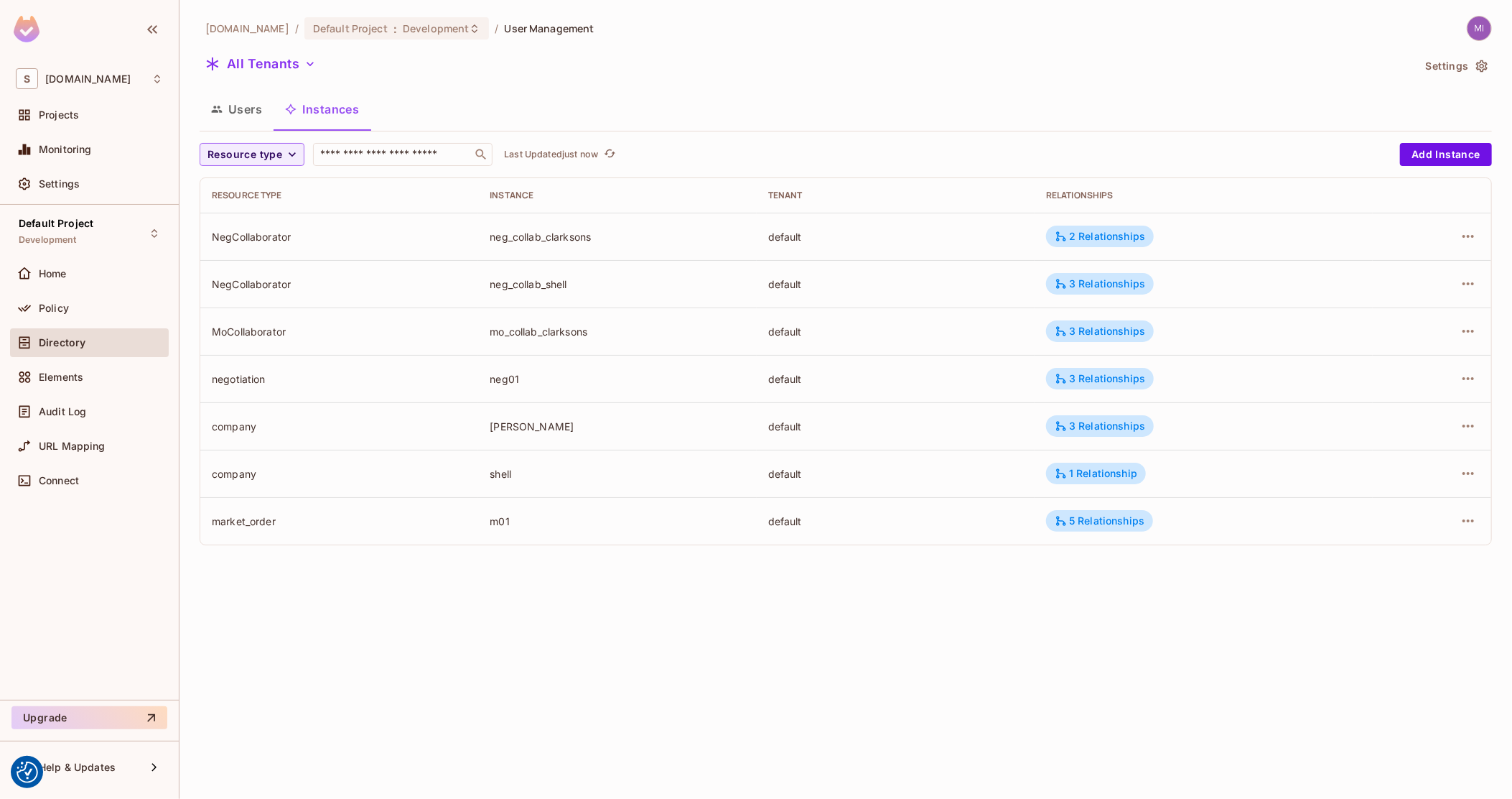
click at [242, 116] on button "Users" at bounding box center [236, 109] width 74 height 36
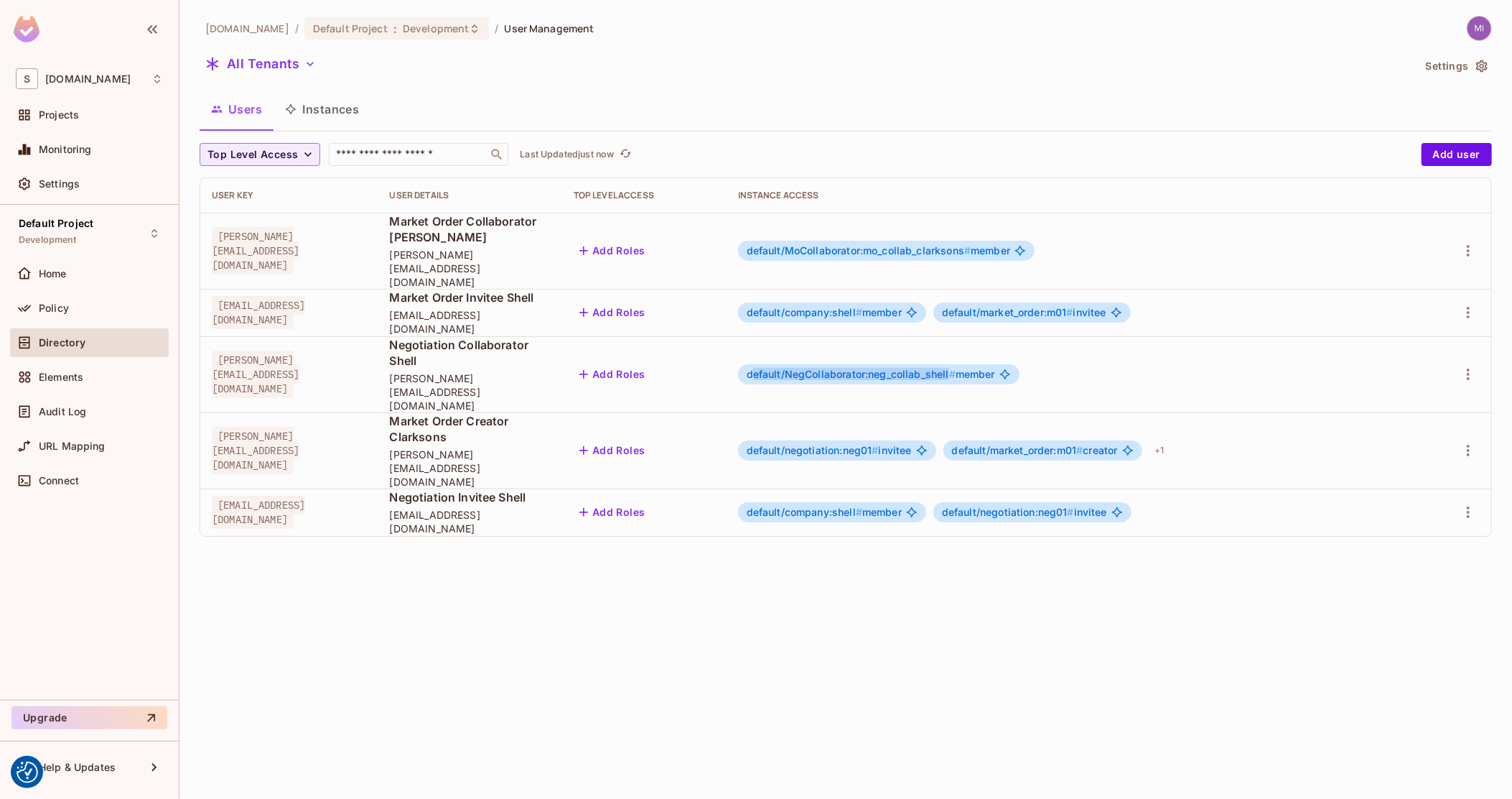
drag, startPoint x: 802, startPoint y: 332, endPoint x: 1000, endPoint y: 332, distance: 198.0
click at [956, 368] on span "default/NegCollaborator:neg_collab_shell #" at bounding box center [851, 374] width 209 height 12
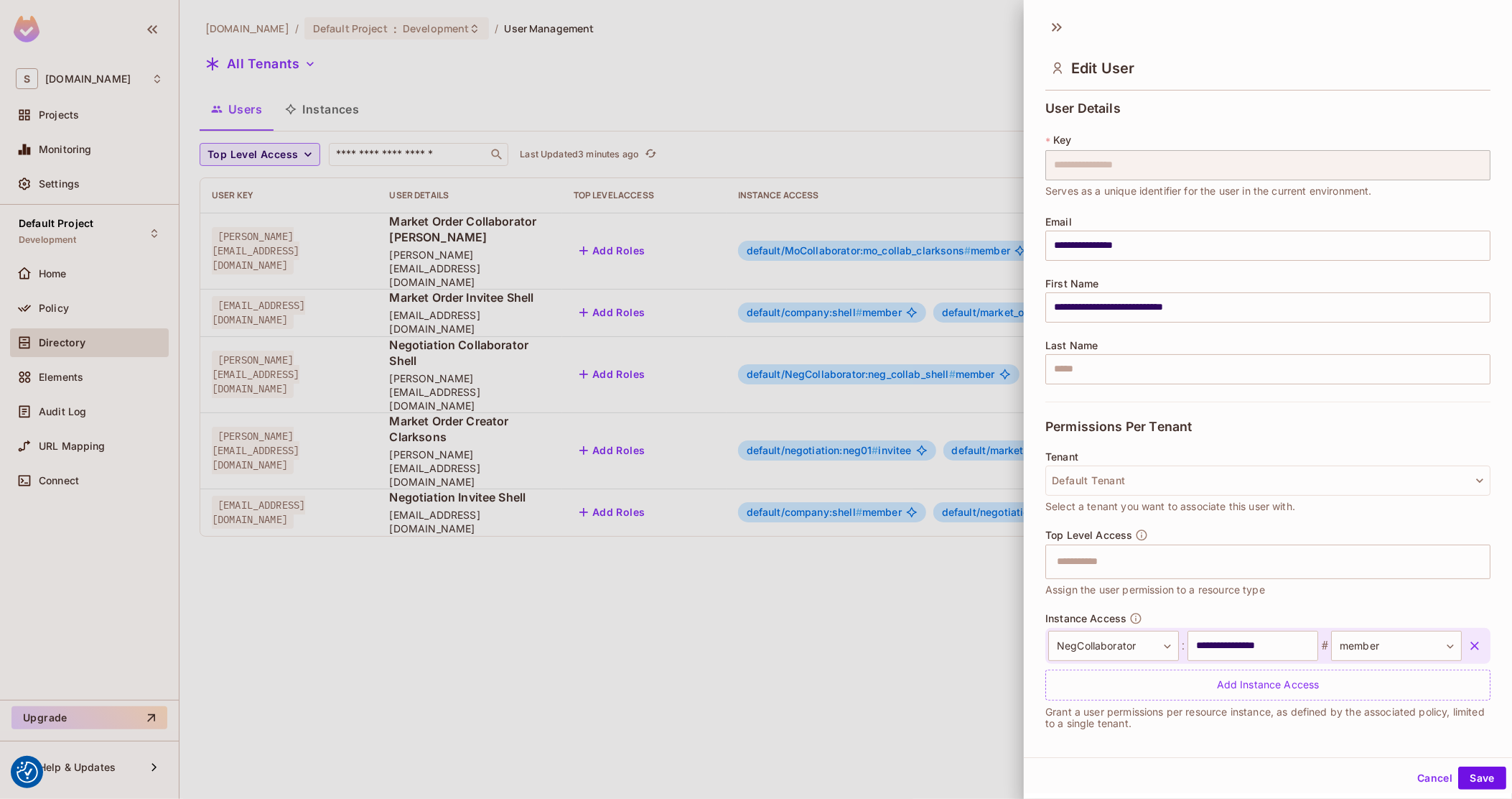
click at [278, 537] on div at bounding box center [756, 399] width 1512 height 799
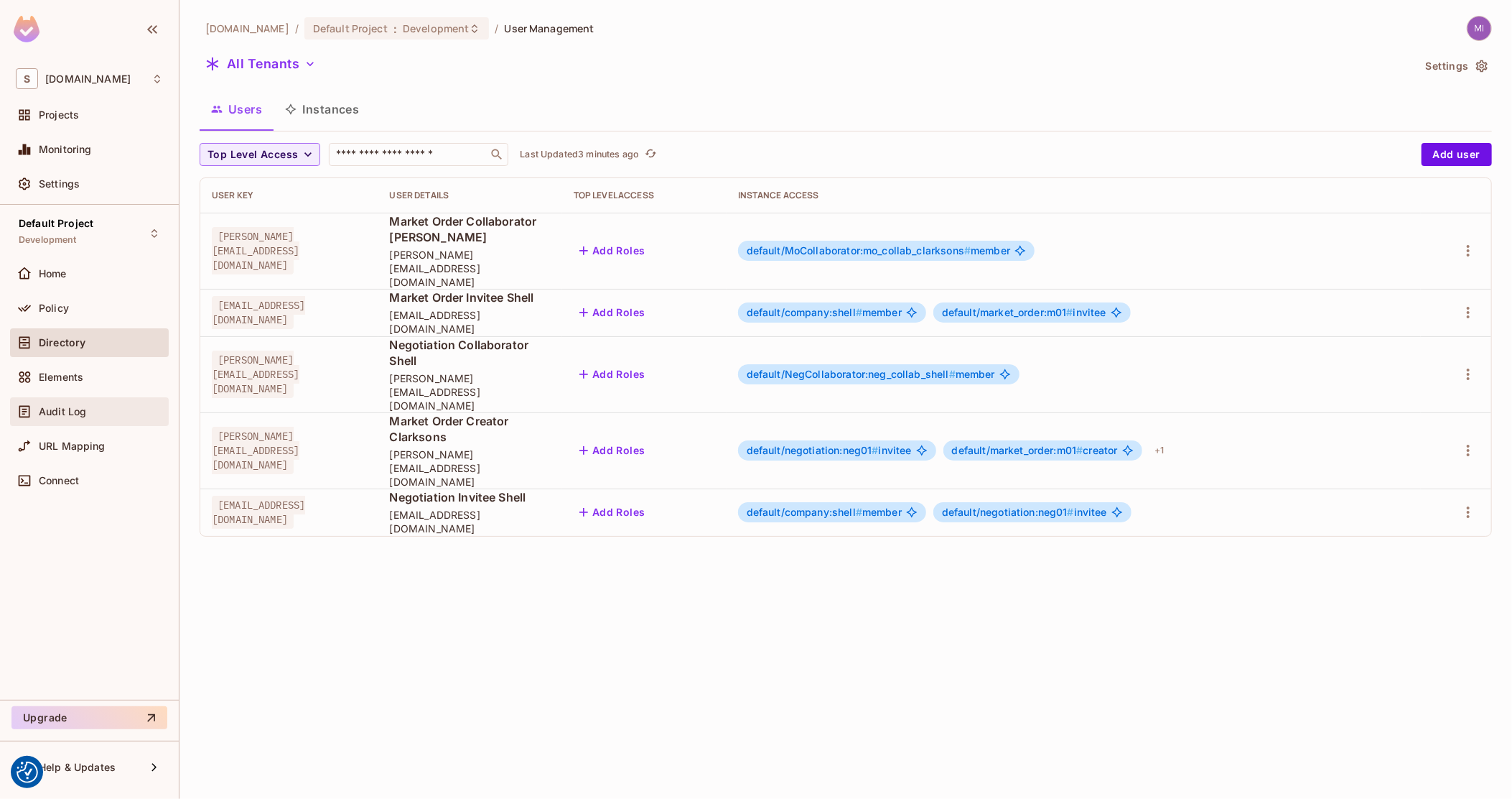
click at [76, 403] on div "Audit Log" at bounding box center [90, 411] width 147 height 17
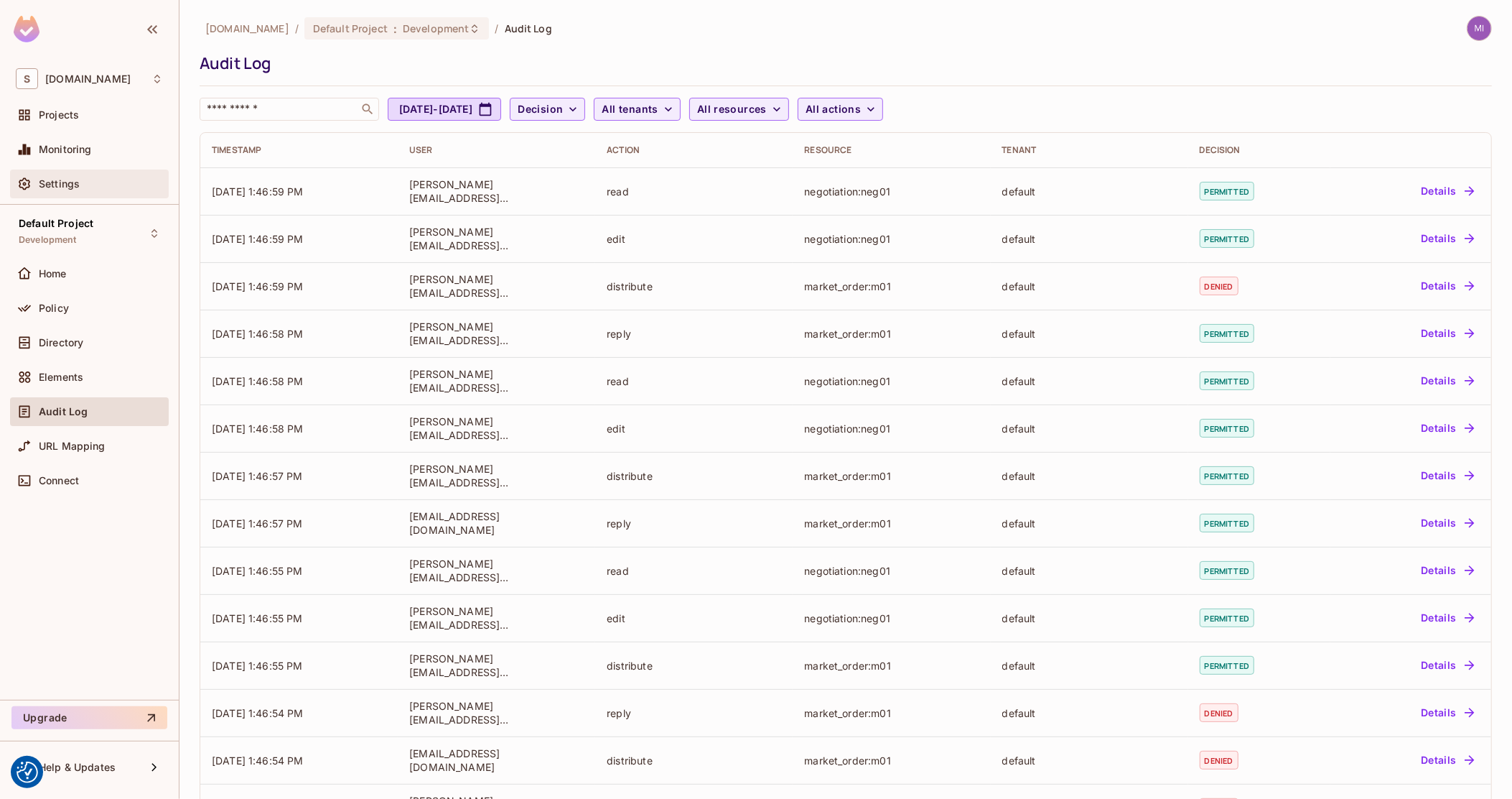
click at [78, 185] on span "Settings" at bounding box center [59, 183] width 41 height 12
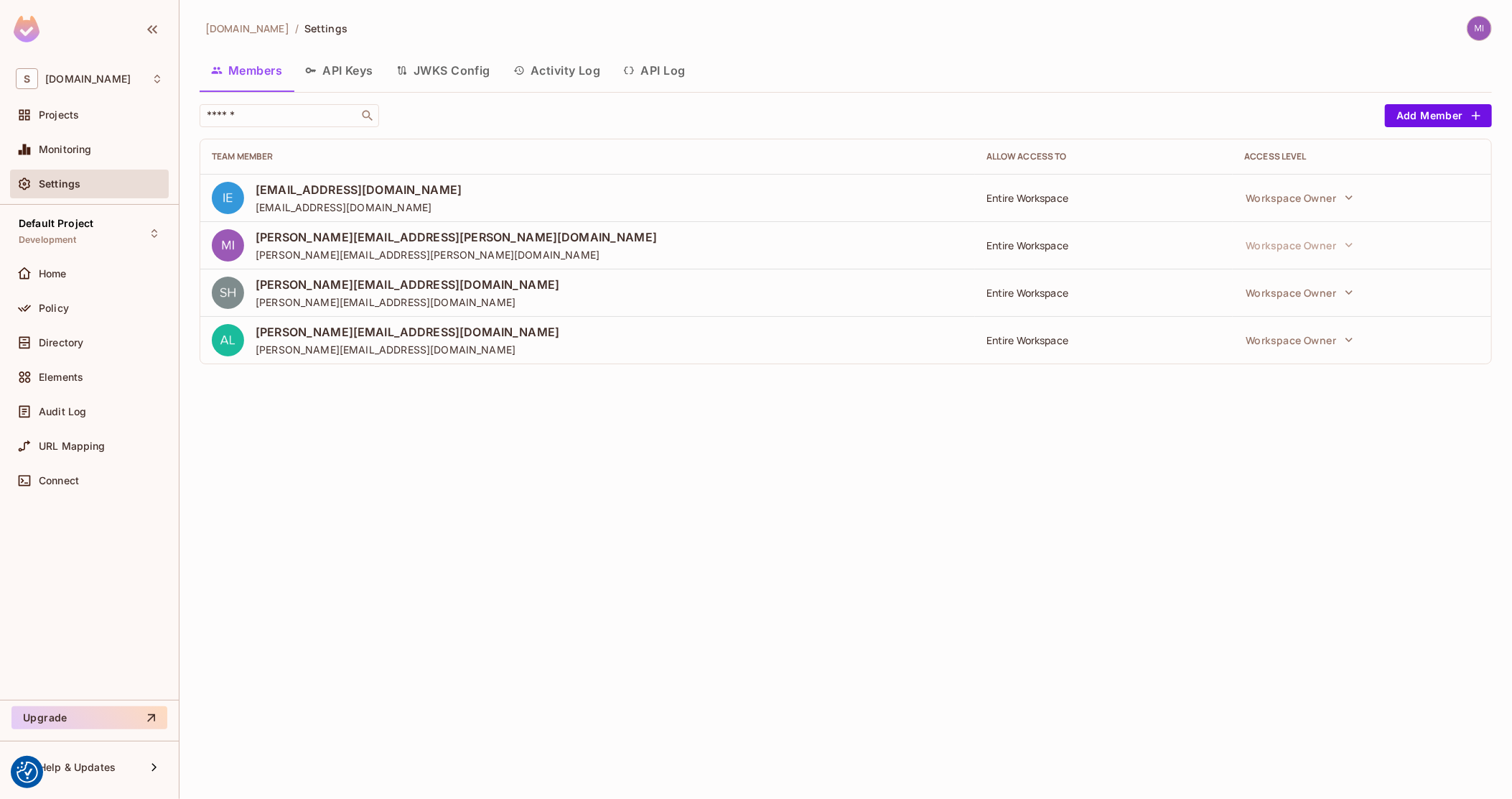
click at [585, 70] on button "Activity Log" at bounding box center [557, 70] width 110 height 36
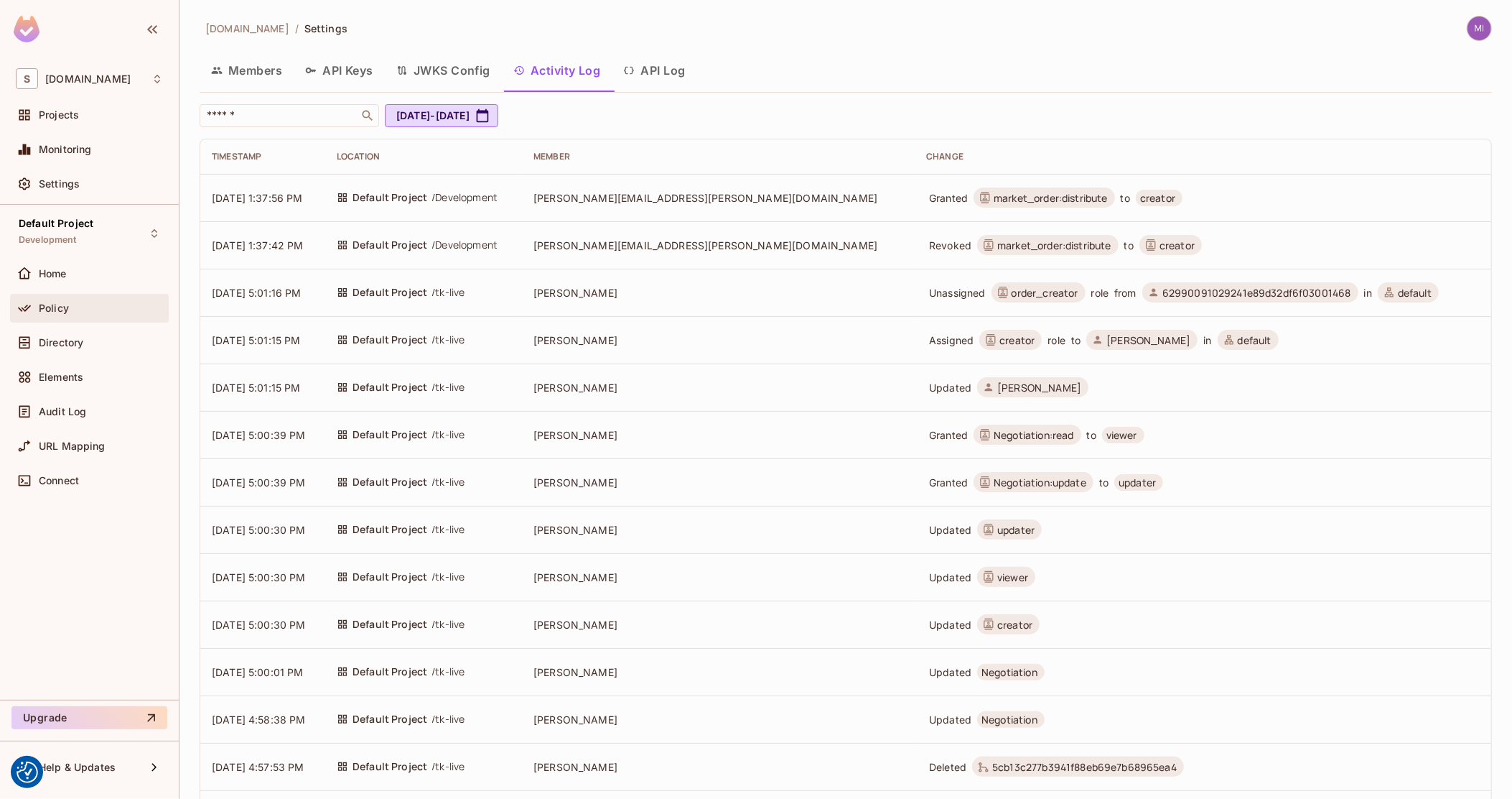
click at [45, 305] on span "Policy" at bounding box center [54, 308] width 30 height 12
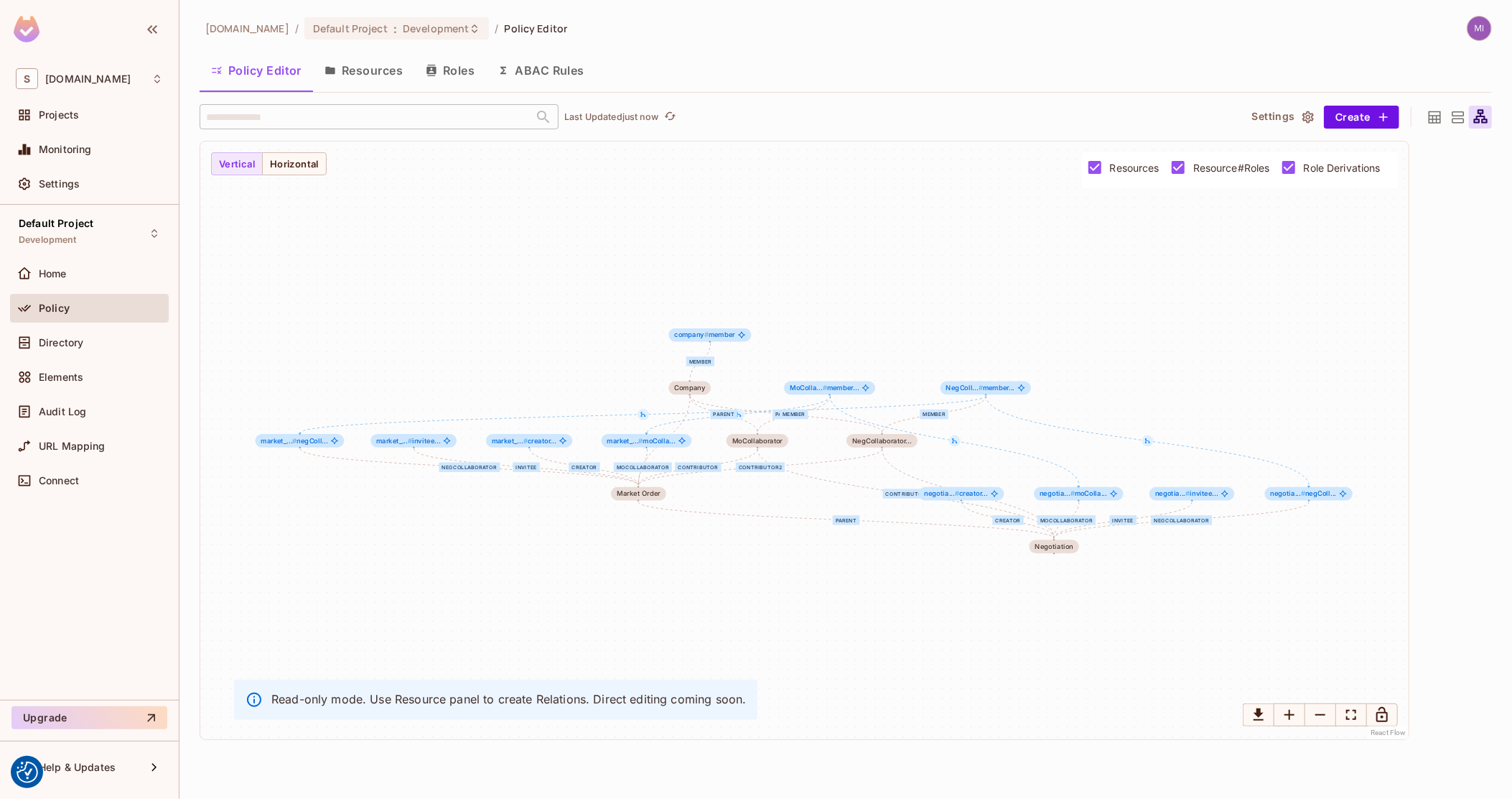
click at [1436, 117] on icon at bounding box center [1435, 117] width 18 height 18
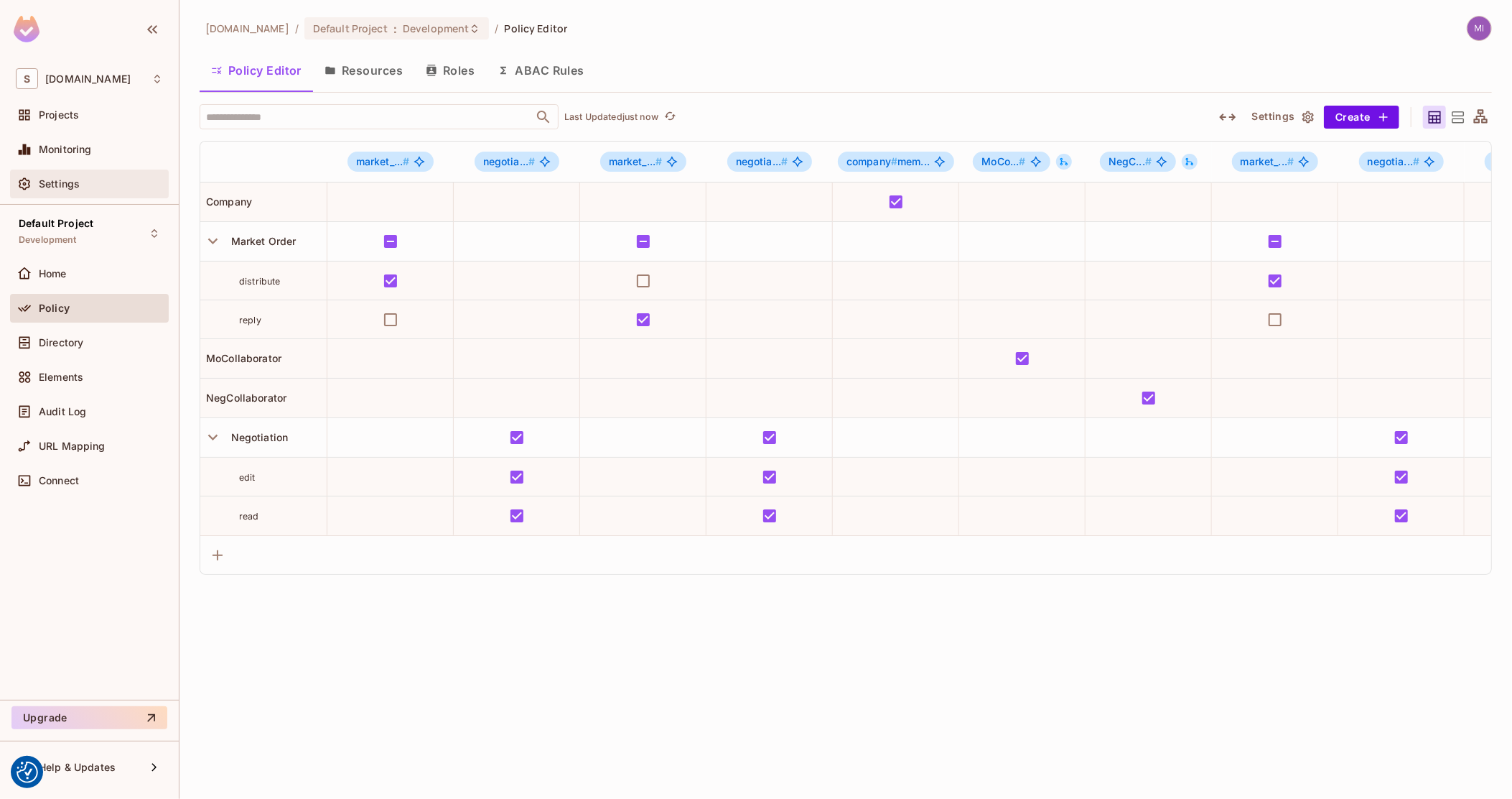
click at [41, 191] on div "Settings" at bounding box center [90, 183] width 147 height 17
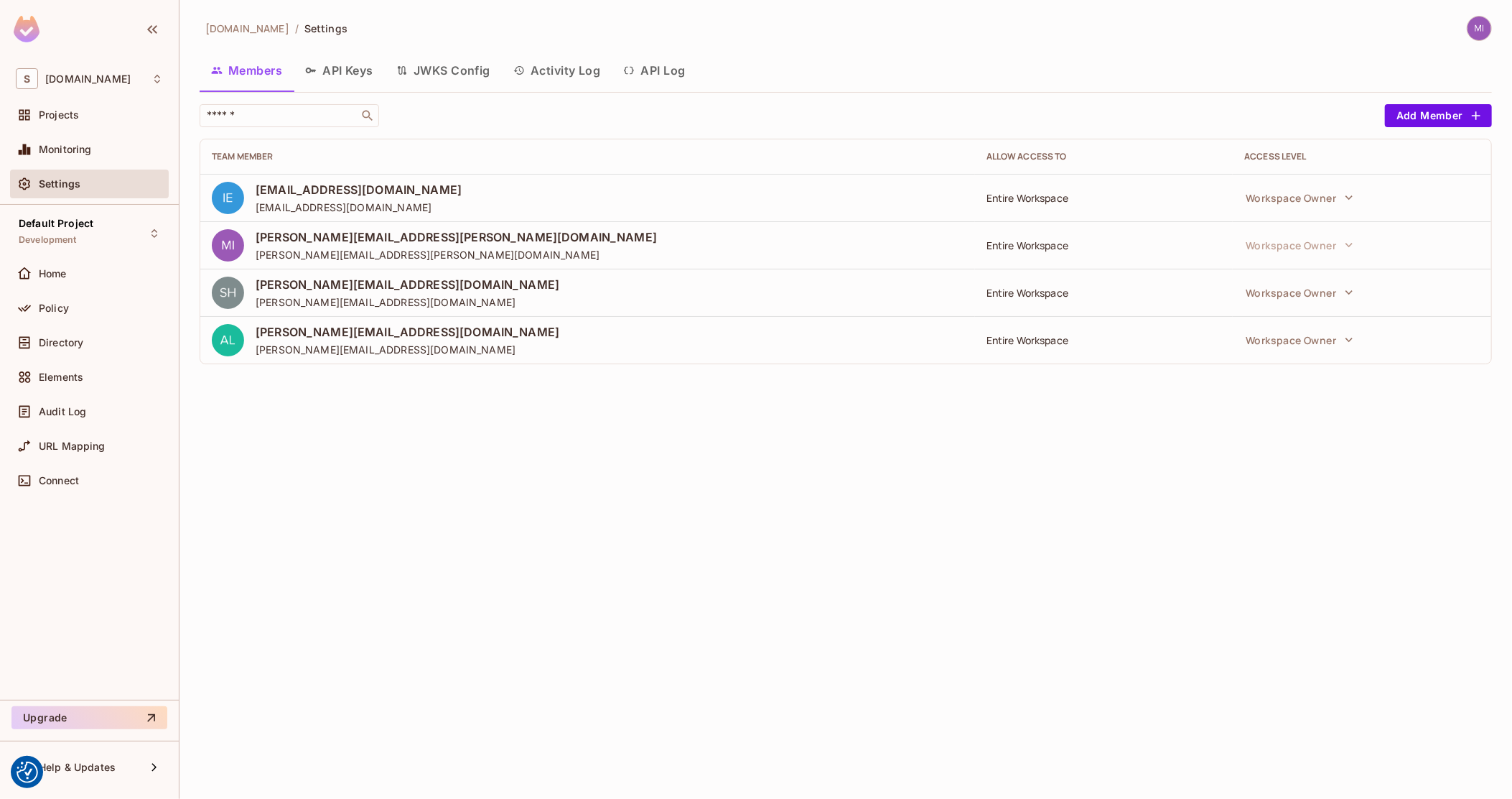
click at [567, 73] on button "Activity Log" at bounding box center [557, 70] width 110 height 36
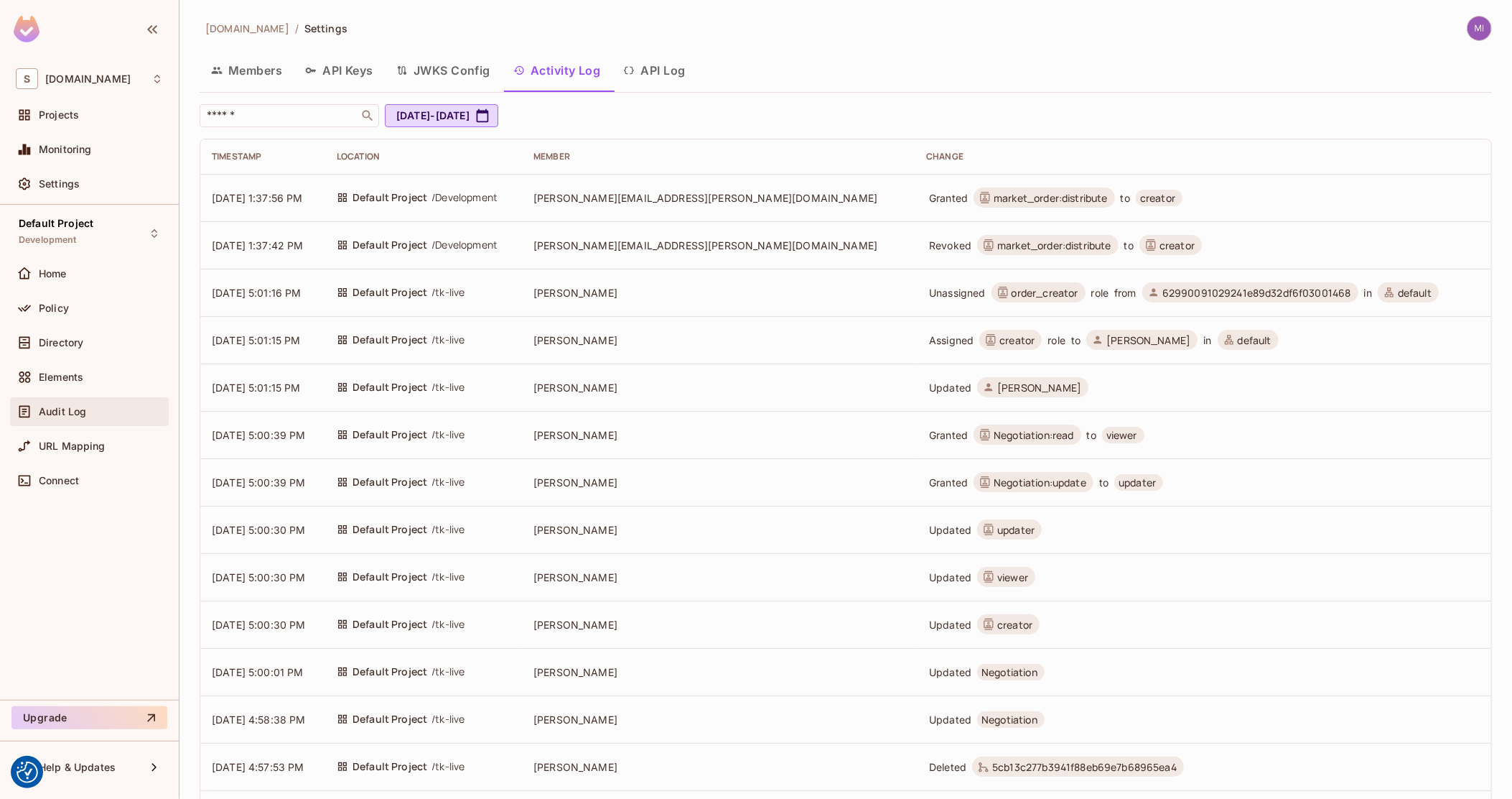
click at [59, 418] on div "Audit Log" at bounding box center [90, 411] width 147 height 17
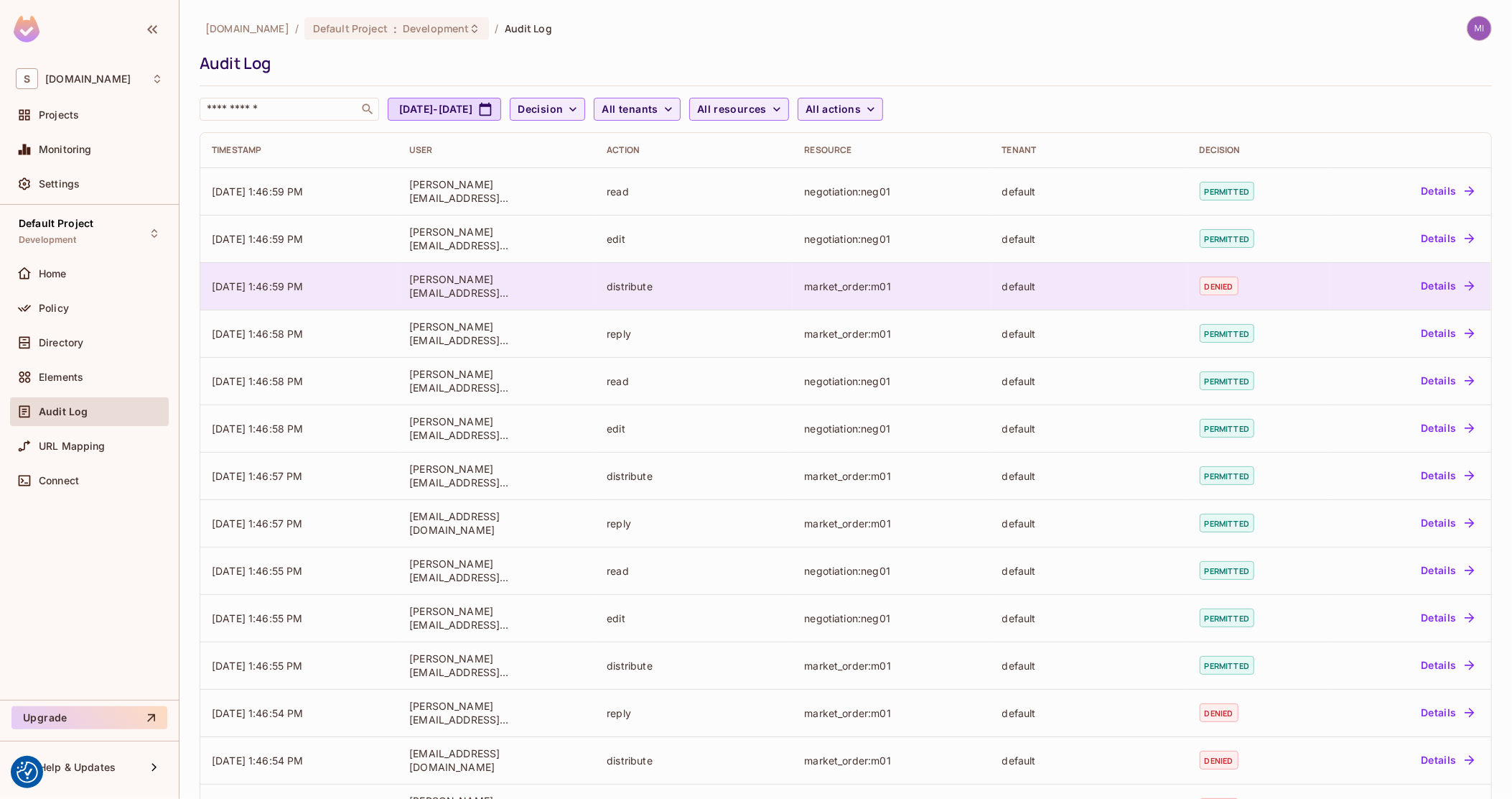
click at [1115, 295] on td "default" at bounding box center [1089, 286] width 197 height 48
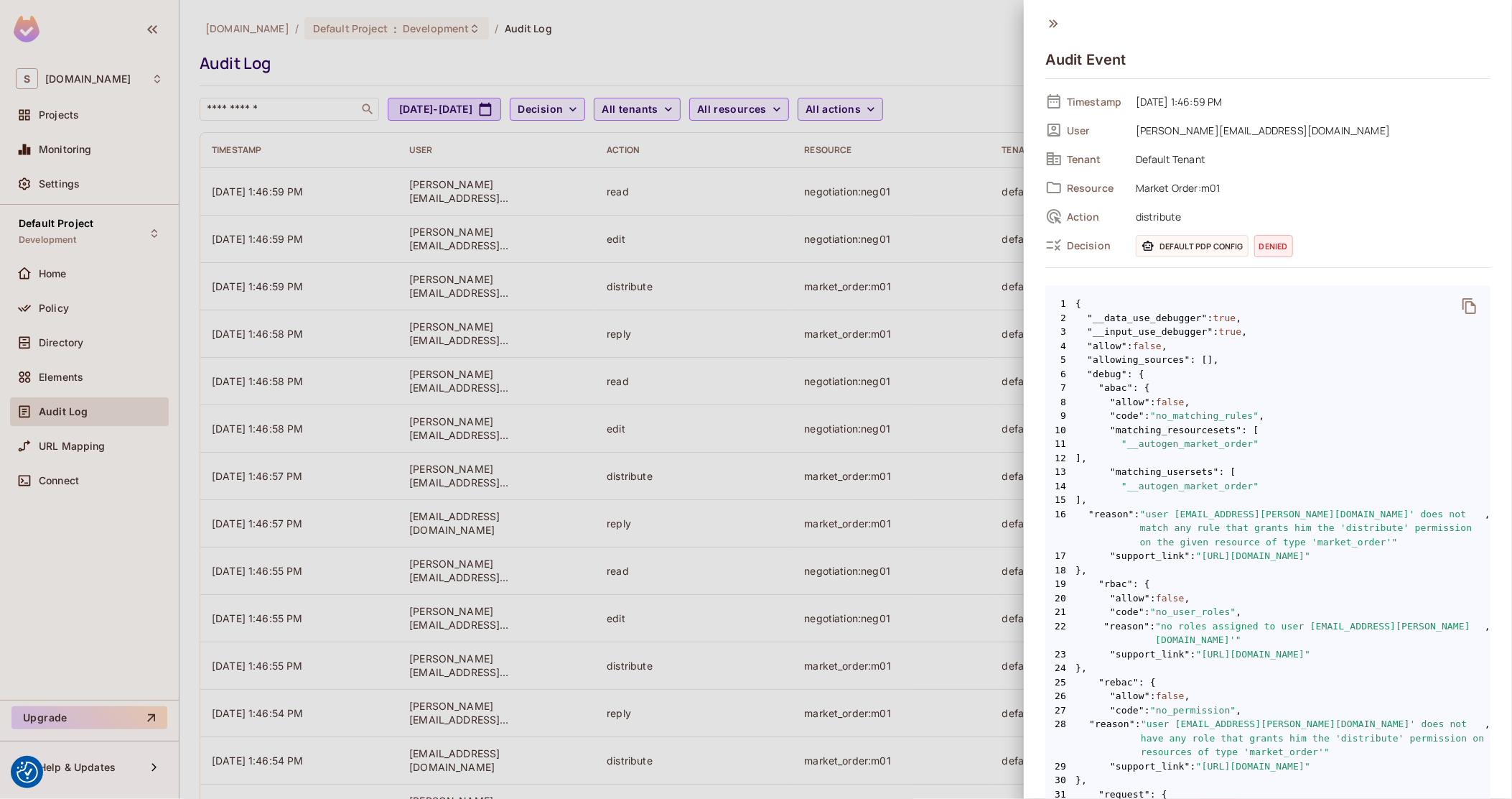
click at [1078, 300] on span "1 {" at bounding box center [1268, 304] width 445 height 15
click at [1224, 325] on span "true" at bounding box center [1230, 332] width 23 height 15
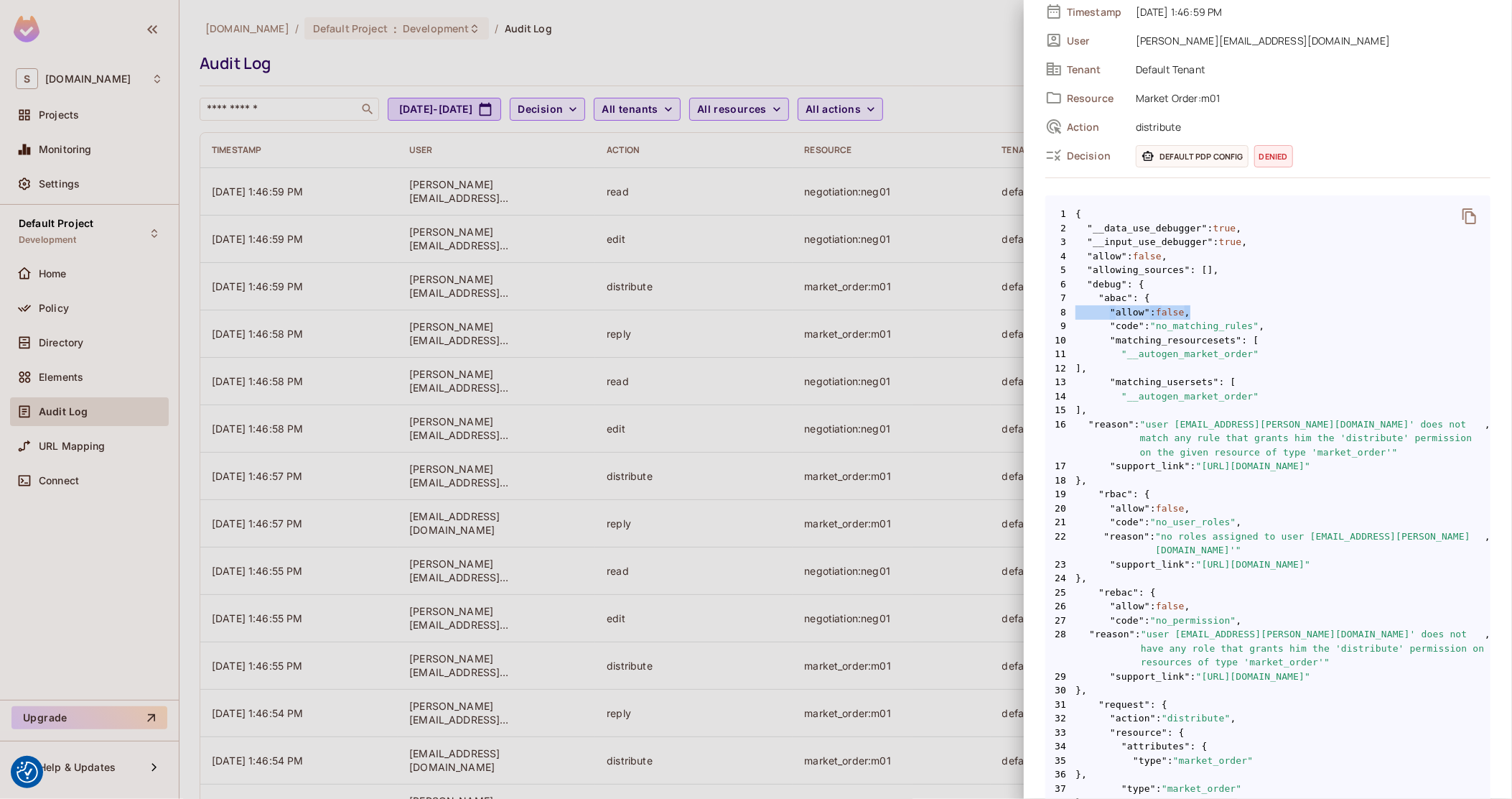
drag, startPoint x: 1257, startPoint y: 297, endPoint x: 1259, endPoint y: 319, distance: 22.1
click at [1259, 317] on code "1 { 2 "__data_use_debugger" : true , 3 "__input_use_debugger" : true , 4 "allow…" at bounding box center [1268, 620] width 445 height 827
click at [1146, 297] on span "7 "abac" : {" at bounding box center [1268, 298] width 445 height 15
click at [1105, 298] on span ""abac"" at bounding box center [1115, 298] width 35 height 15
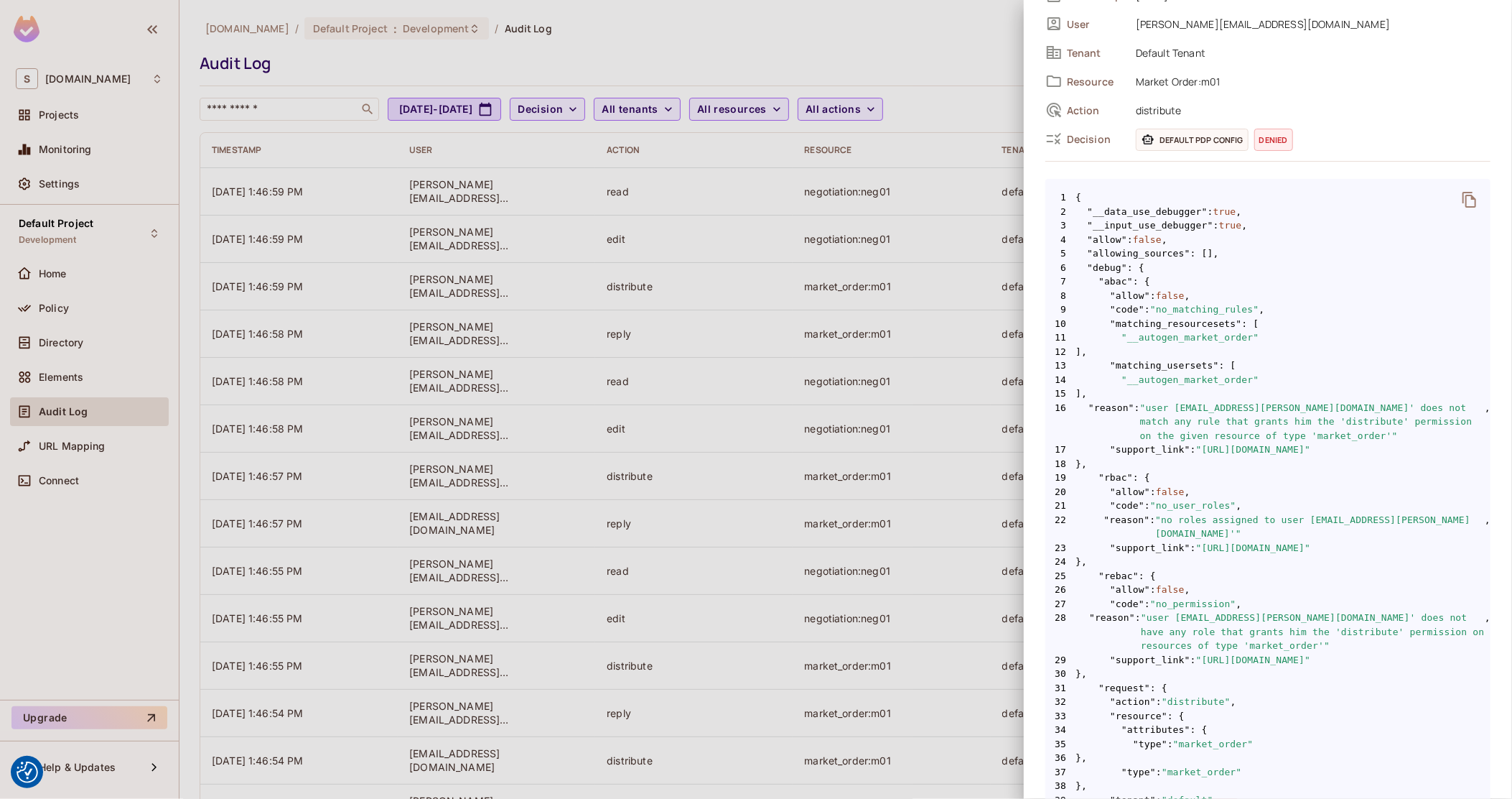
scroll to position [65, 0]
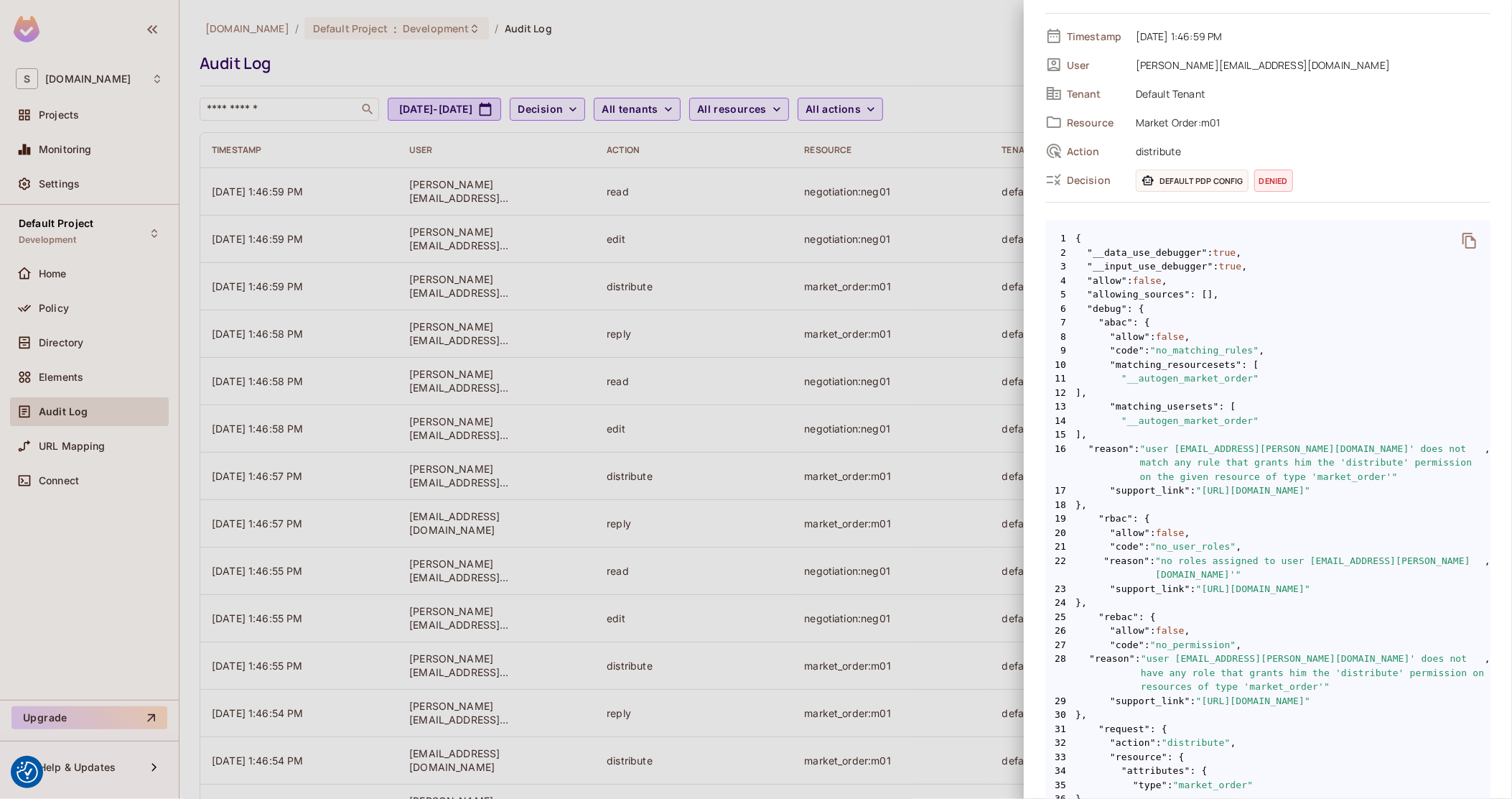
click at [891, 210] on div at bounding box center [756, 399] width 1512 height 799
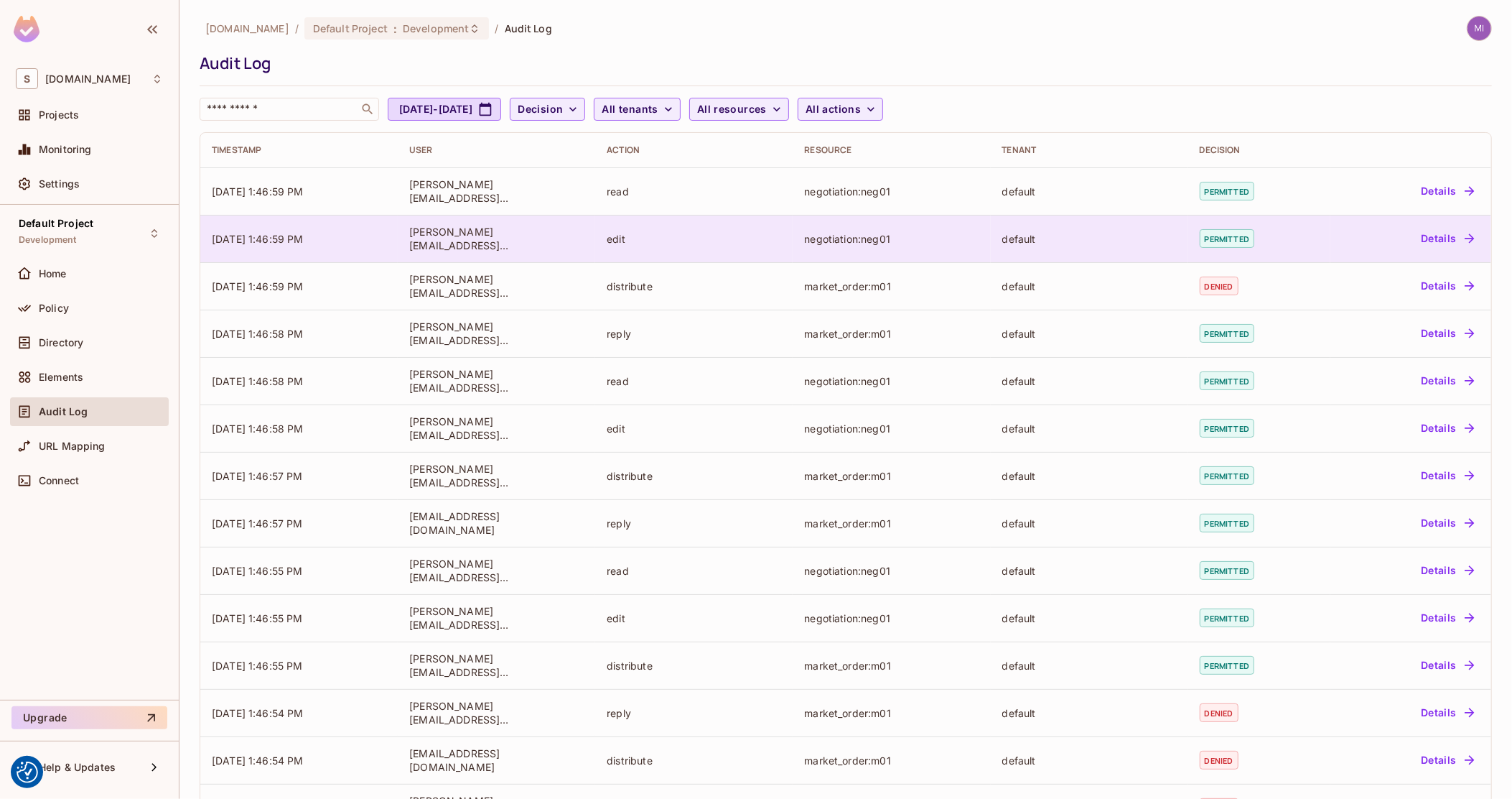
click at [1294, 233] on td "permitted" at bounding box center [1260, 239] width 143 height 48
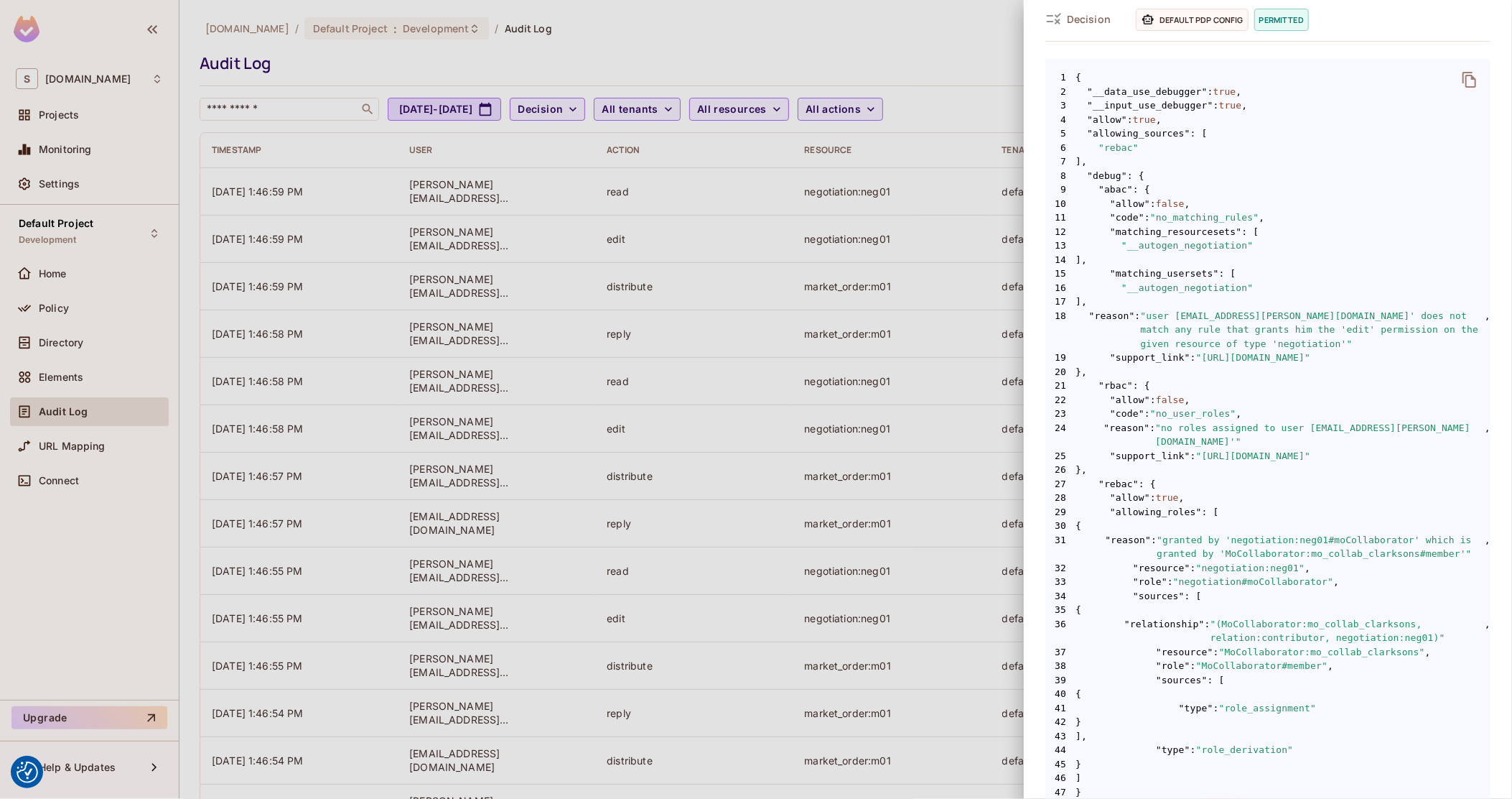
scroll to position [269, 0]
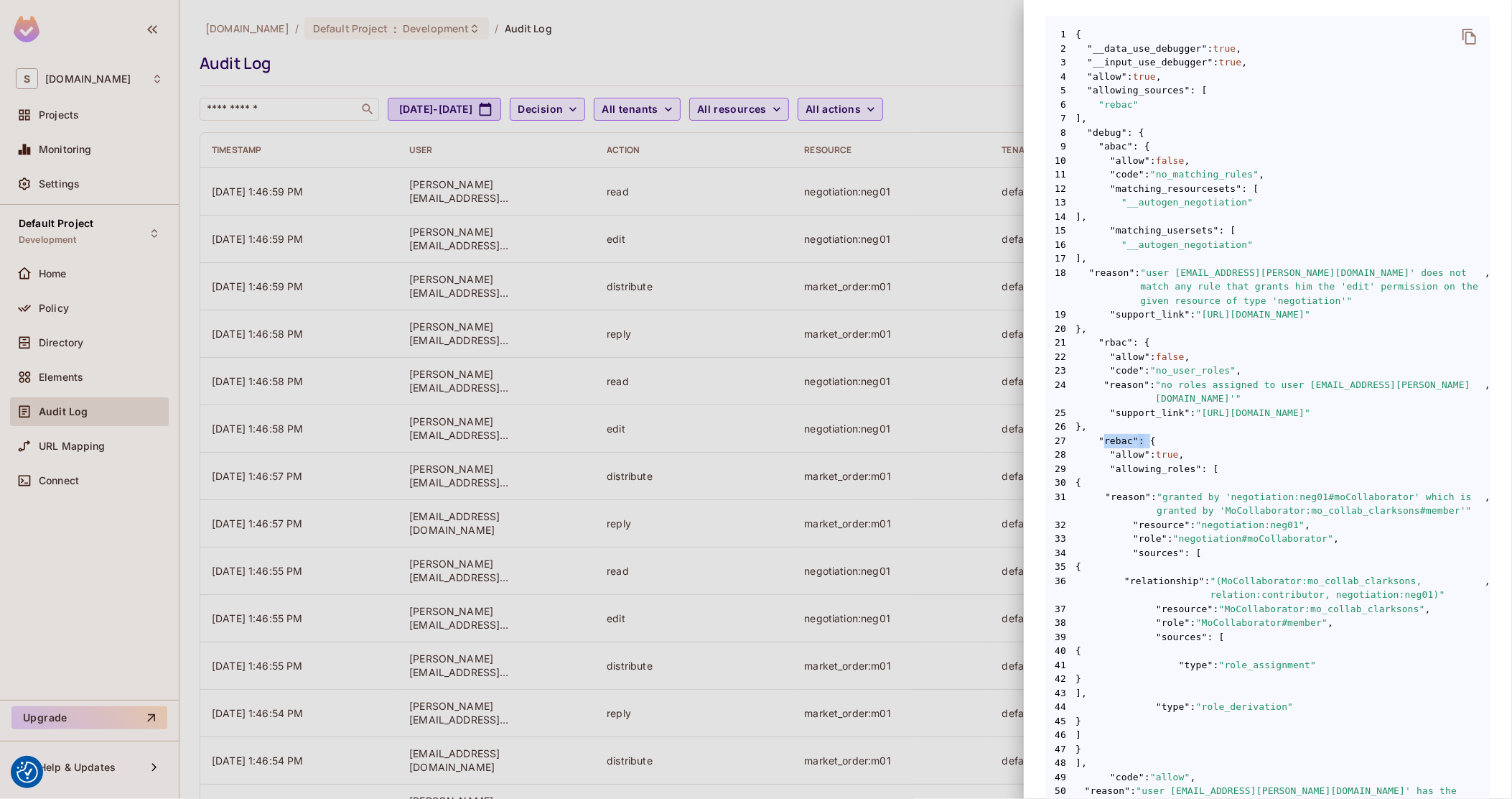
drag, startPoint x: 1103, startPoint y: 425, endPoint x: 1145, endPoint y: 425, distance: 42.0
click at [1145, 434] on span "27 "rebac" : {" at bounding box center [1268, 441] width 445 height 15
click at [1225, 462] on span "29 "allowing_roles" : [" at bounding box center [1268, 469] width 445 height 15
click at [910, 304] on div at bounding box center [756, 399] width 1512 height 799
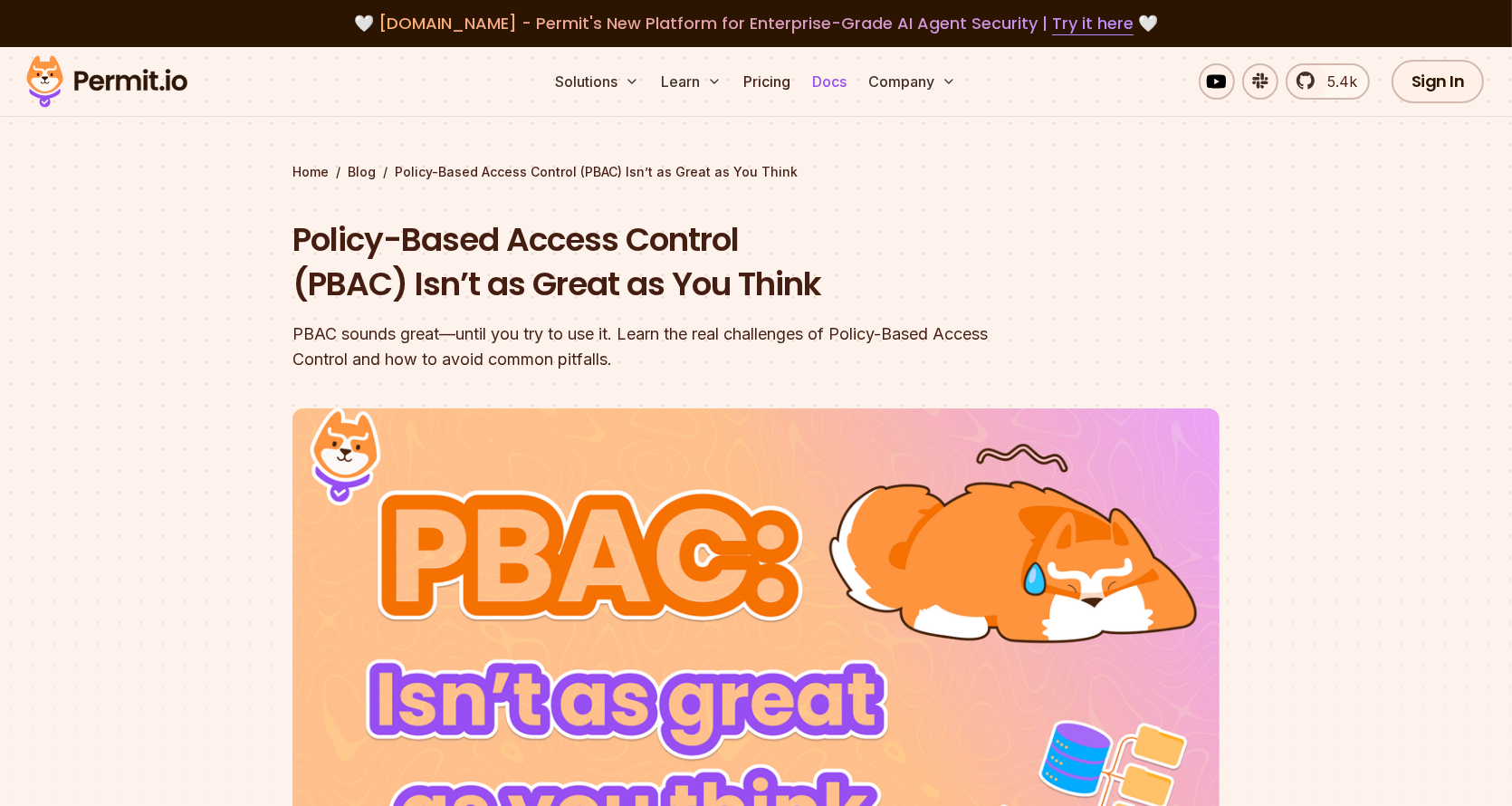
click at [813, 85] on link "Docs" at bounding box center [829, 81] width 49 height 36
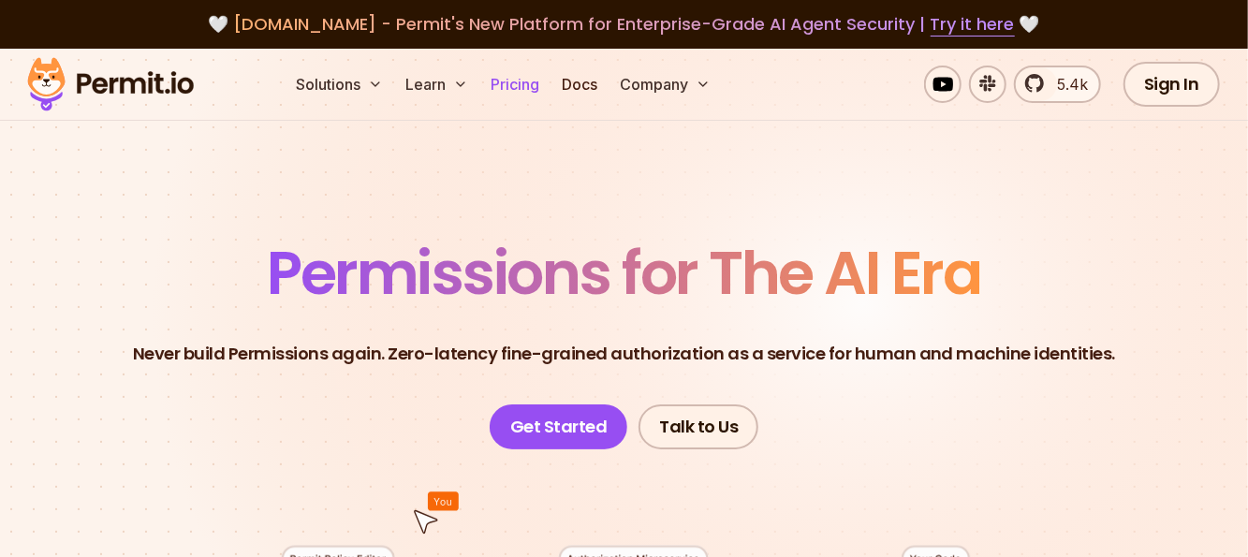
click at [512, 93] on link "Pricing" at bounding box center [515, 84] width 64 height 37
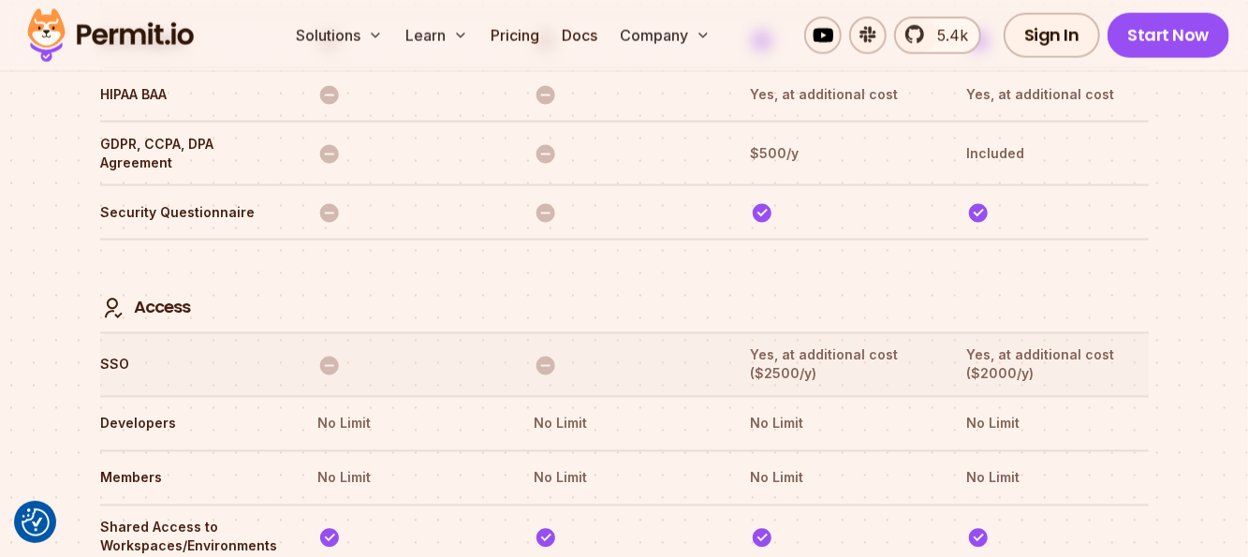
scroll to position [5289, 0]
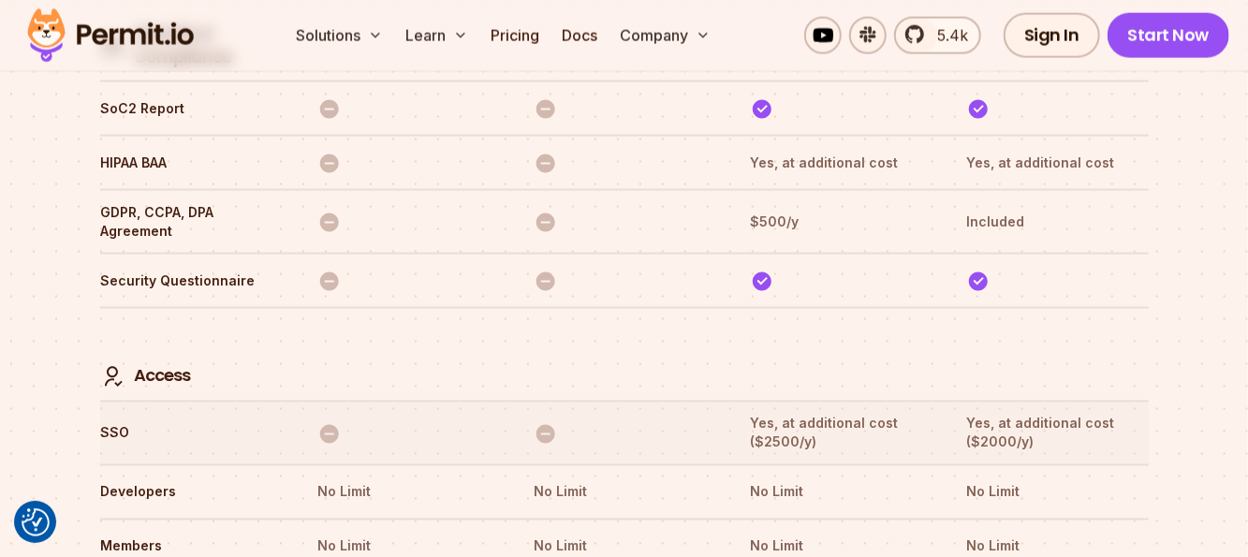
click at [713, 401] on tr "SSO Yes, at additional cost ($2500/y) Yes, at additional cost ($2000/y)" at bounding box center [624, 433] width 1048 height 64
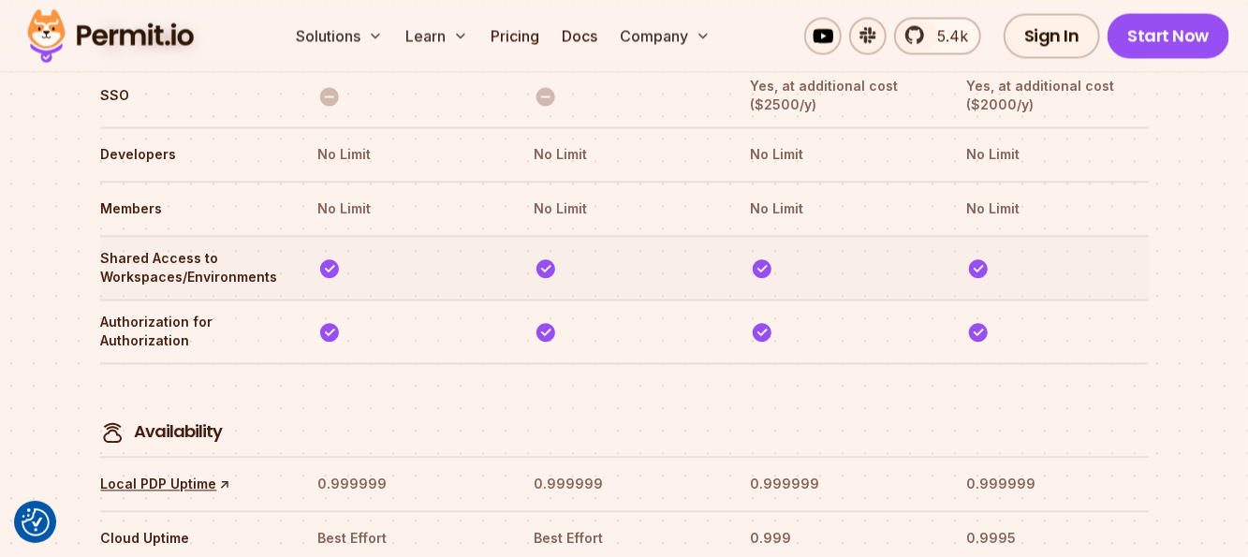
scroll to position [5742, 0]
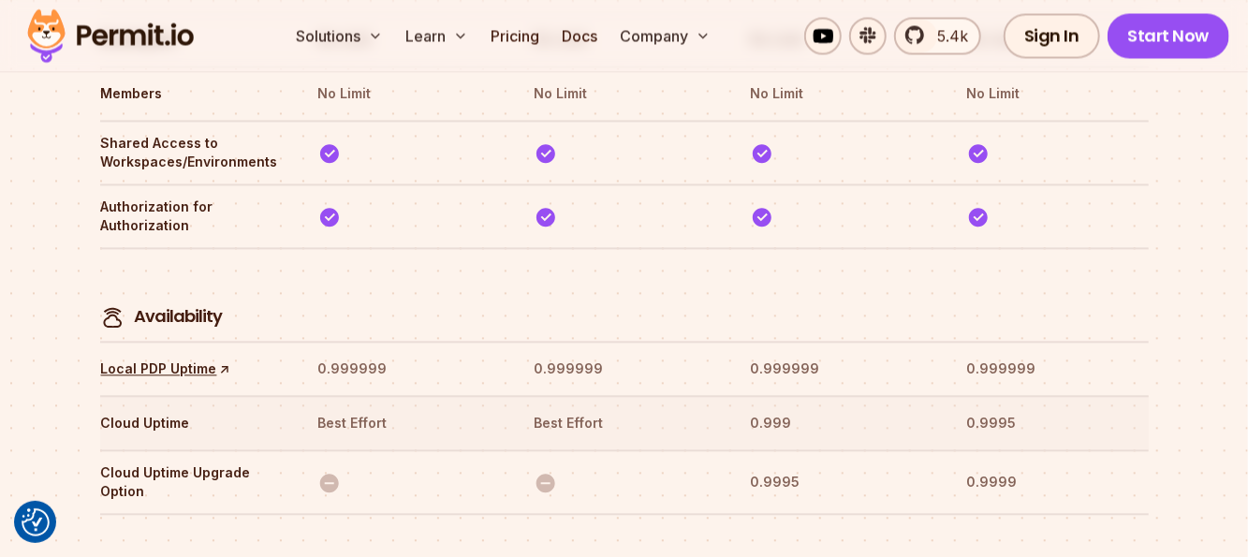
click at [198, 408] on th "Cloud Uptime" at bounding box center [191, 423] width 183 height 30
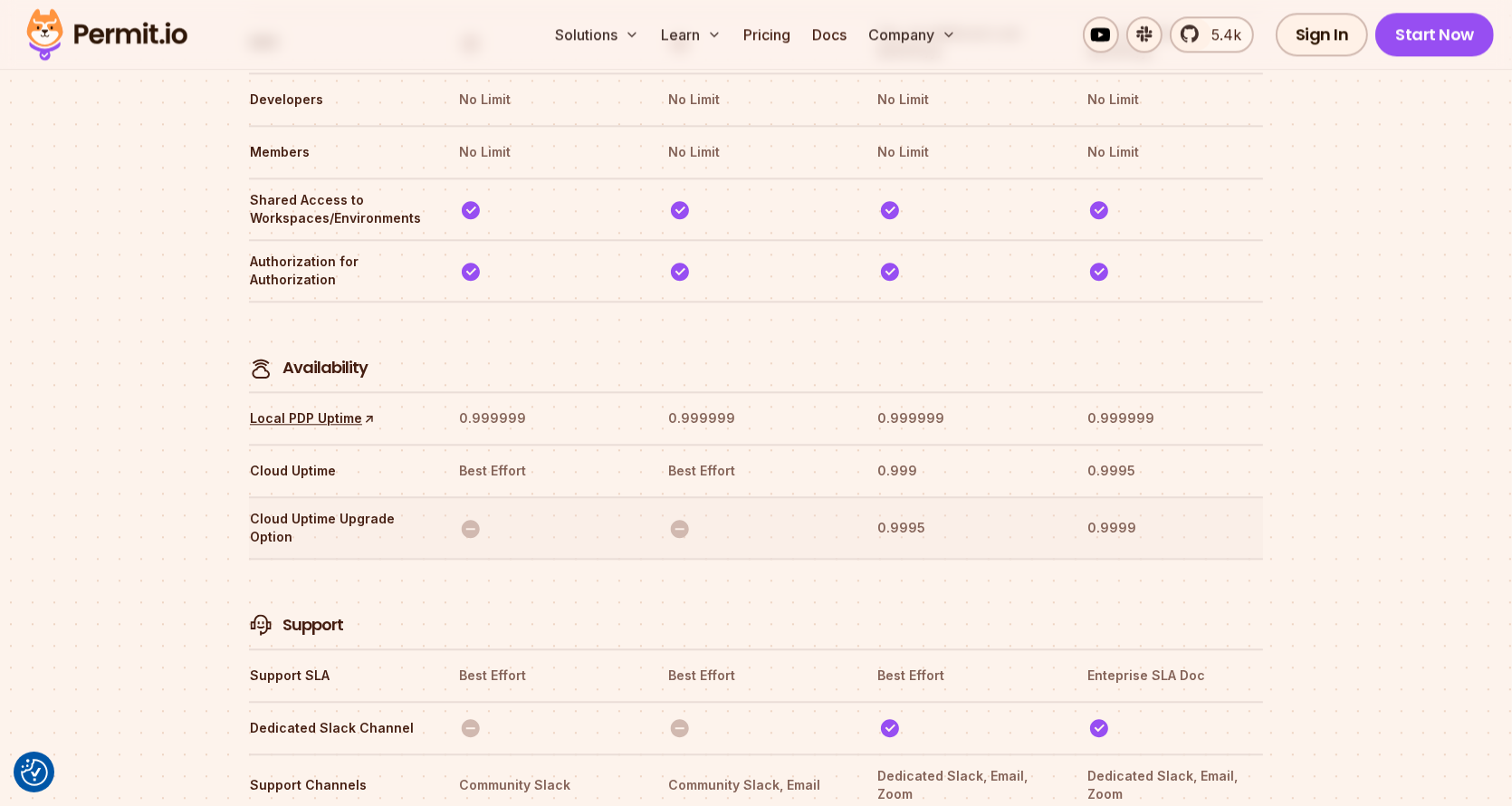
scroll to position [5447, 0]
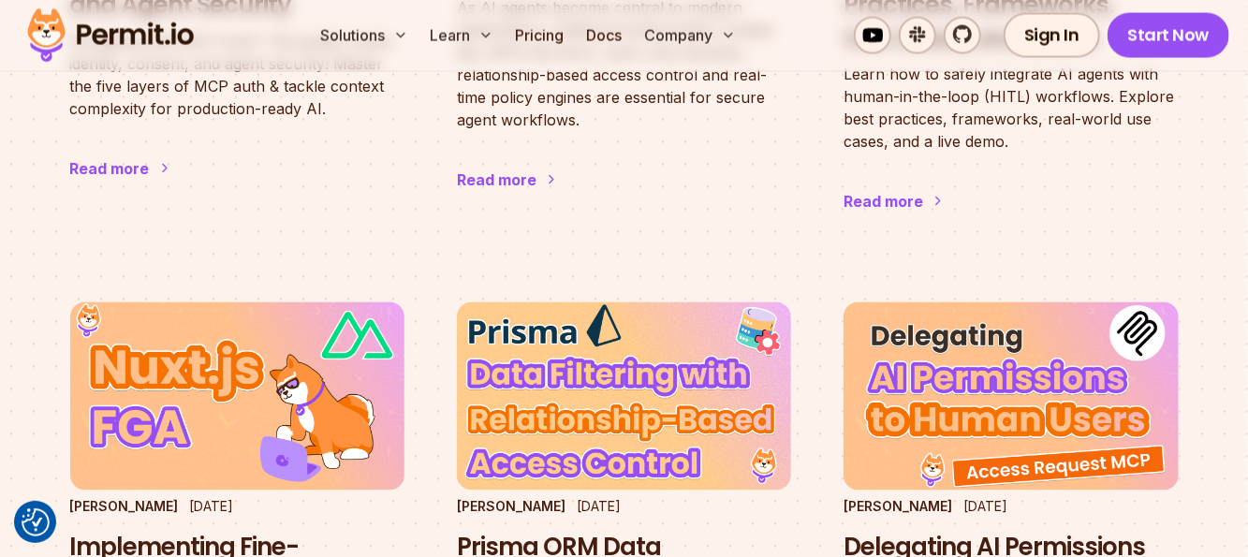
click at [149, 37] on img at bounding box center [110, 36] width 183 height 64
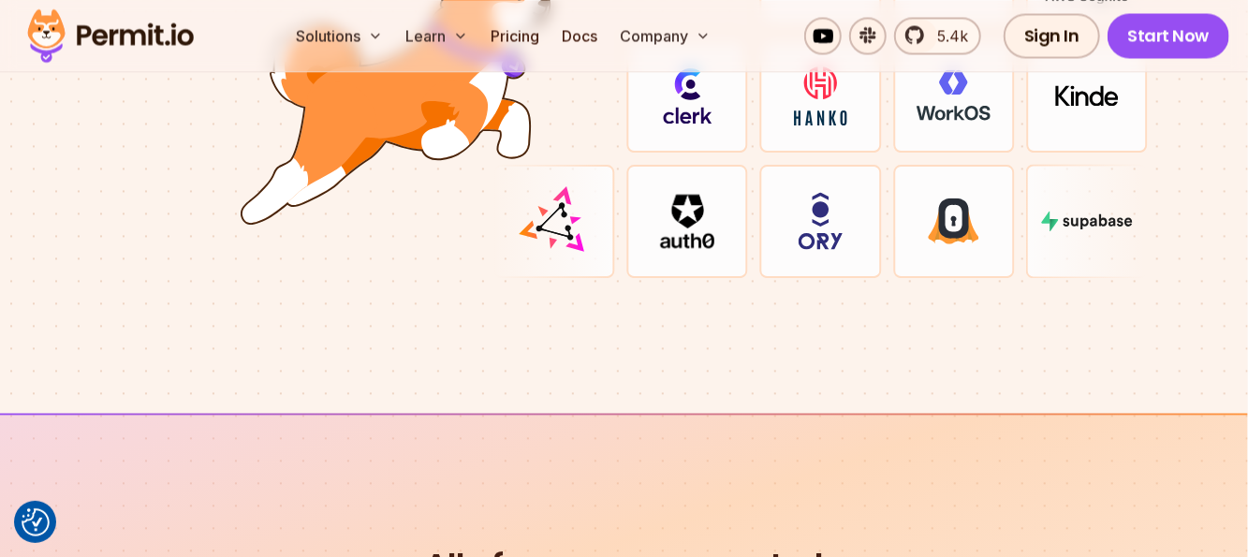
scroll to position [5990, 0]
